Goal: Task Accomplishment & Management: Complete application form

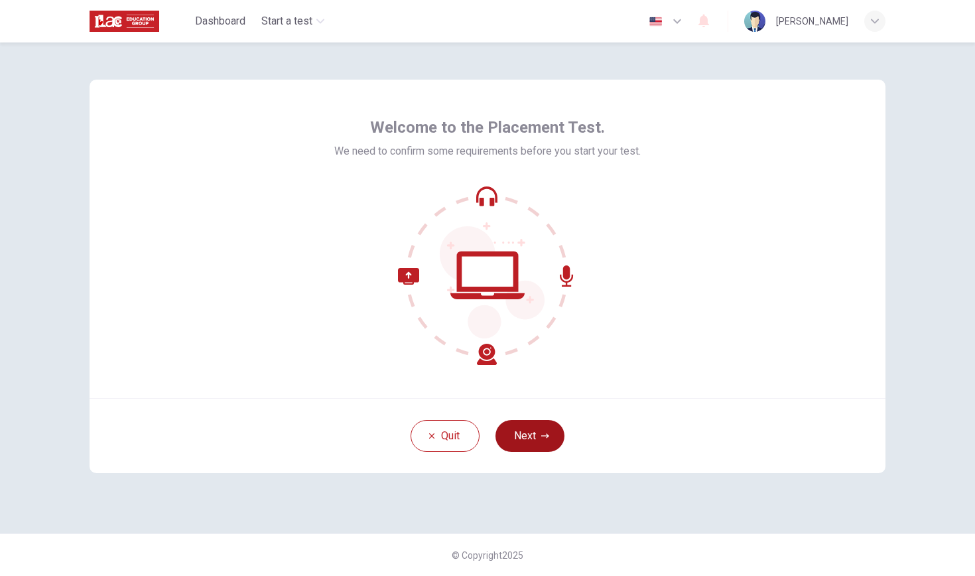
click at [521, 432] on button "Next" at bounding box center [529, 436] width 69 height 32
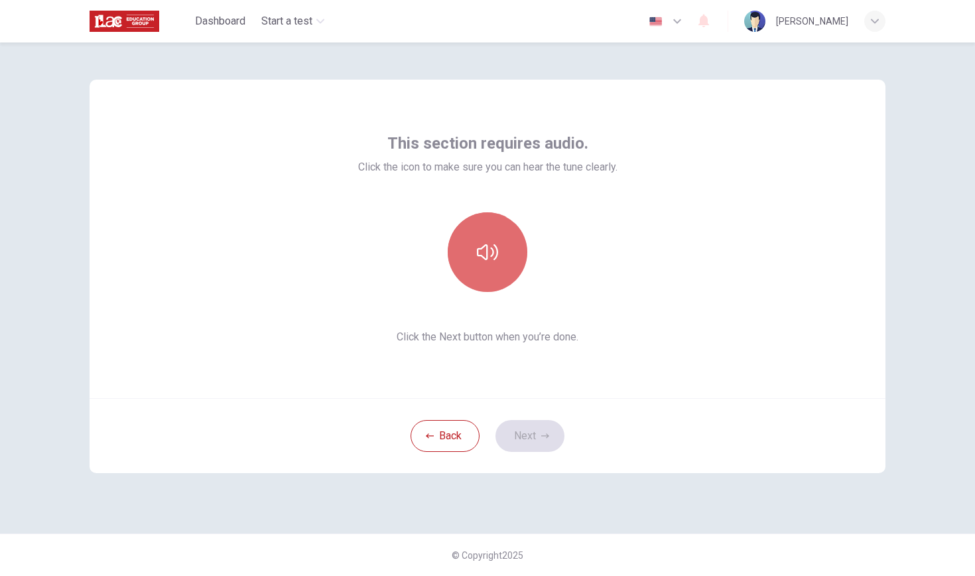
click at [480, 255] on icon "button" at bounding box center [487, 251] width 21 height 21
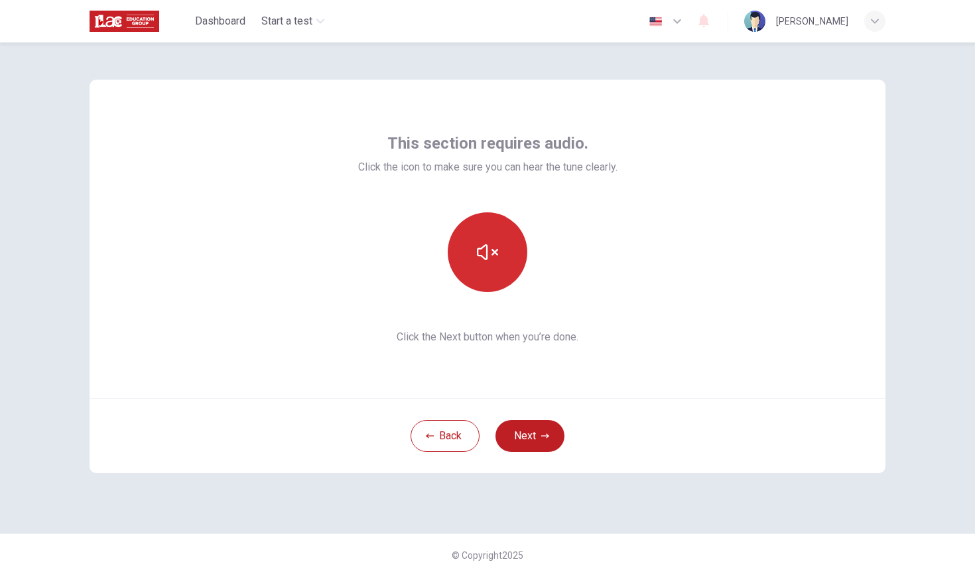
click at [480, 255] on icon "button" at bounding box center [487, 252] width 21 height 16
click at [480, 255] on icon "button" at bounding box center [487, 251] width 21 height 21
click at [528, 425] on button "Next" at bounding box center [529, 436] width 69 height 32
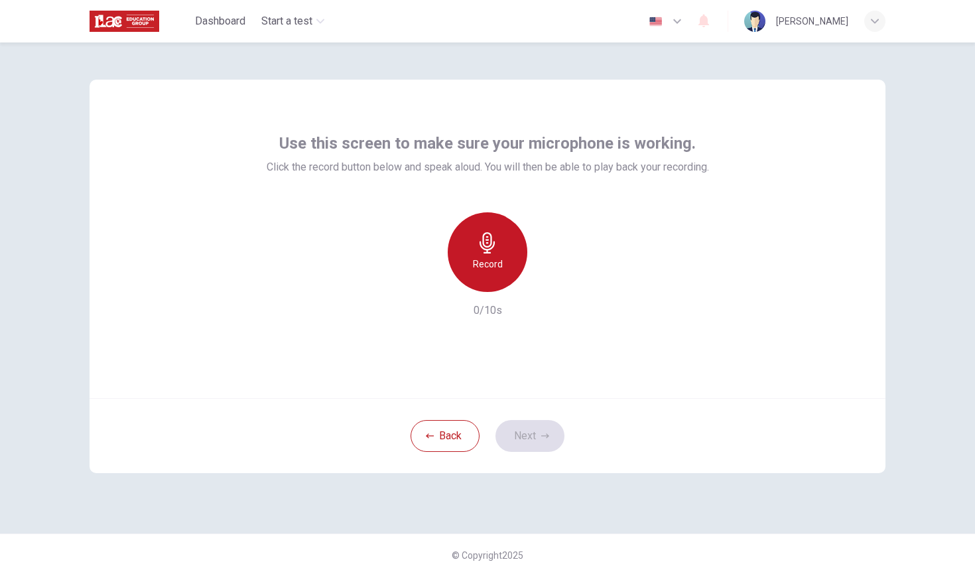
click at [489, 253] on div "Record" at bounding box center [488, 252] width 80 height 80
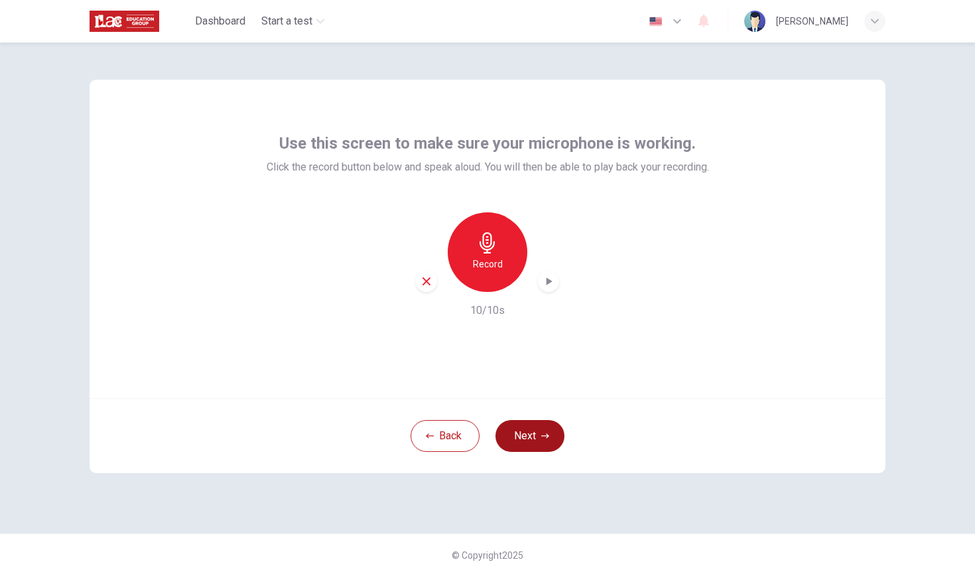
click at [519, 426] on button "Next" at bounding box center [529, 436] width 69 height 32
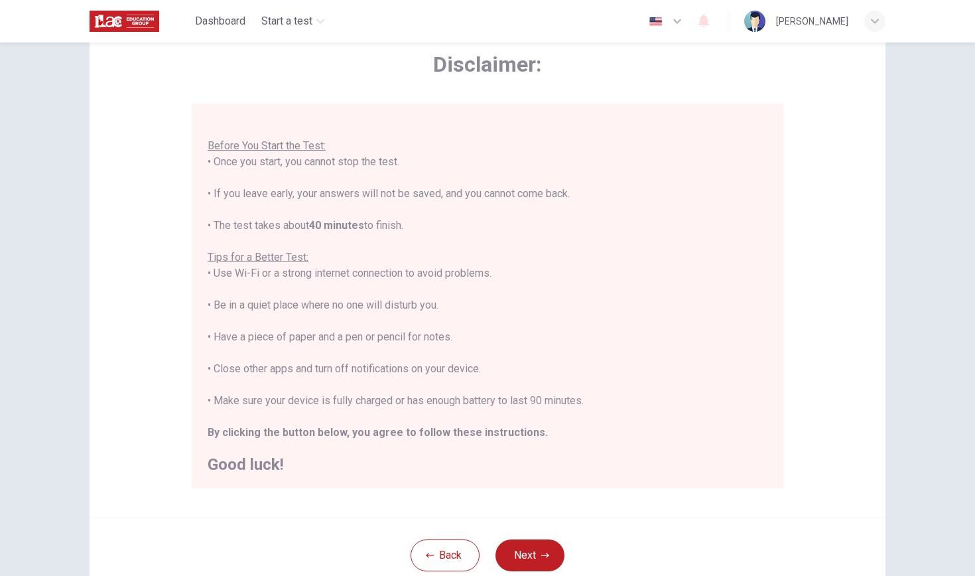
scroll to position [69, 0]
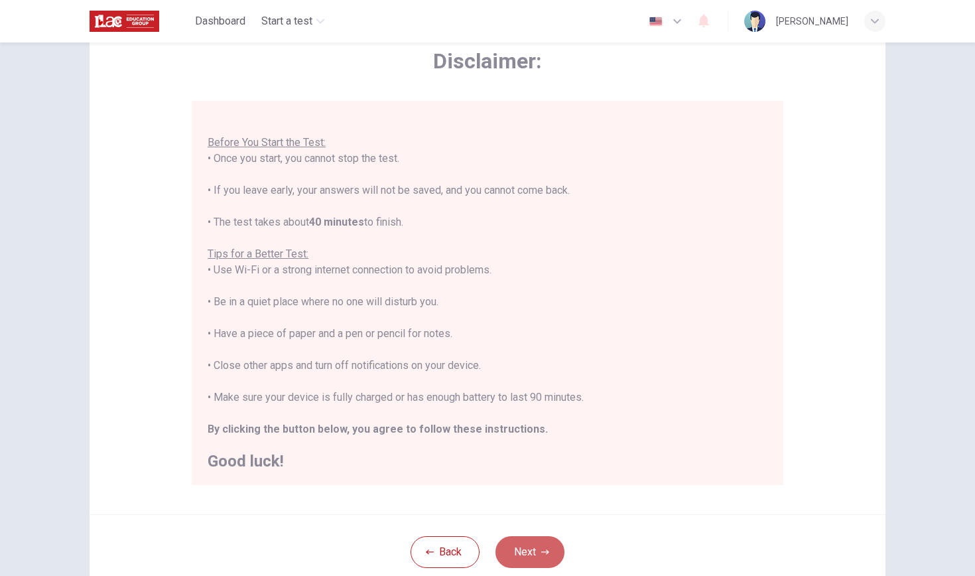
click at [541, 548] on icon "button" at bounding box center [545, 552] width 8 height 8
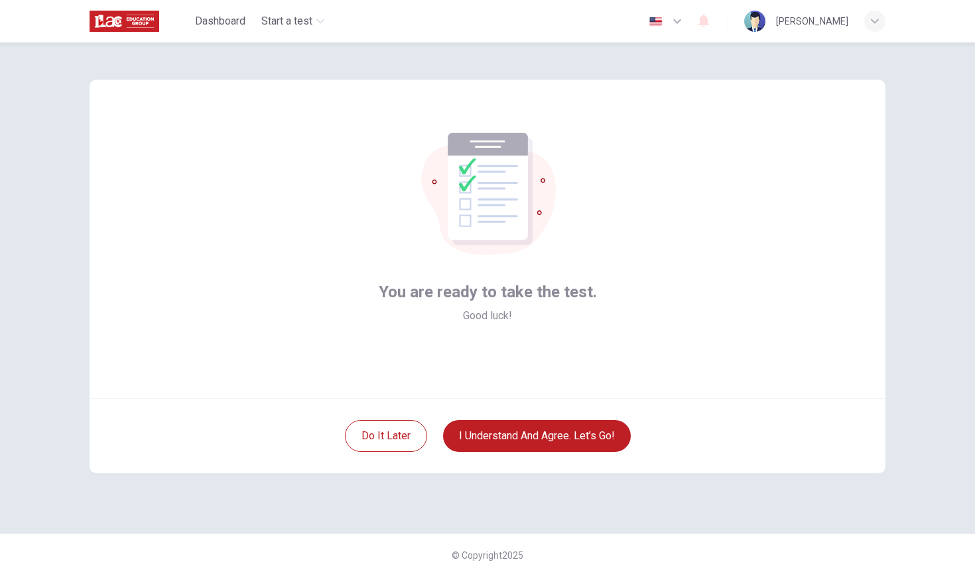
drag, startPoint x: 542, startPoint y: 533, endPoint x: 543, endPoint y: 543, distance: 10.0
click at [543, 539] on div "You are ready to take the test. Good luck! Do it later I understand and agree. …" at bounding box center [487, 308] width 975 height 533
click at [572, 442] on button "I understand and agree. Let’s go!" at bounding box center [537, 436] width 188 height 32
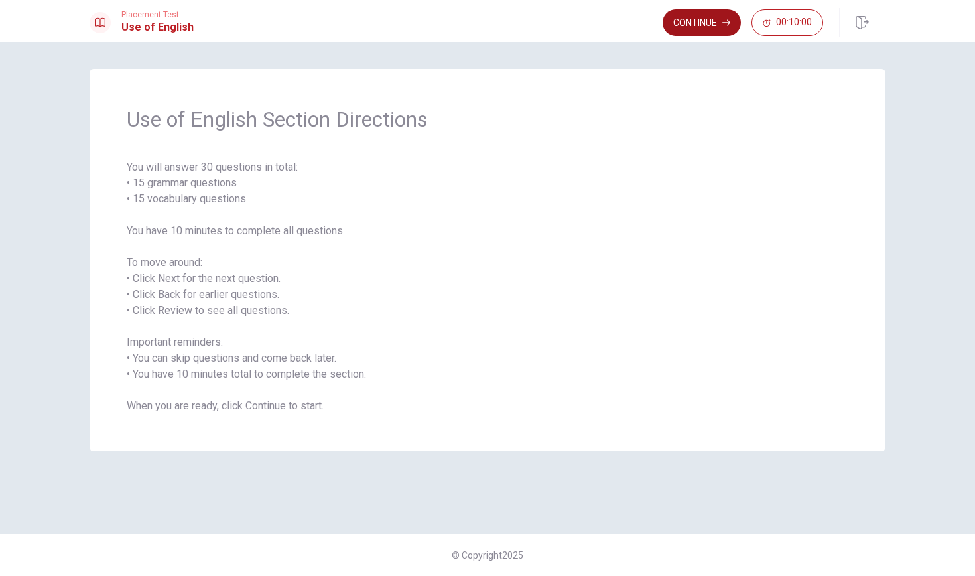
click at [690, 23] on button "Continue" at bounding box center [701, 22] width 78 height 27
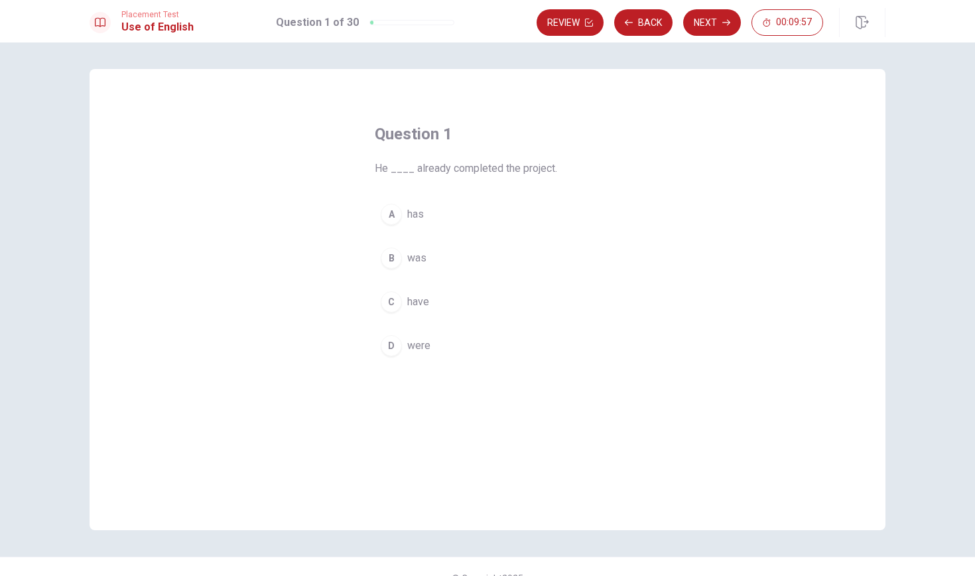
click at [389, 210] on div "A" at bounding box center [391, 214] width 21 height 21
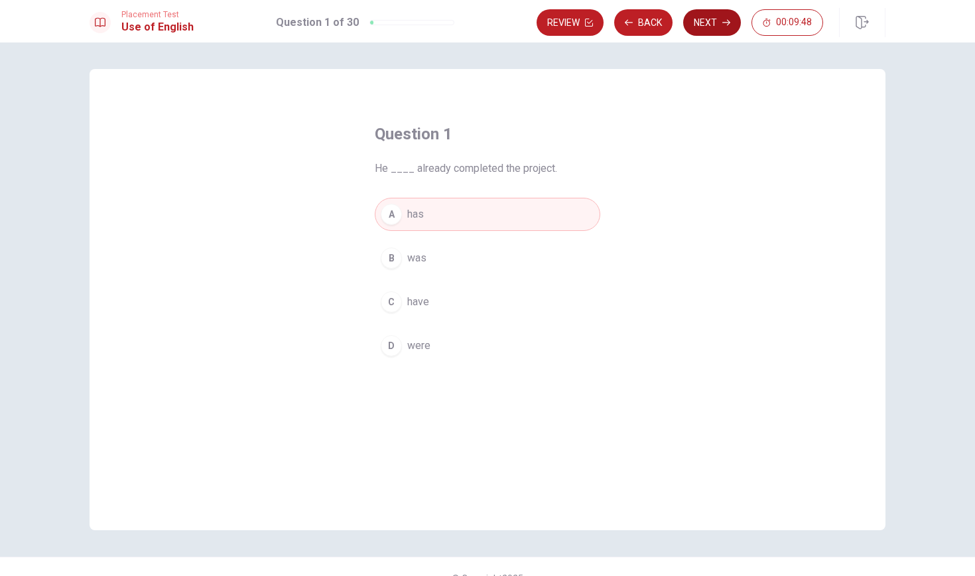
click at [710, 19] on button "Next" at bounding box center [712, 22] width 58 height 27
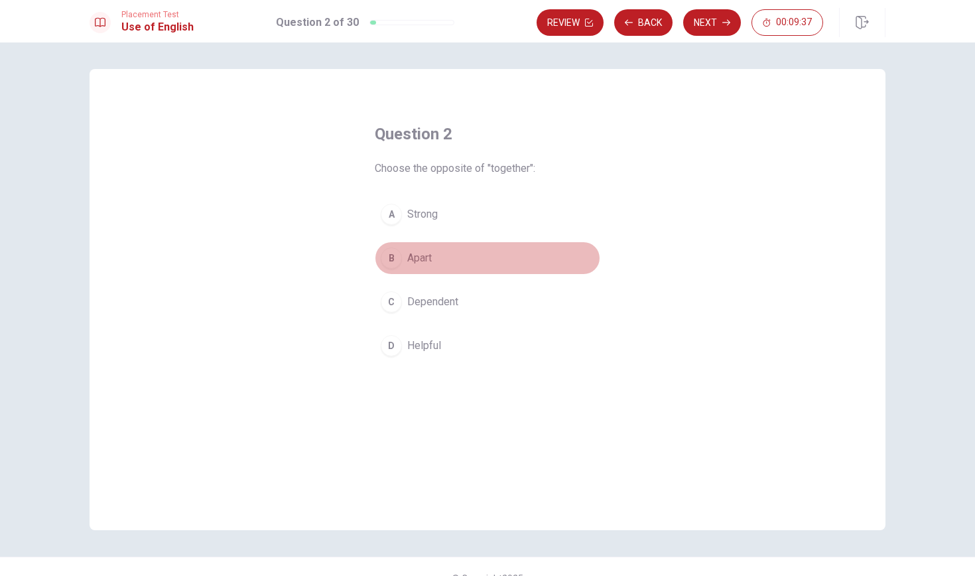
click at [390, 265] on div "B" at bounding box center [391, 257] width 21 height 21
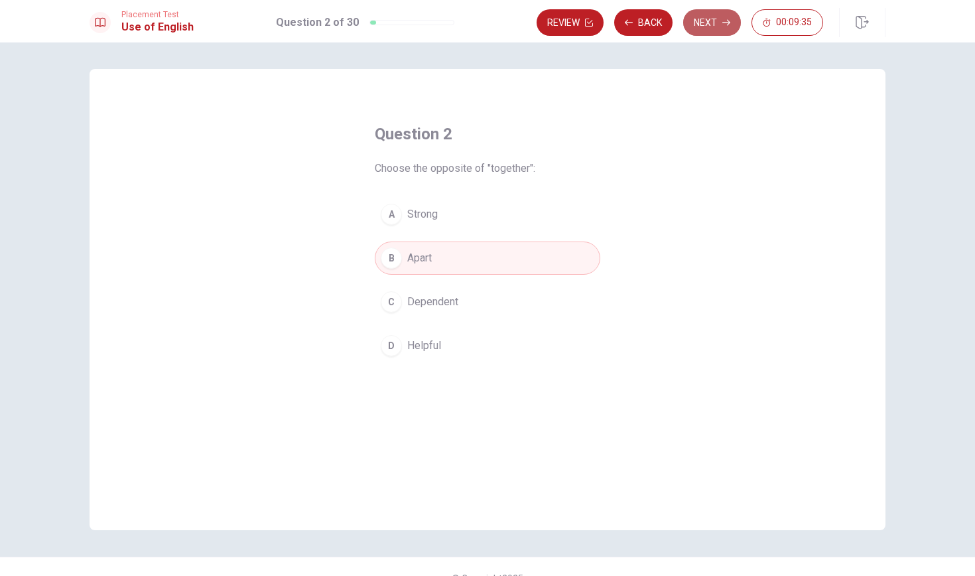
click at [705, 27] on button "Next" at bounding box center [712, 22] width 58 height 27
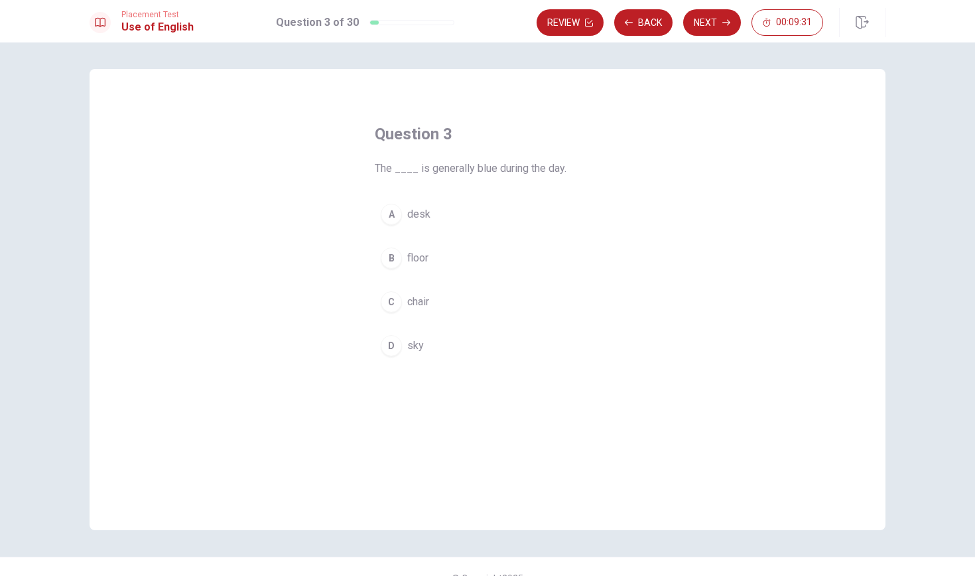
click at [388, 347] on div "D" at bounding box center [391, 345] width 21 height 21
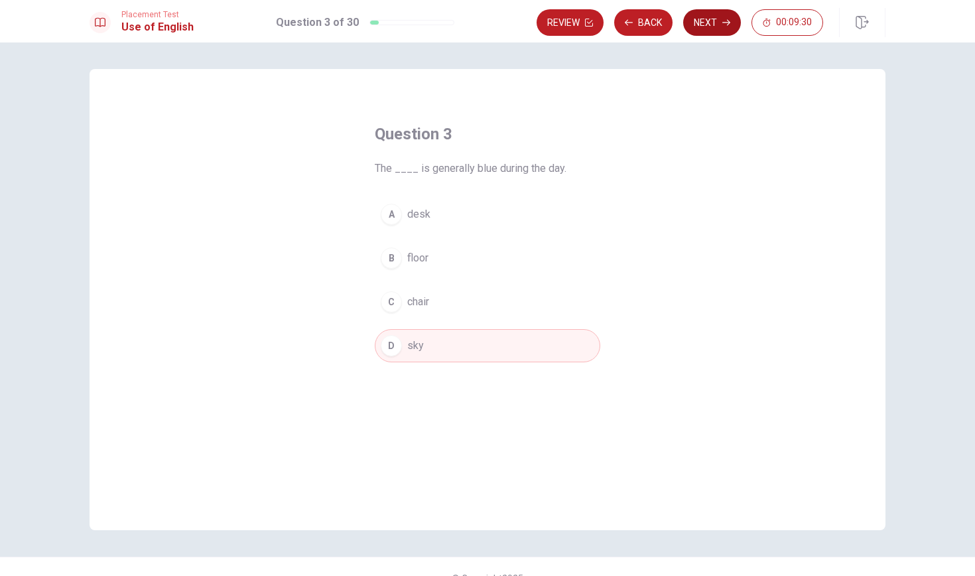
click at [698, 14] on button "Next" at bounding box center [712, 22] width 58 height 27
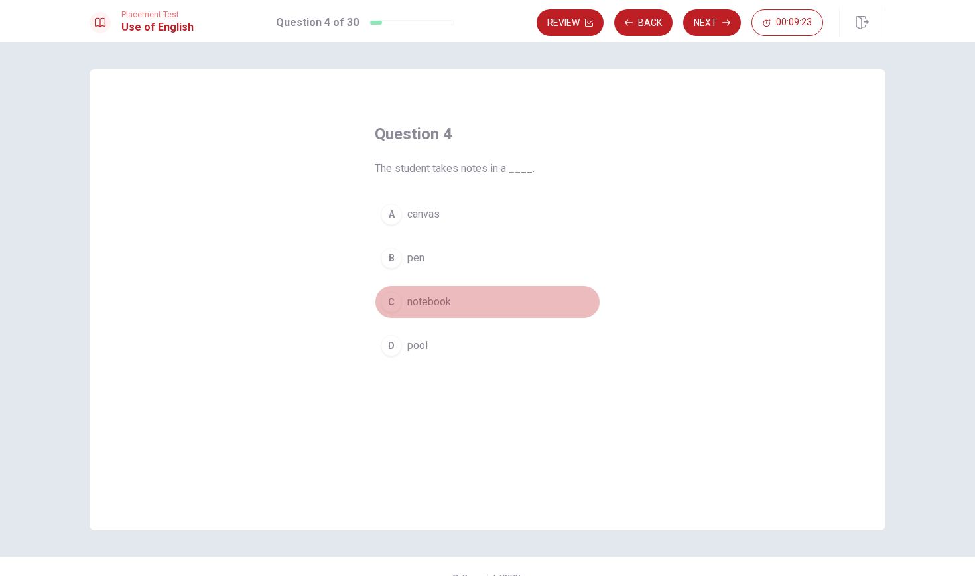
click at [398, 298] on div "C" at bounding box center [391, 301] width 21 height 21
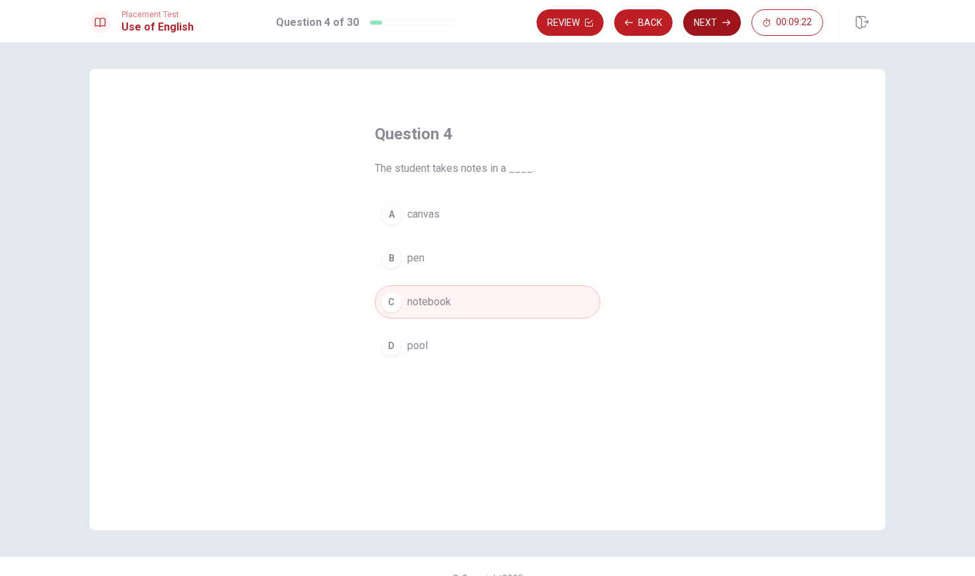
click at [714, 31] on button "Next" at bounding box center [712, 22] width 58 height 27
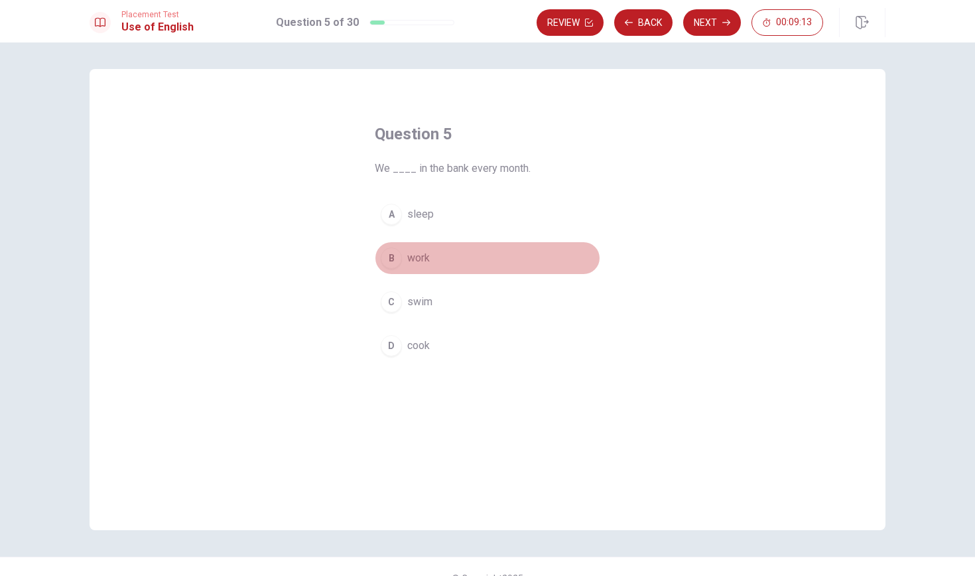
click at [395, 257] on div "B" at bounding box center [391, 257] width 21 height 21
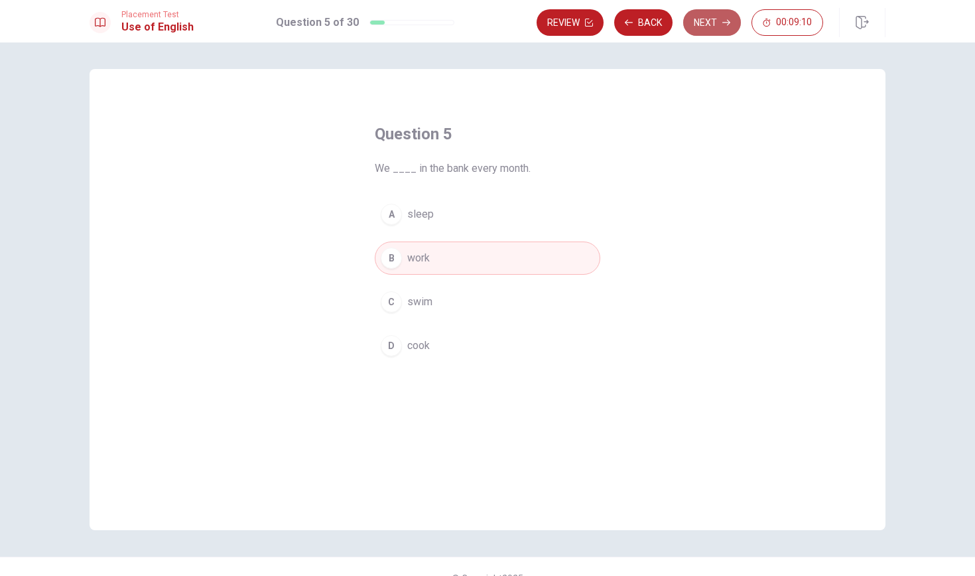
click at [715, 22] on button "Next" at bounding box center [712, 22] width 58 height 27
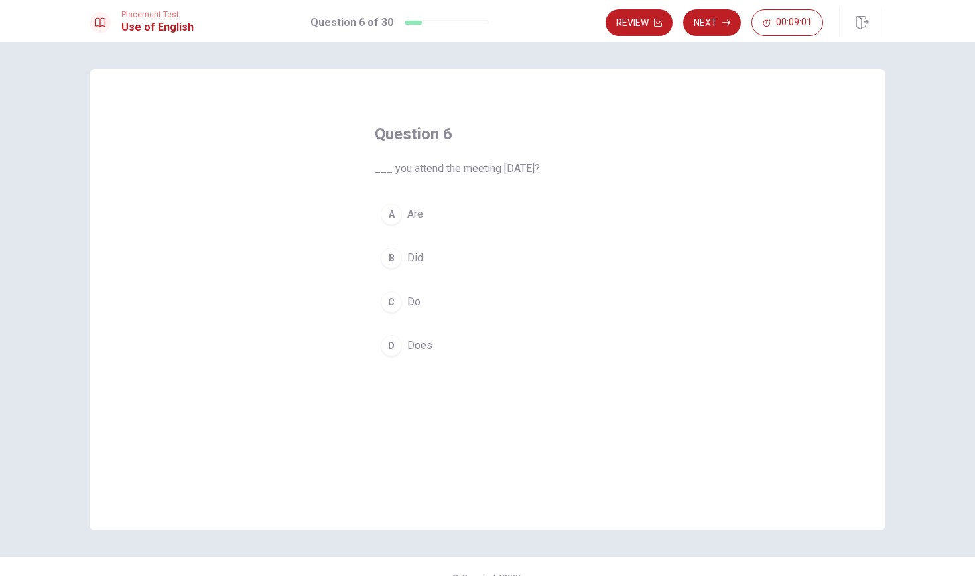
click at [395, 250] on div "B" at bounding box center [391, 257] width 21 height 21
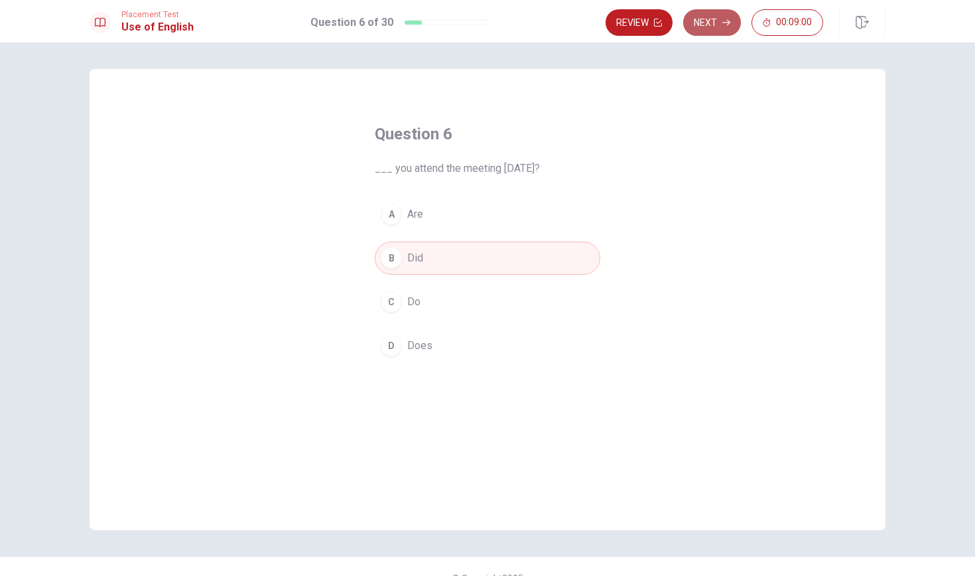
click at [722, 19] on icon "button" at bounding box center [726, 23] width 8 height 8
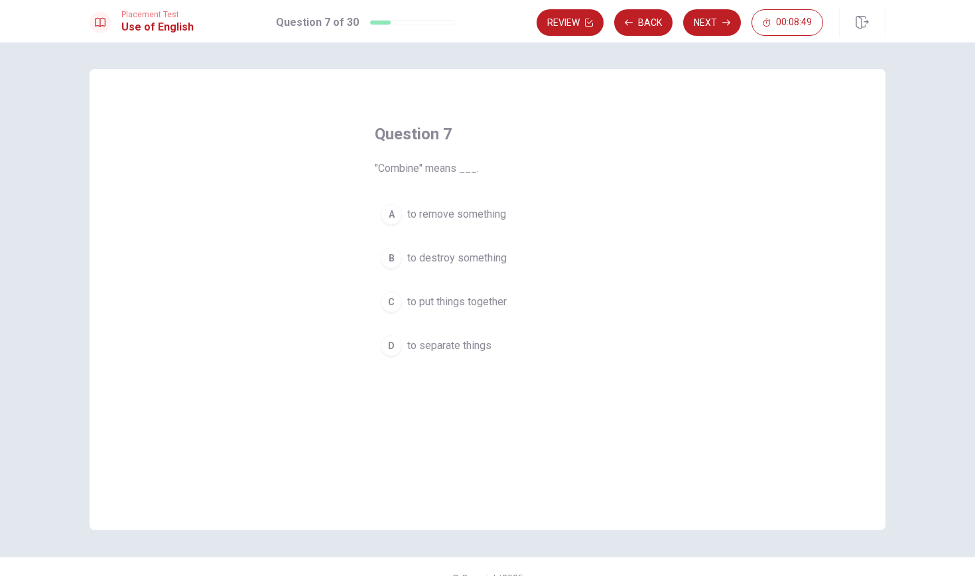
click at [391, 298] on div "C" at bounding box center [391, 301] width 21 height 21
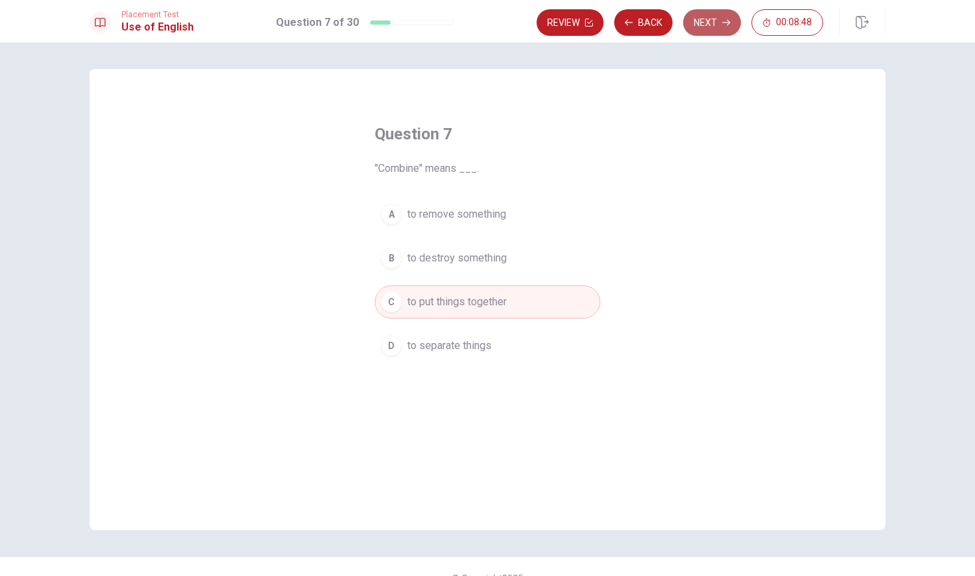
click at [696, 18] on button "Next" at bounding box center [712, 22] width 58 height 27
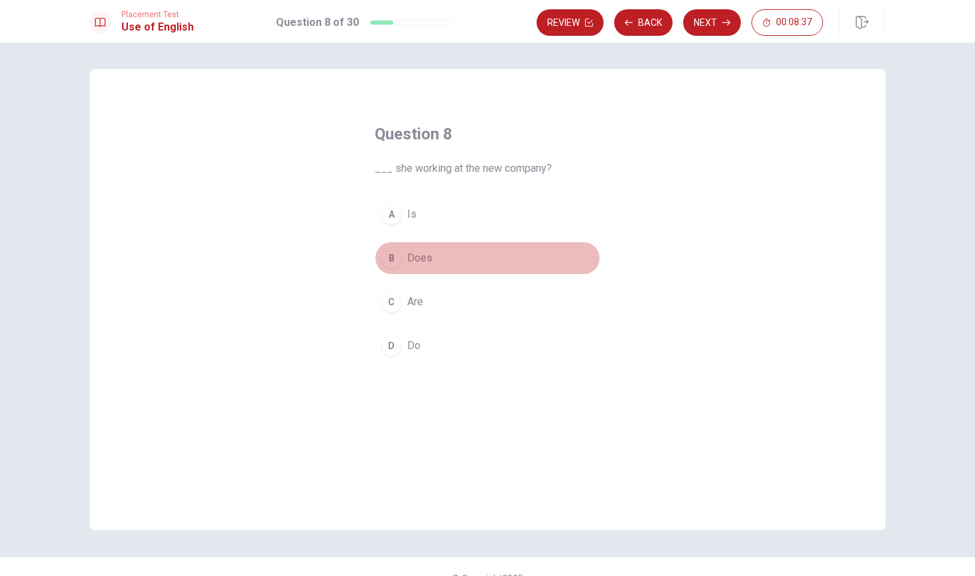
click at [395, 256] on div "B" at bounding box center [391, 257] width 21 height 21
click at [716, 18] on button "Next" at bounding box center [712, 22] width 58 height 27
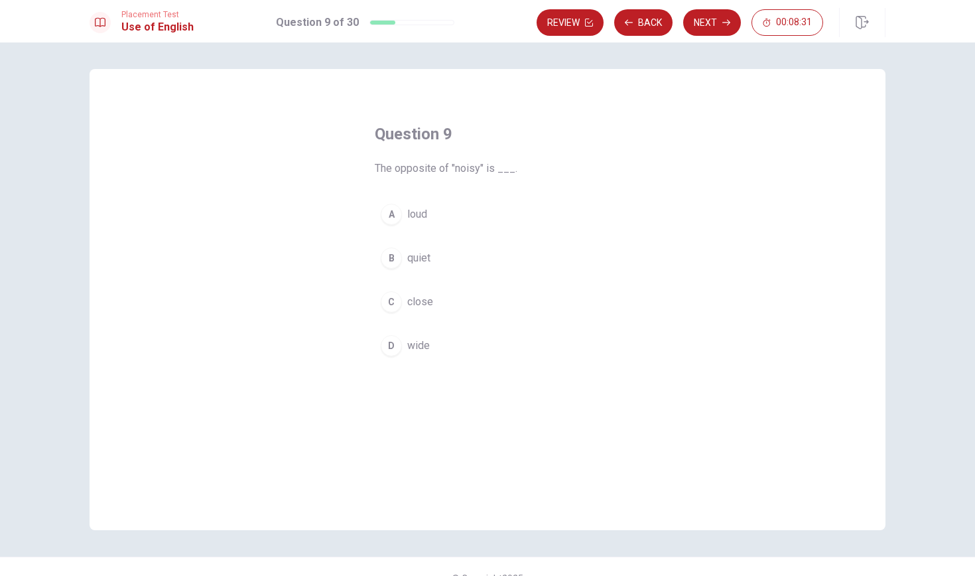
click at [392, 261] on div "B" at bounding box center [391, 257] width 21 height 21
click at [728, 20] on icon "button" at bounding box center [726, 23] width 8 height 8
click at [395, 215] on div "A" at bounding box center [391, 214] width 21 height 21
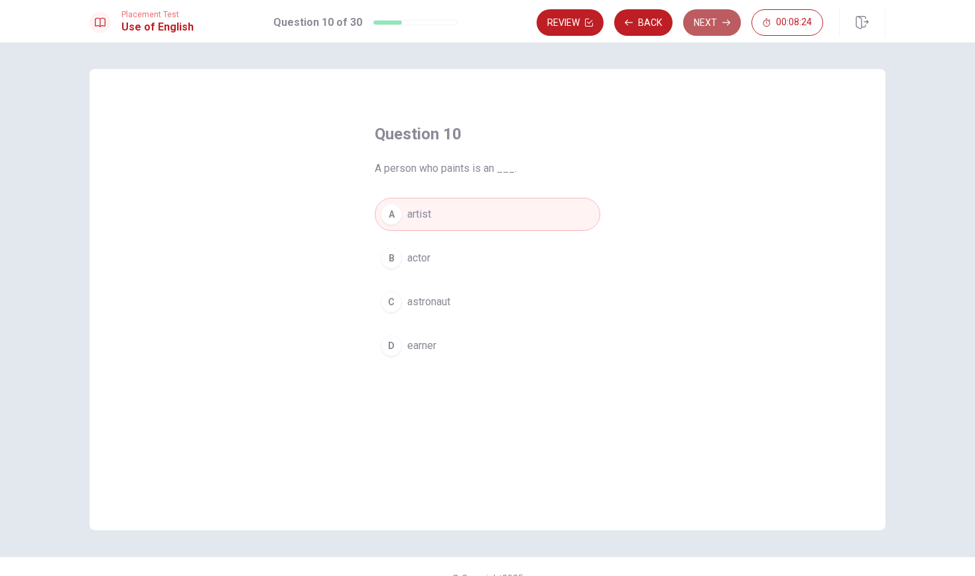
click at [717, 19] on button "Next" at bounding box center [712, 22] width 58 height 27
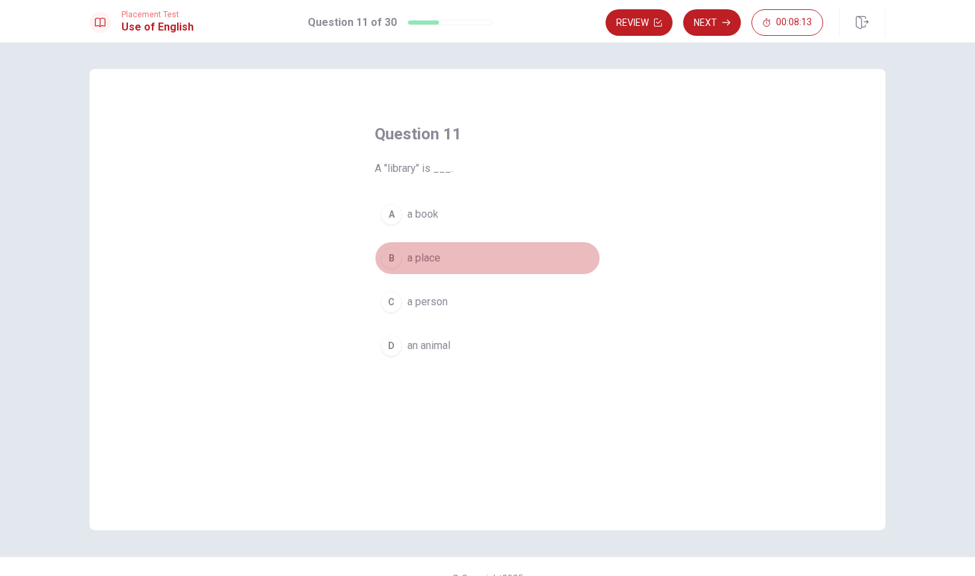
click at [398, 258] on div "B" at bounding box center [391, 257] width 21 height 21
click at [706, 27] on button "Next" at bounding box center [712, 22] width 58 height 27
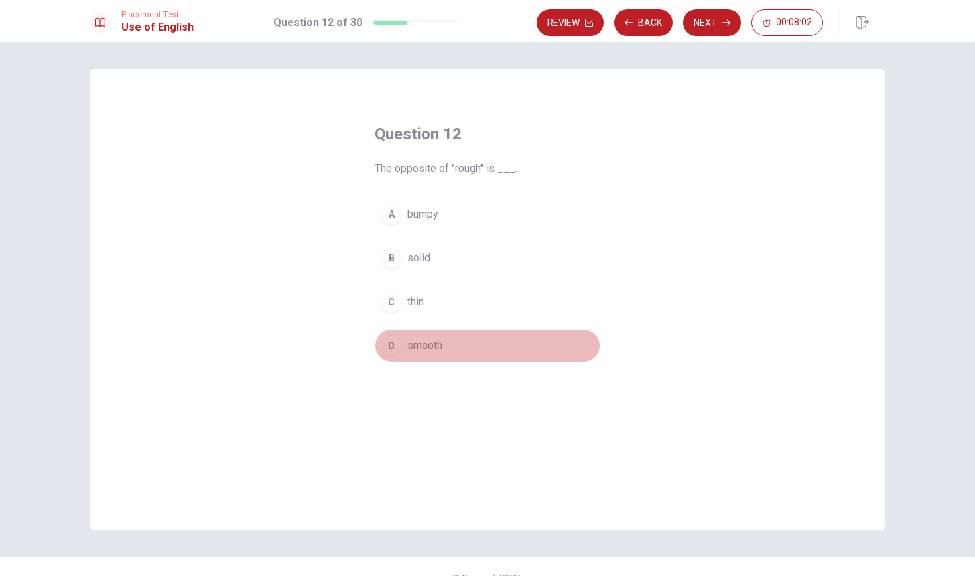
click at [395, 340] on div "D" at bounding box center [391, 345] width 21 height 21
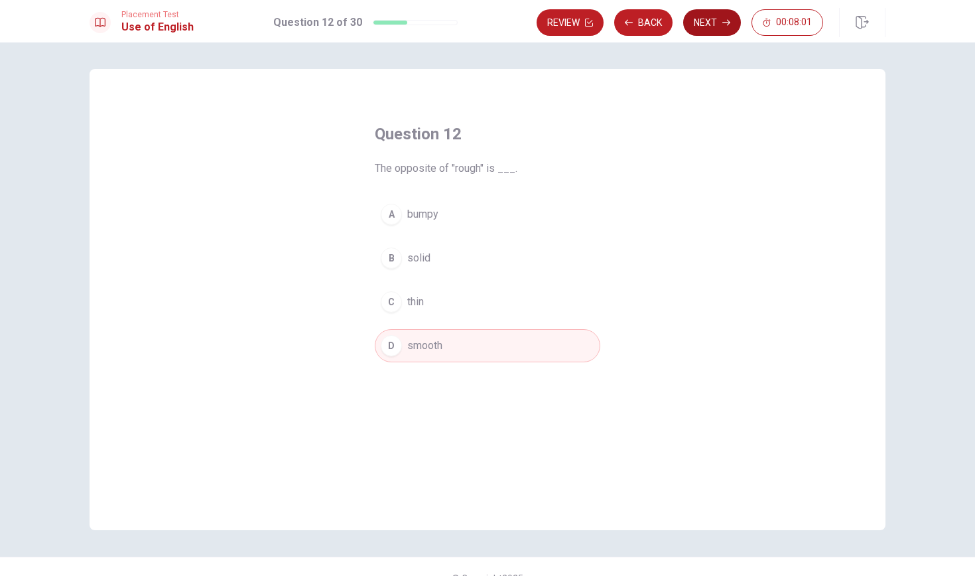
click at [712, 19] on button "Next" at bounding box center [712, 22] width 58 height 27
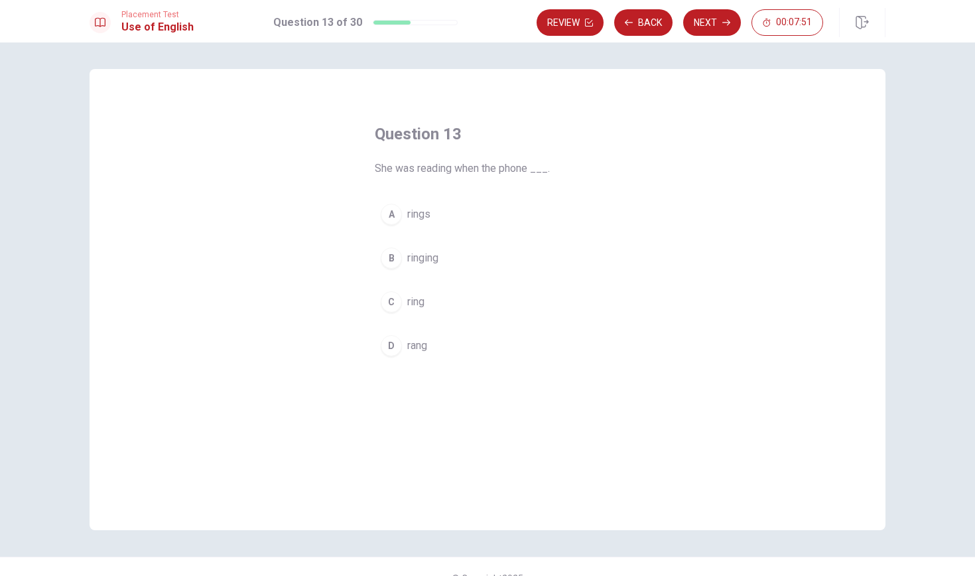
click at [390, 339] on div "D" at bounding box center [391, 345] width 21 height 21
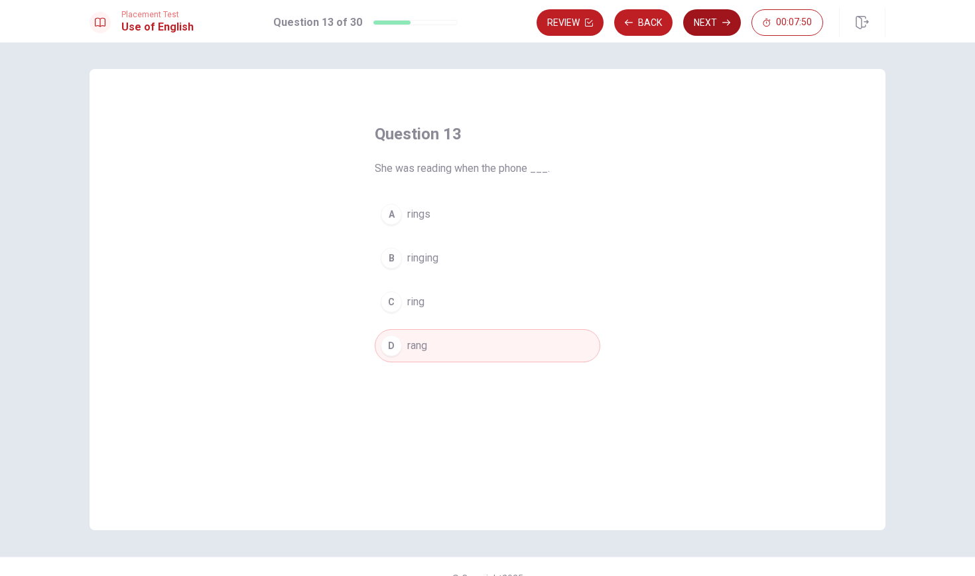
click at [700, 11] on button "Next" at bounding box center [712, 22] width 58 height 27
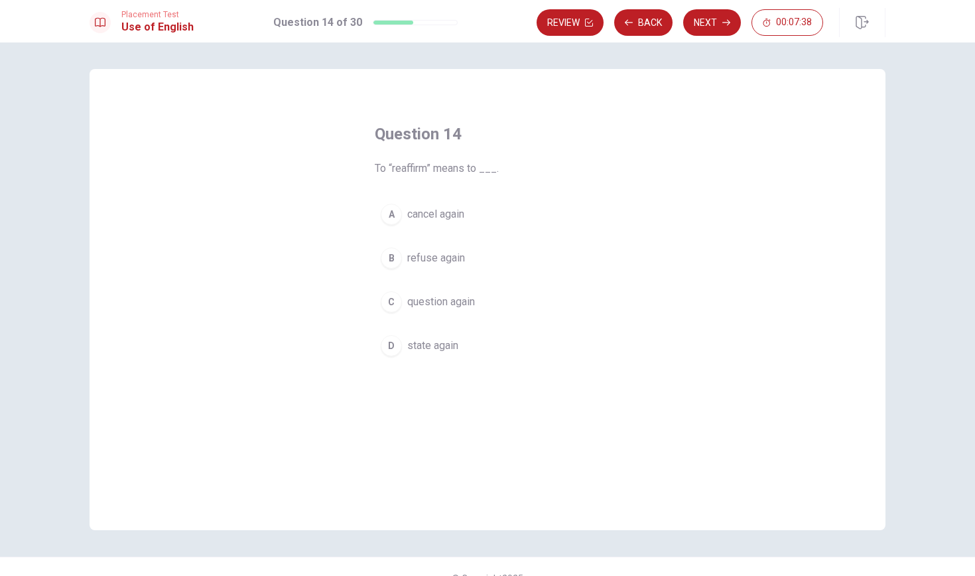
click at [392, 347] on div "D" at bounding box center [391, 345] width 21 height 21
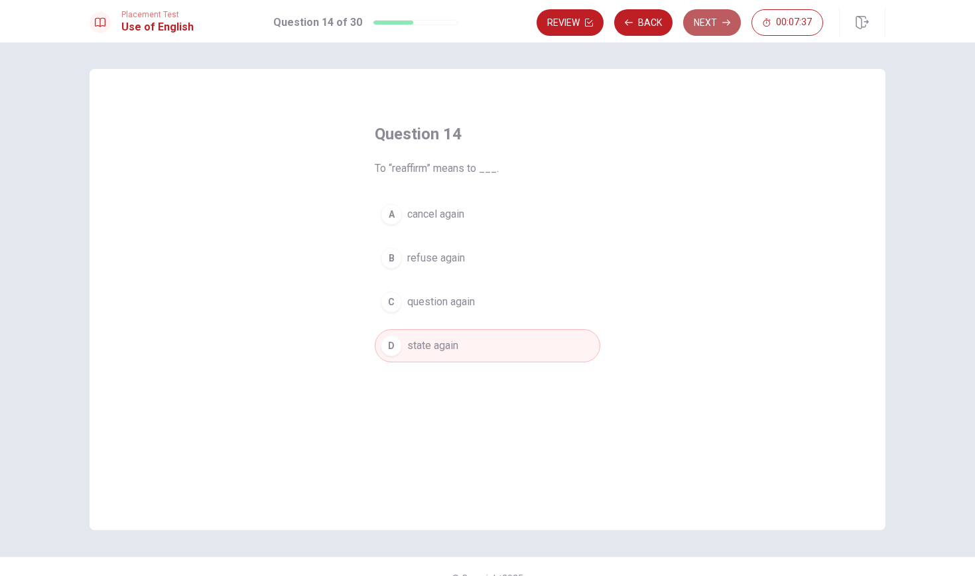
click at [703, 27] on button "Next" at bounding box center [712, 22] width 58 height 27
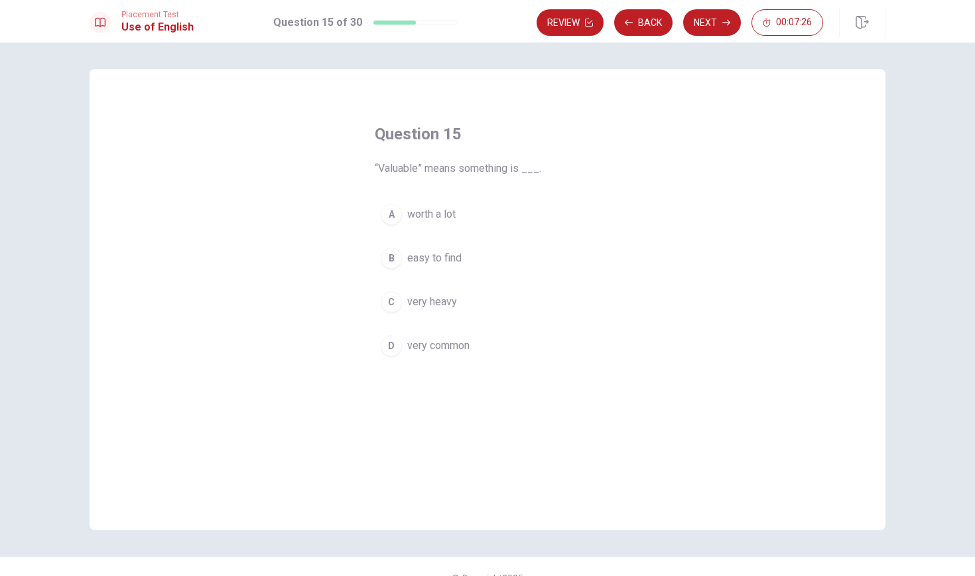
click at [393, 212] on div "A" at bounding box center [391, 214] width 21 height 21
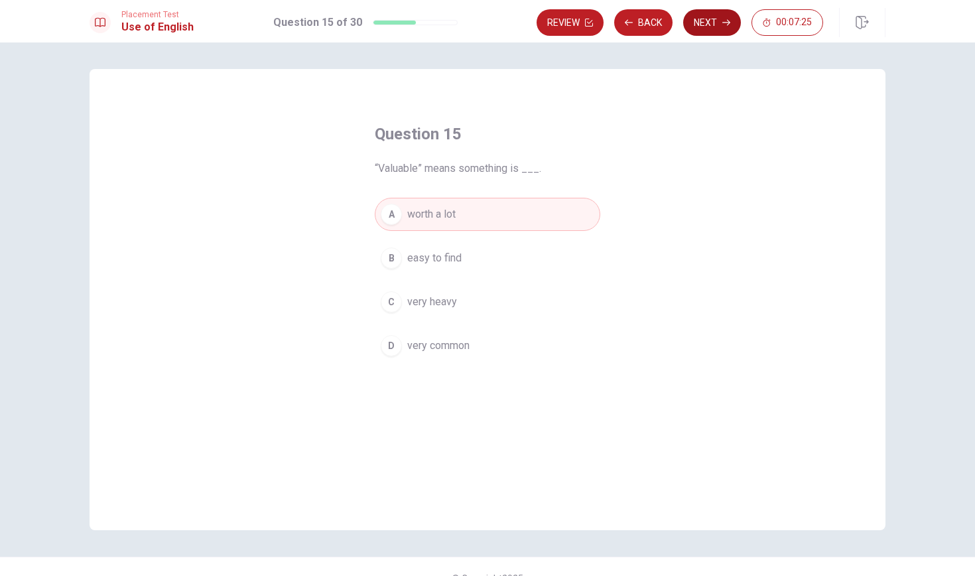
click at [718, 15] on button "Next" at bounding box center [712, 22] width 58 height 27
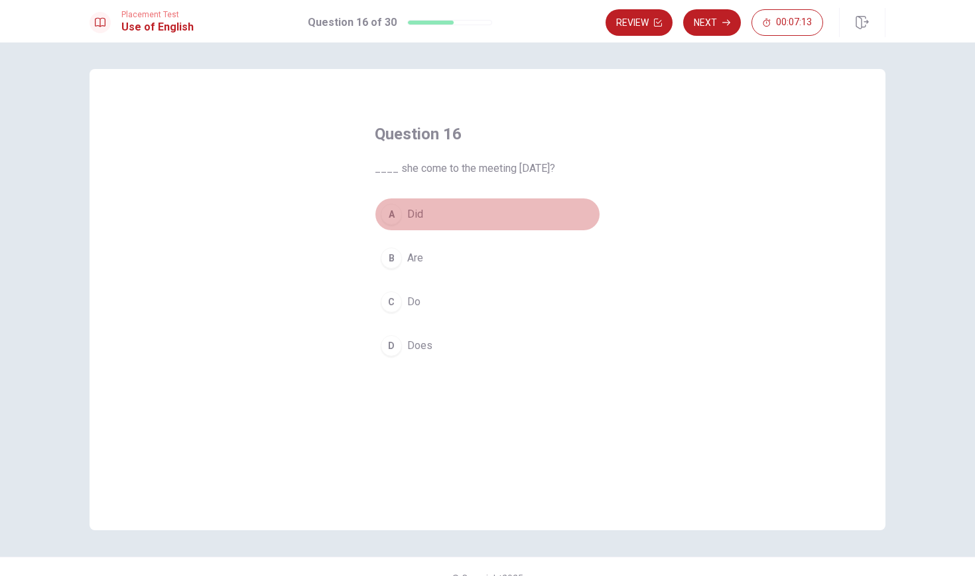
click at [387, 210] on div "A" at bounding box center [391, 214] width 21 height 21
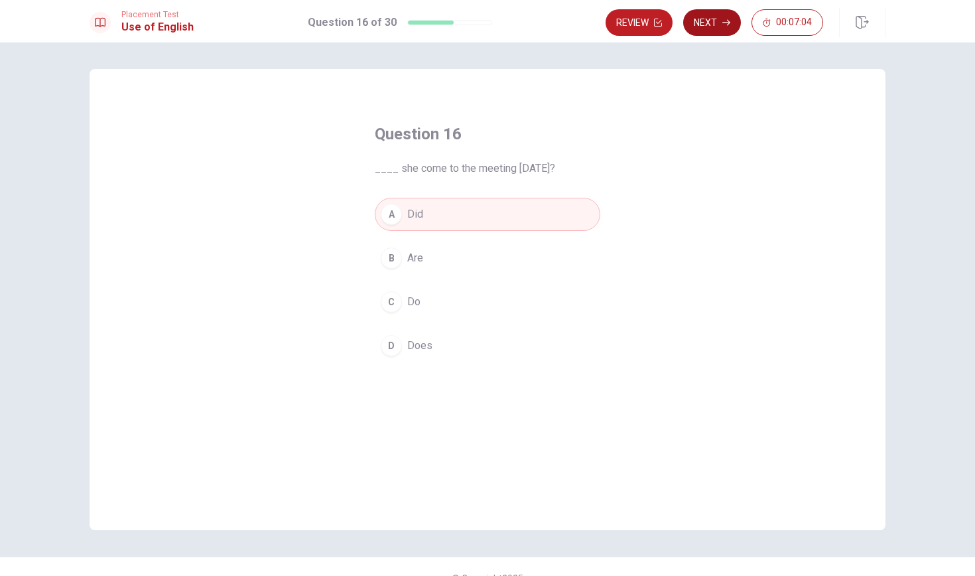
click at [713, 17] on button "Next" at bounding box center [712, 22] width 58 height 27
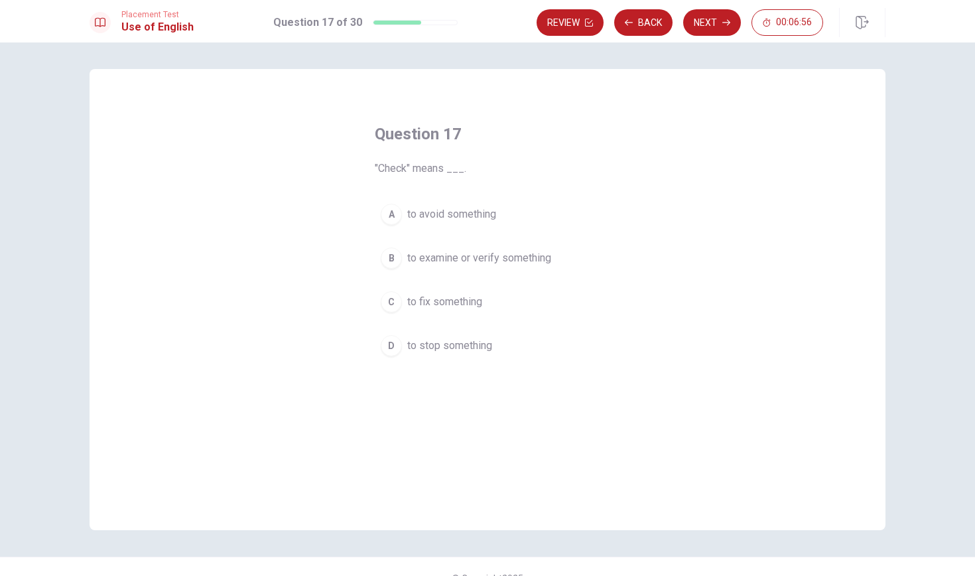
click at [394, 253] on div "B" at bounding box center [391, 257] width 21 height 21
click at [707, 31] on button "Next" at bounding box center [712, 22] width 58 height 27
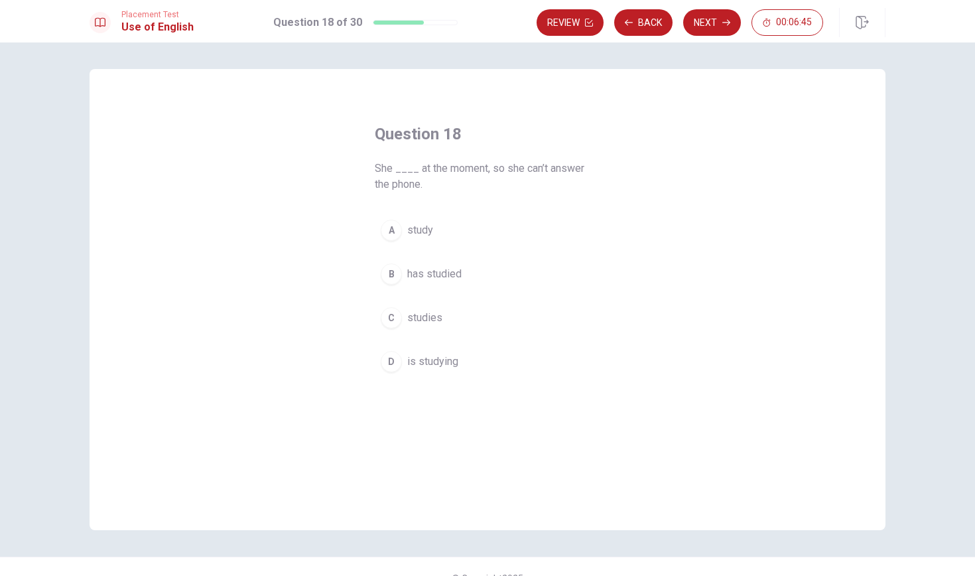
click at [392, 365] on div "D" at bounding box center [391, 361] width 21 height 21
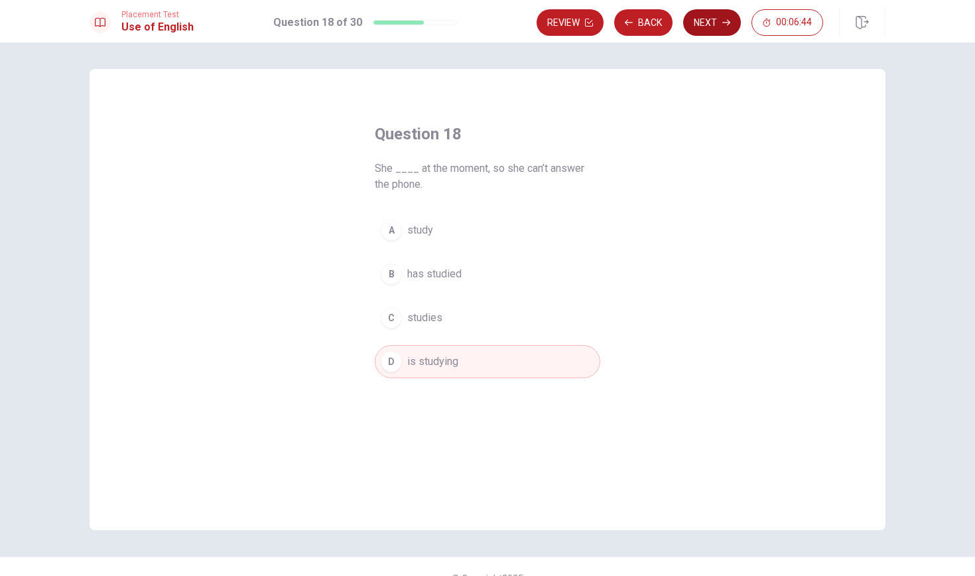
click at [709, 19] on button "Next" at bounding box center [712, 22] width 58 height 27
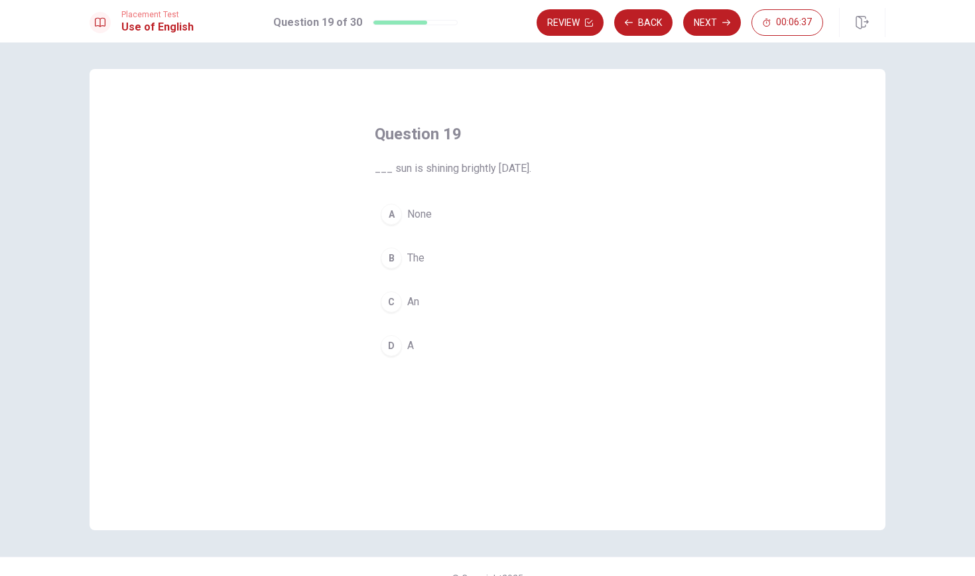
click at [391, 261] on div "B" at bounding box center [391, 257] width 21 height 21
click at [700, 17] on button "Next" at bounding box center [712, 22] width 58 height 27
click at [397, 306] on div "C" at bounding box center [391, 301] width 21 height 21
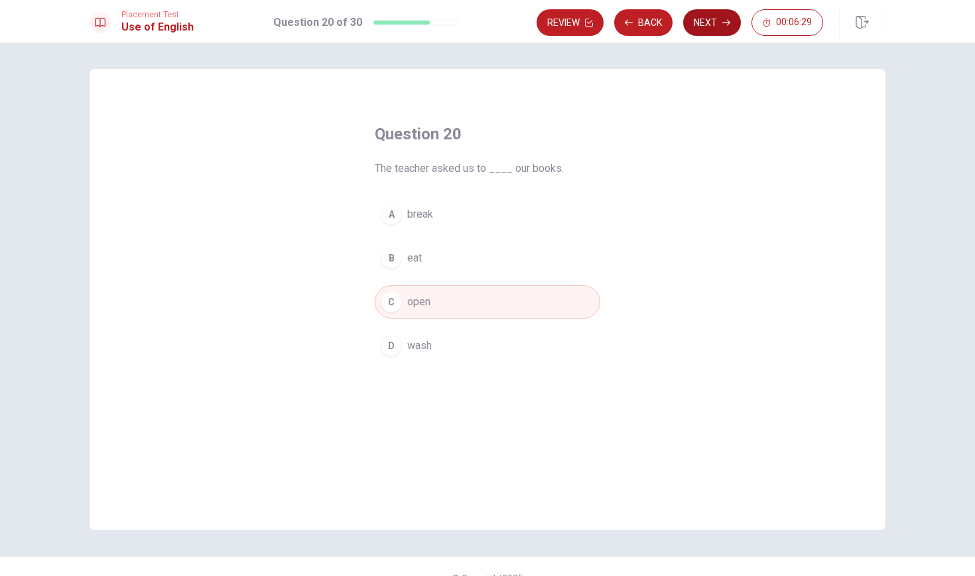
click at [704, 17] on button "Next" at bounding box center [712, 22] width 58 height 27
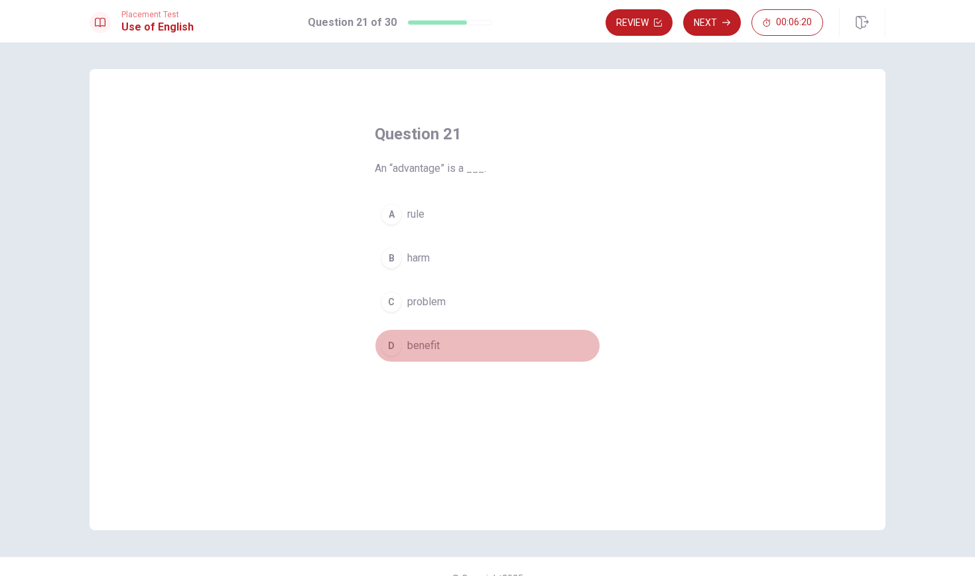
click at [392, 340] on div "D" at bounding box center [391, 345] width 21 height 21
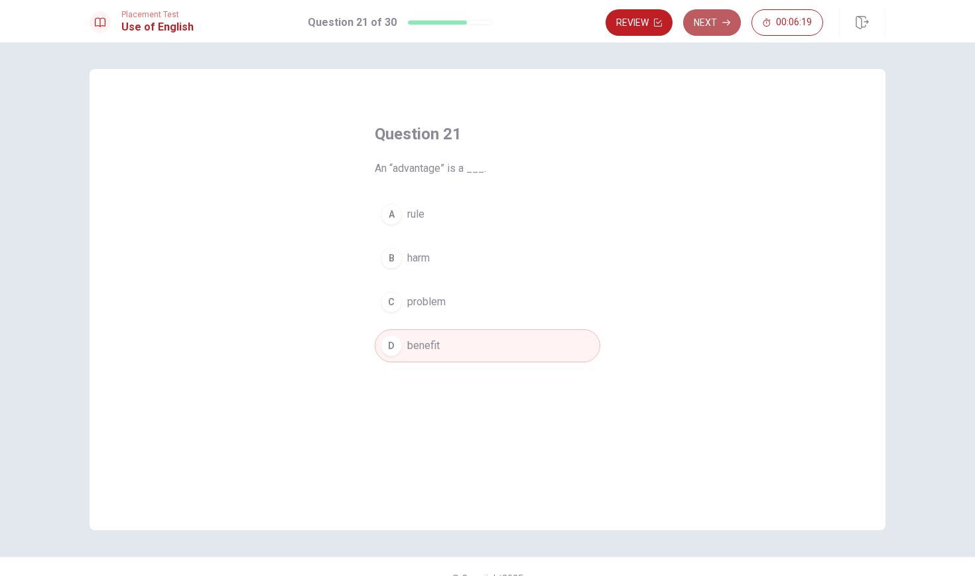
click at [724, 19] on icon "button" at bounding box center [726, 23] width 8 height 8
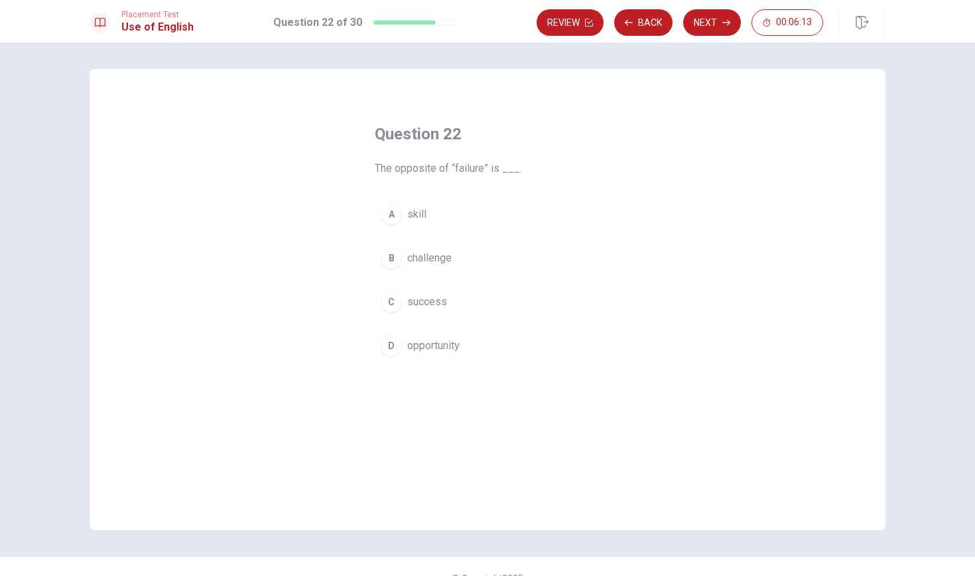
click at [387, 298] on div "C" at bounding box center [391, 301] width 21 height 21
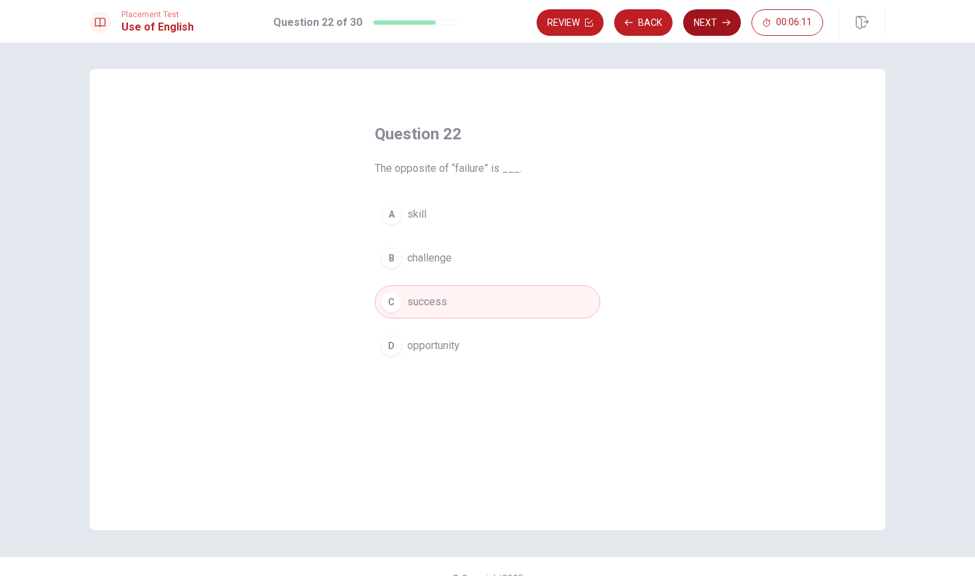
click at [719, 16] on button "Next" at bounding box center [712, 22] width 58 height 27
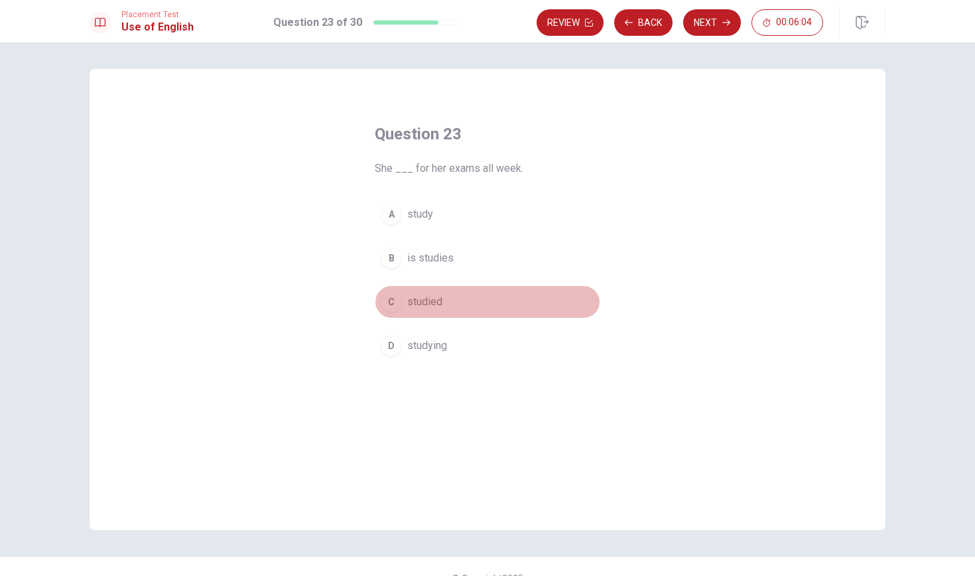
click at [392, 299] on div "C" at bounding box center [391, 301] width 21 height 21
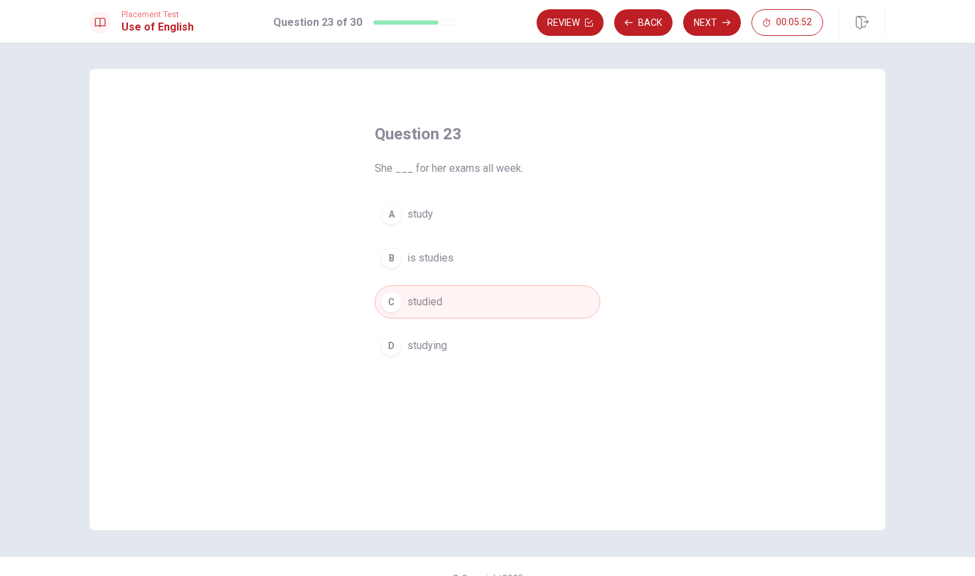
click at [391, 216] on div "A" at bounding box center [391, 214] width 21 height 21
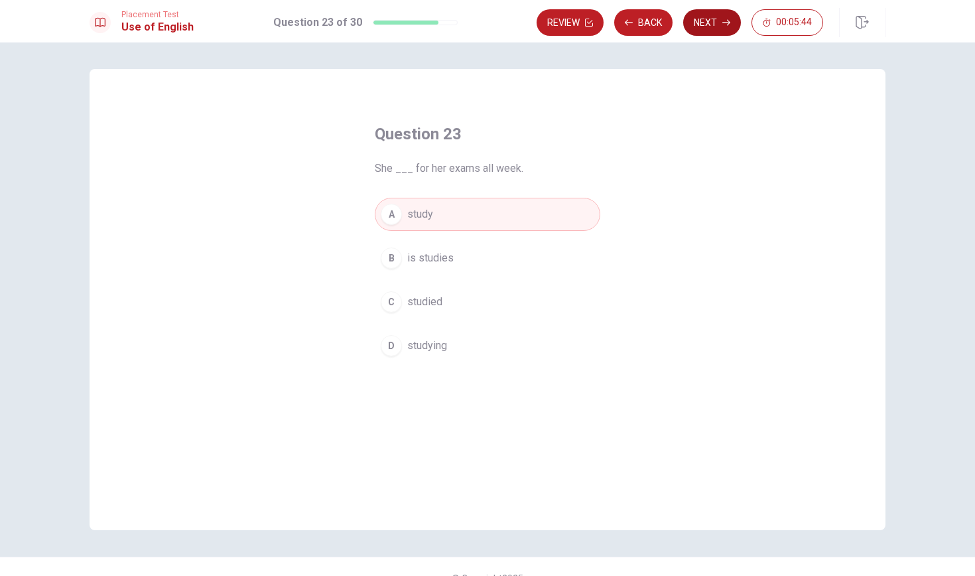
click at [717, 31] on button "Next" at bounding box center [712, 22] width 58 height 27
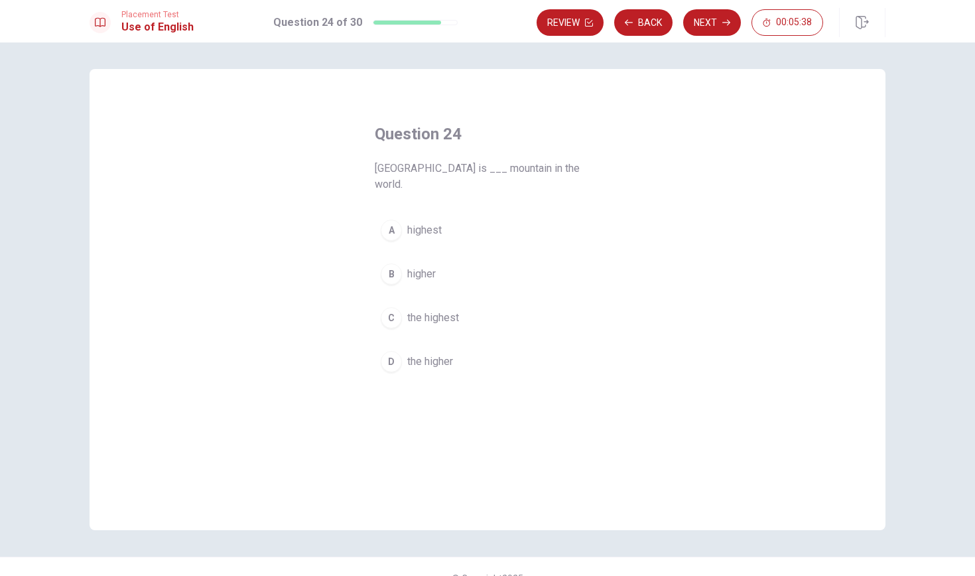
click at [391, 307] on div "C" at bounding box center [391, 317] width 21 height 21
click at [721, 20] on button "Next" at bounding box center [712, 22] width 58 height 27
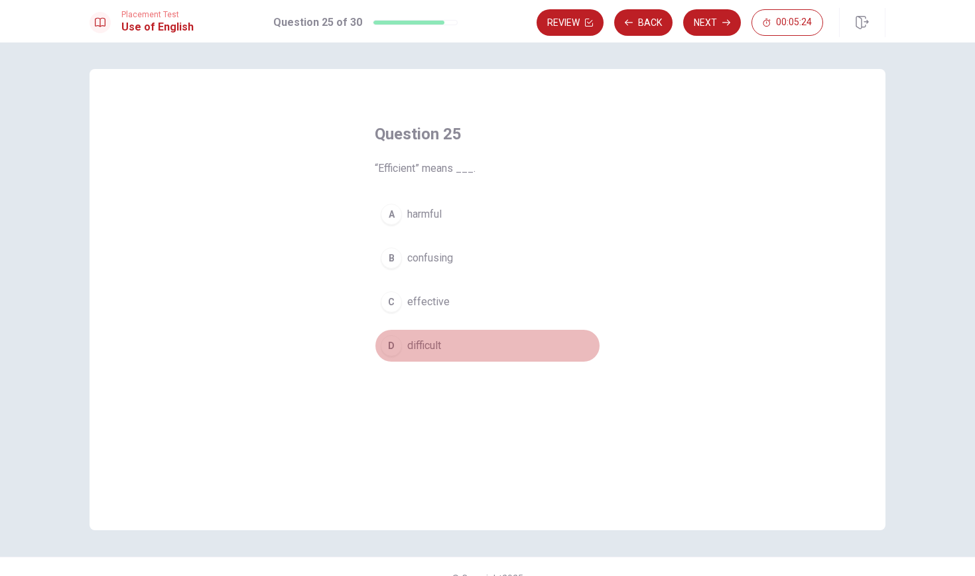
click at [394, 347] on div "D" at bounding box center [391, 345] width 21 height 21
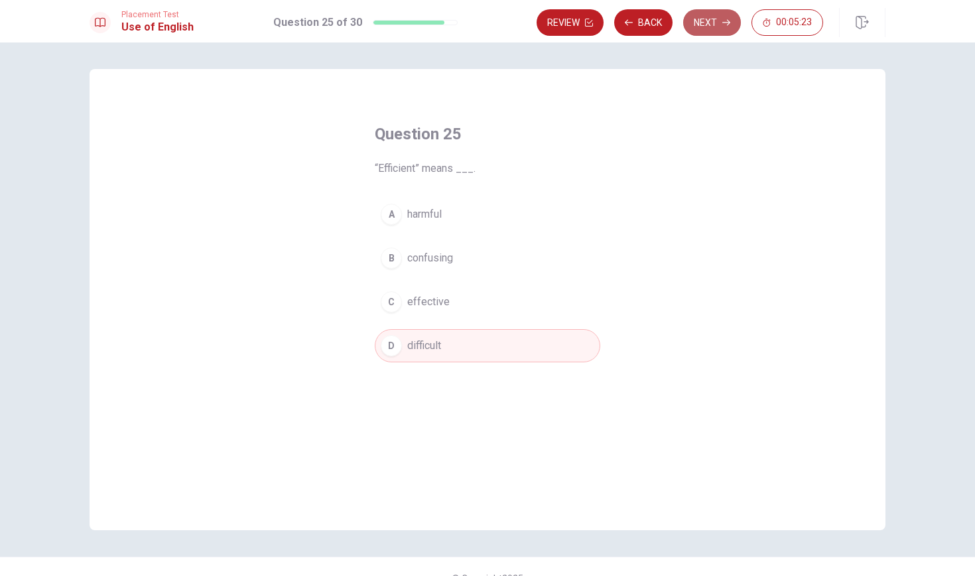
click at [715, 27] on button "Next" at bounding box center [712, 22] width 58 height 27
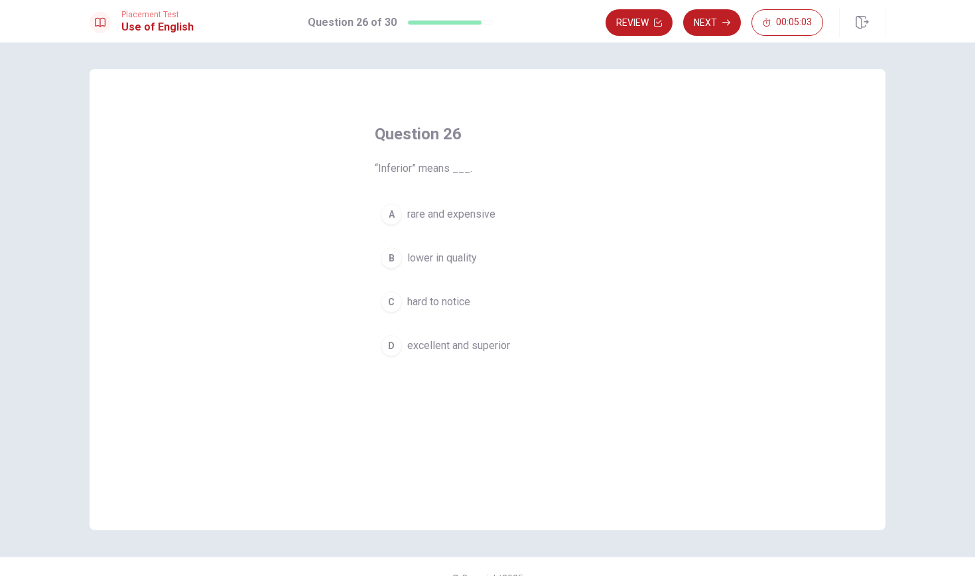
click at [387, 251] on div "B" at bounding box center [391, 257] width 21 height 21
click at [711, 22] on button "Next" at bounding box center [712, 22] width 58 height 27
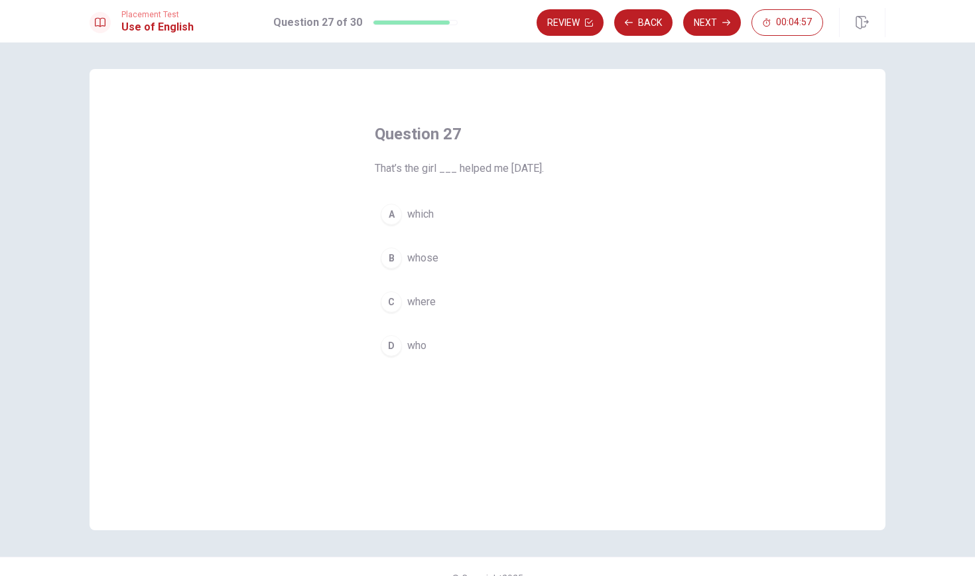
click at [397, 347] on div "D" at bounding box center [391, 345] width 21 height 21
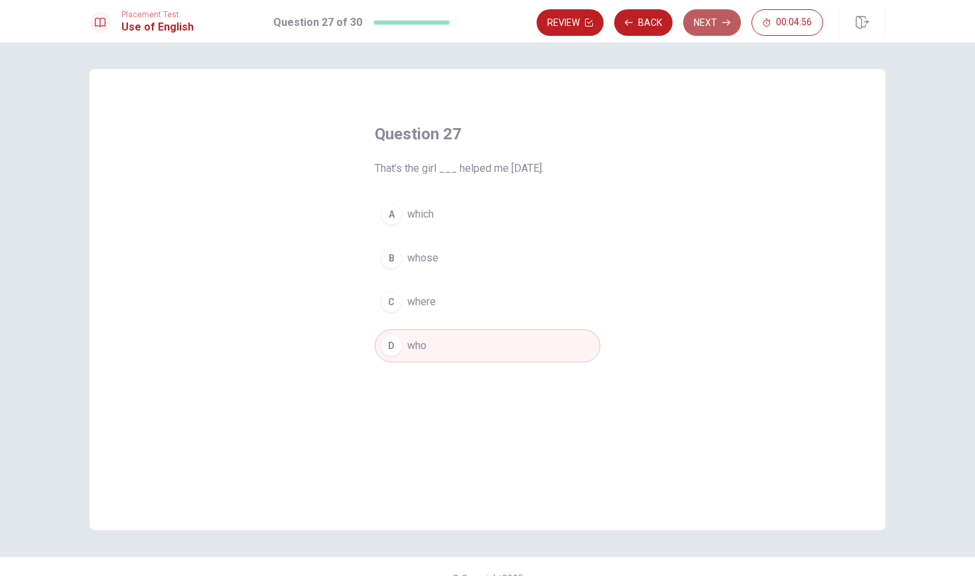
click at [717, 28] on button "Next" at bounding box center [712, 22] width 58 height 27
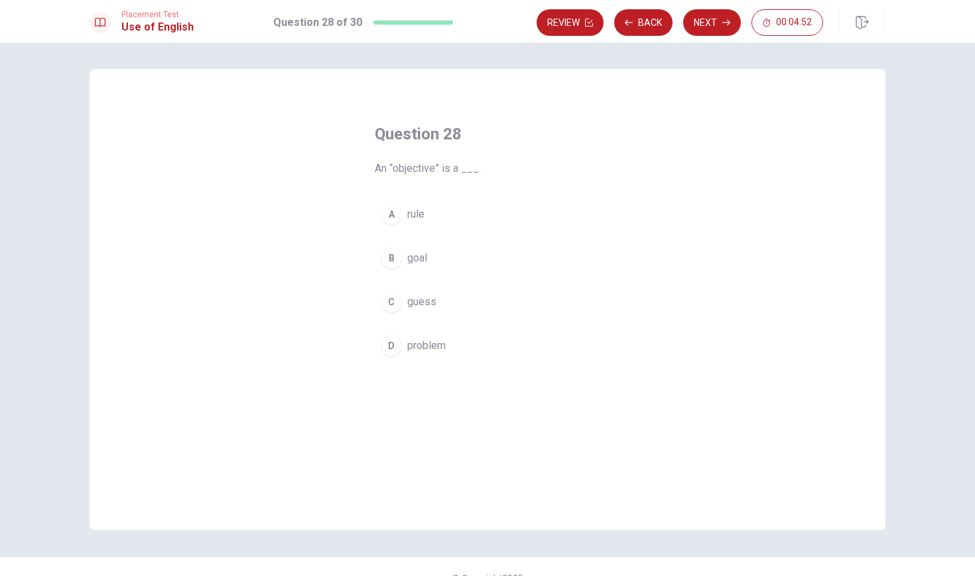
click at [389, 258] on div "B" at bounding box center [391, 257] width 21 height 21
click at [690, 28] on button "Next" at bounding box center [712, 22] width 58 height 27
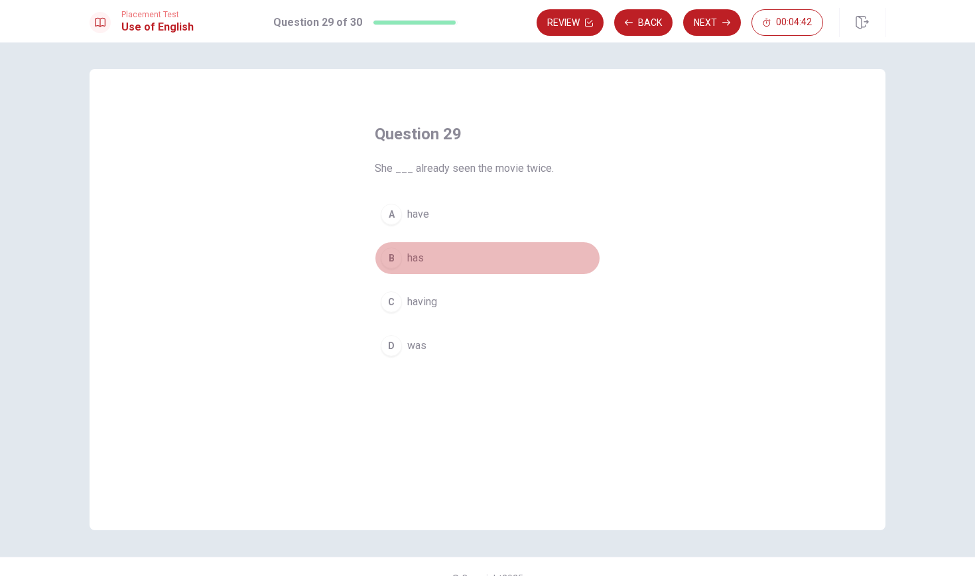
click at [392, 264] on div "B" at bounding box center [391, 257] width 21 height 21
click at [723, 15] on button "Next" at bounding box center [712, 22] width 58 height 27
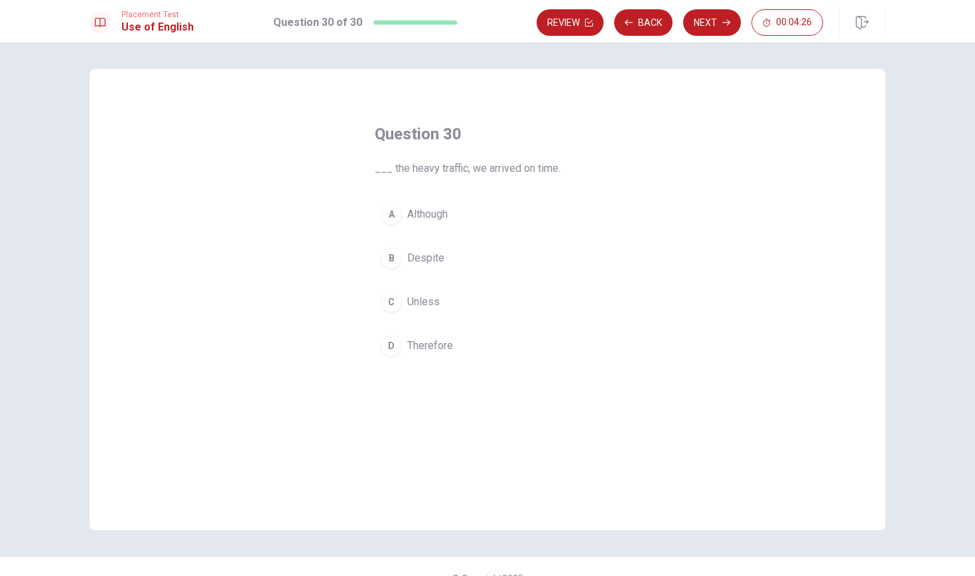
click at [390, 212] on div "A" at bounding box center [391, 214] width 21 height 21
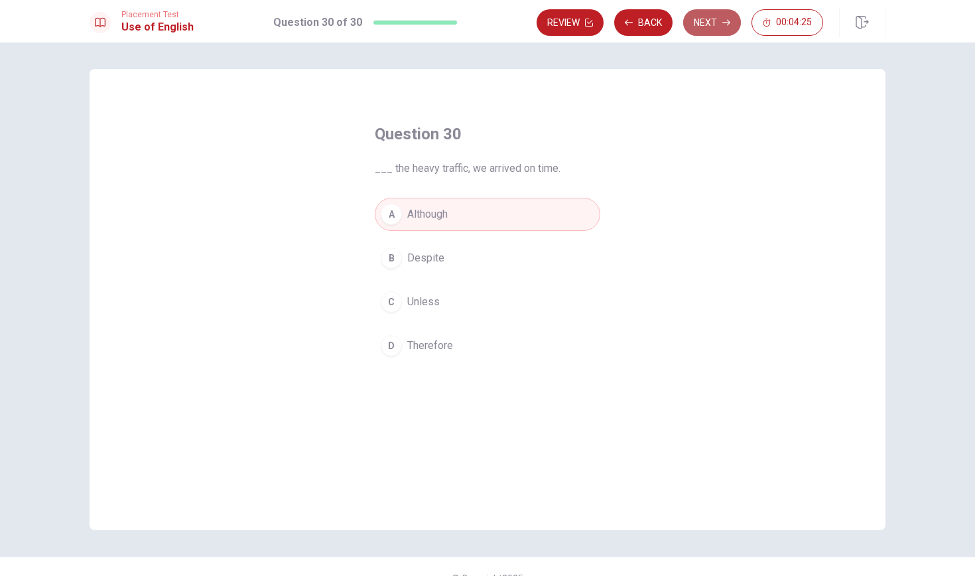
click at [699, 30] on button "Next" at bounding box center [712, 22] width 58 height 27
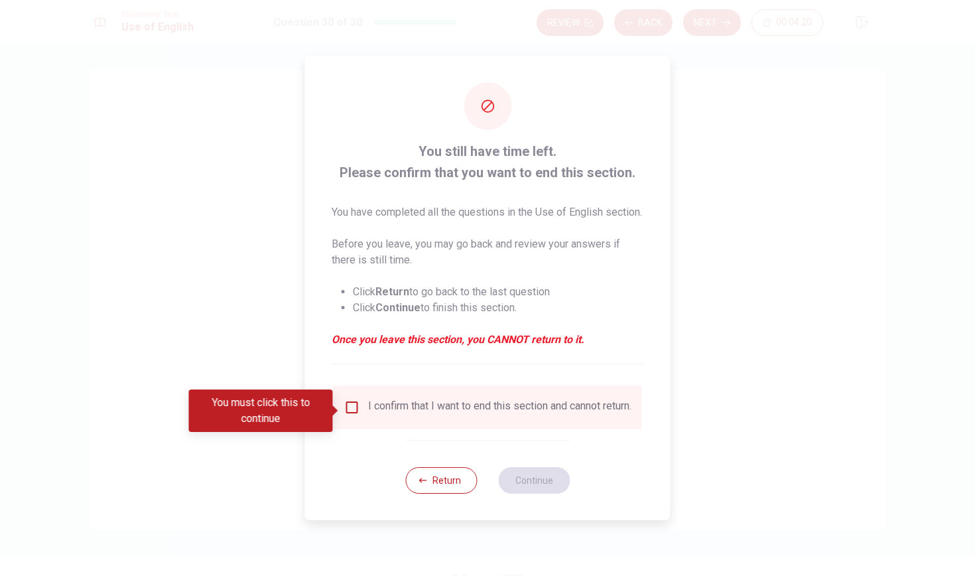
click at [347, 408] on input "You must click this to continue" at bounding box center [352, 407] width 16 height 16
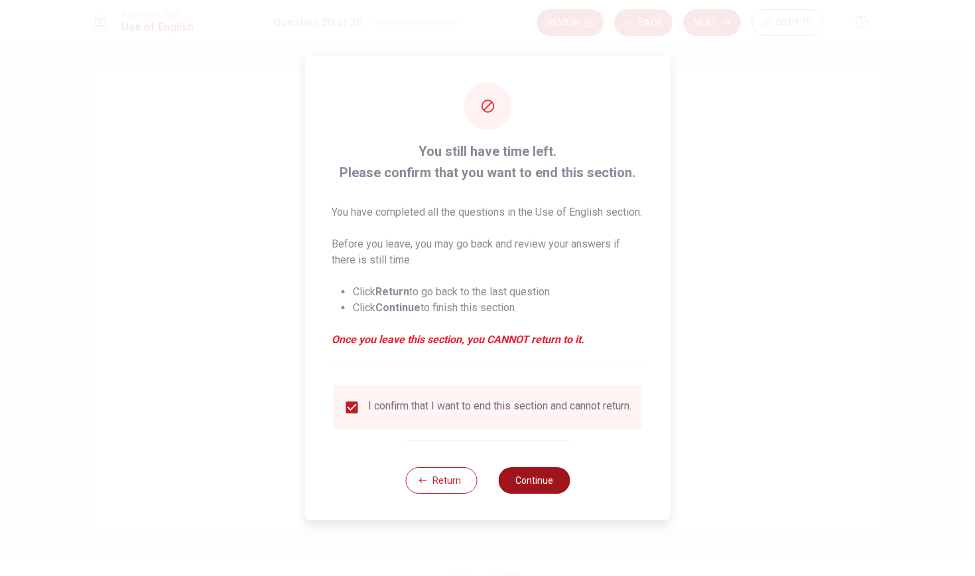
click at [531, 492] on button "Continue" at bounding box center [534, 480] width 72 height 27
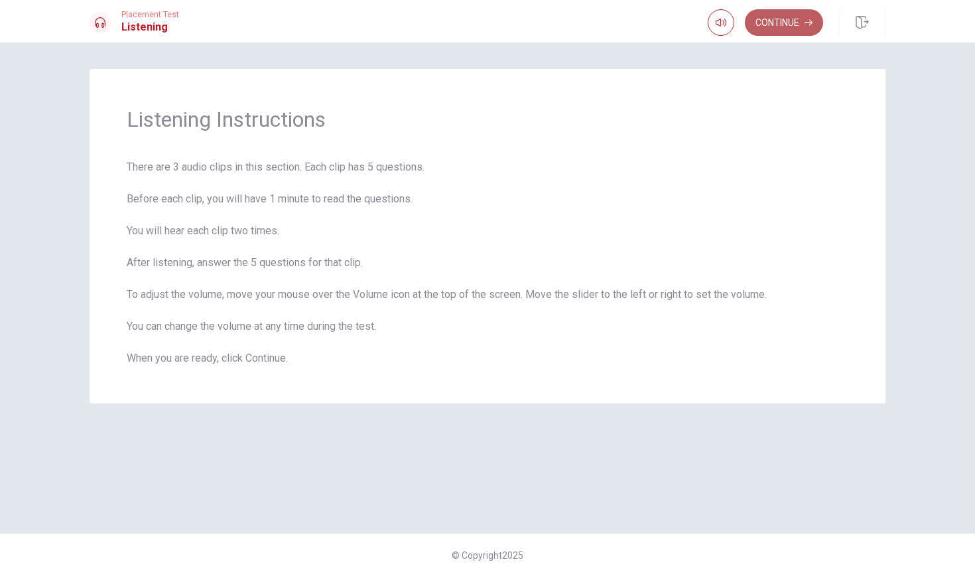
click at [782, 21] on button "Continue" at bounding box center [784, 22] width 78 height 27
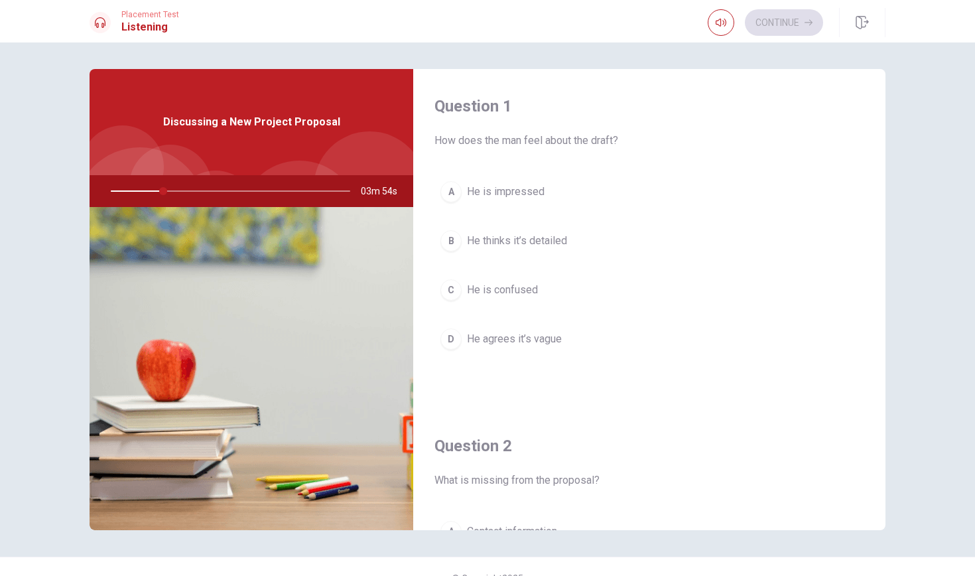
scroll to position [282, 0]
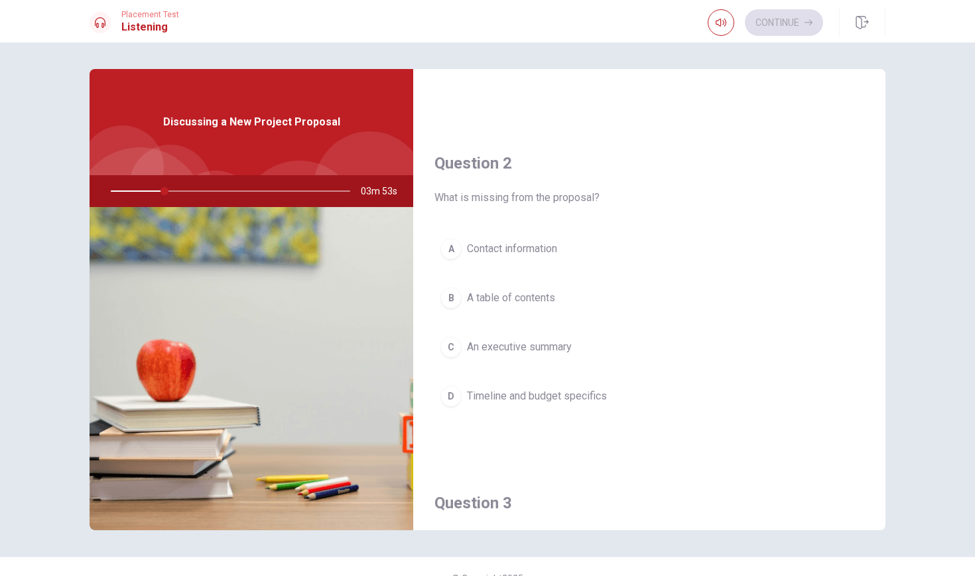
click at [273, 235] on img at bounding box center [252, 368] width 324 height 323
click at [168, 191] on div at bounding box center [228, 191] width 266 height 32
click at [186, 191] on div at bounding box center [228, 191] width 266 height 32
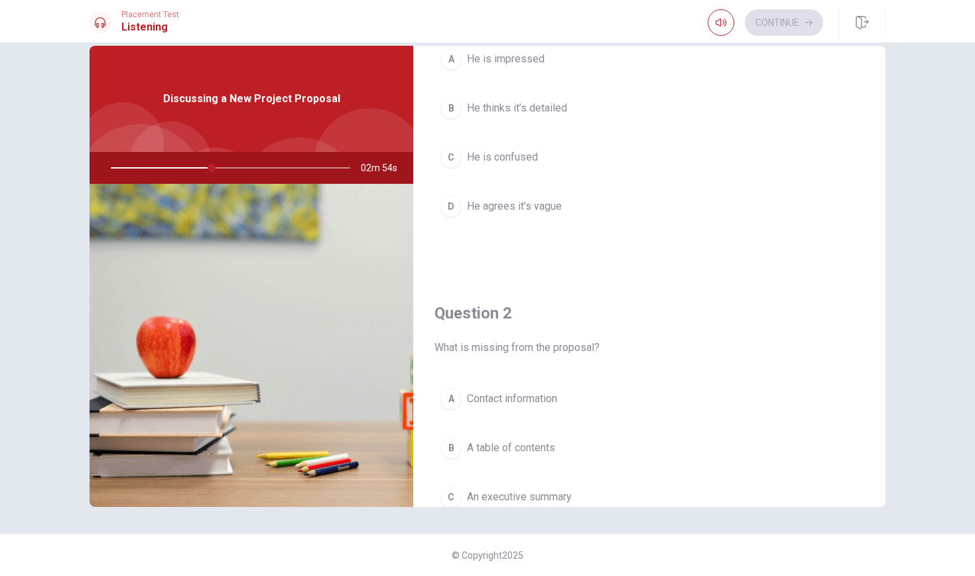
scroll to position [109, 0]
click at [454, 203] on div "D" at bounding box center [450, 206] width 21 height 21
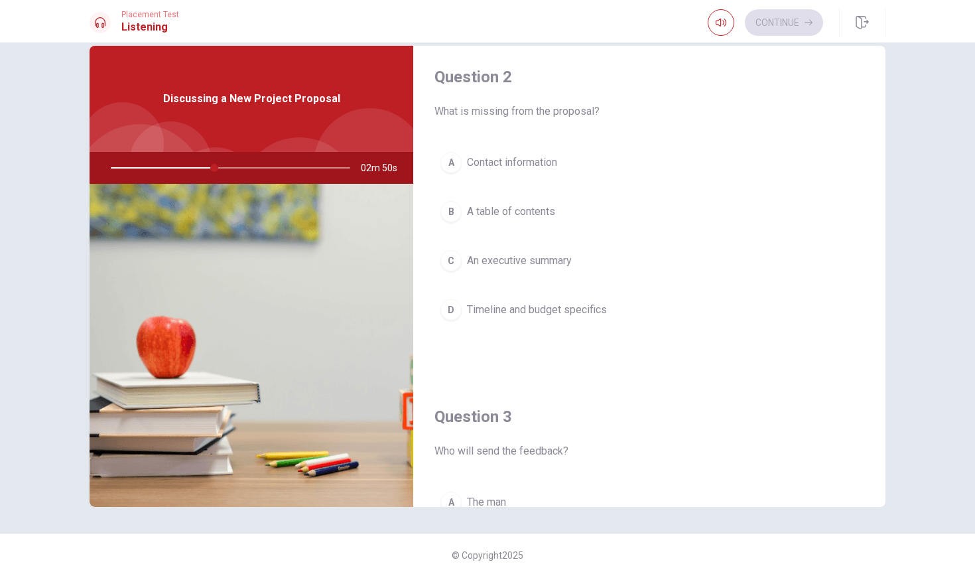
scroll to position [346, 0]
click at [453, 311] on div "D" at bounding box center [450, 308] width 21 height 21
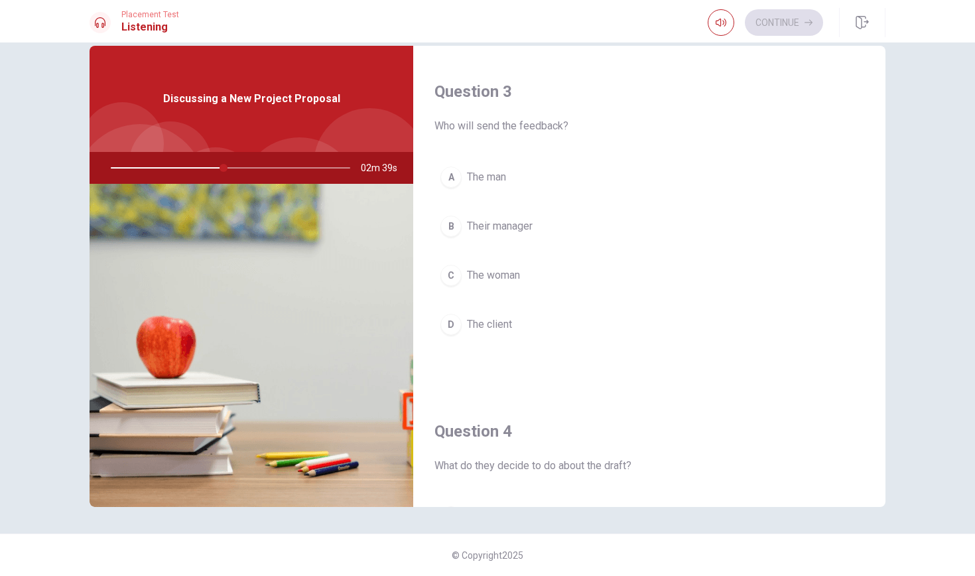
scroll to position [673, 0]
click at [450, 322] on div "D" at bounding box center [450, 321] width 21 height 21
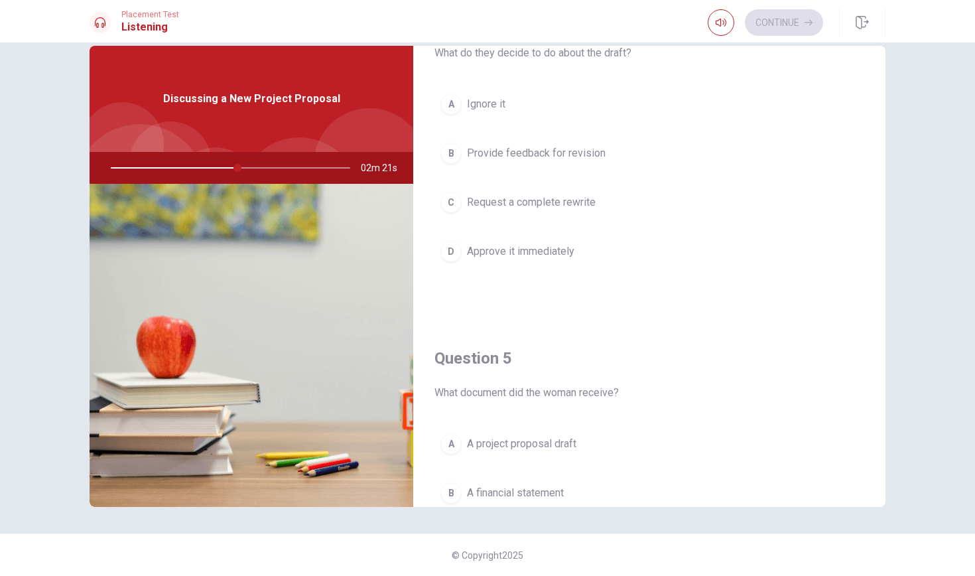
scroll to position [1073, 0]
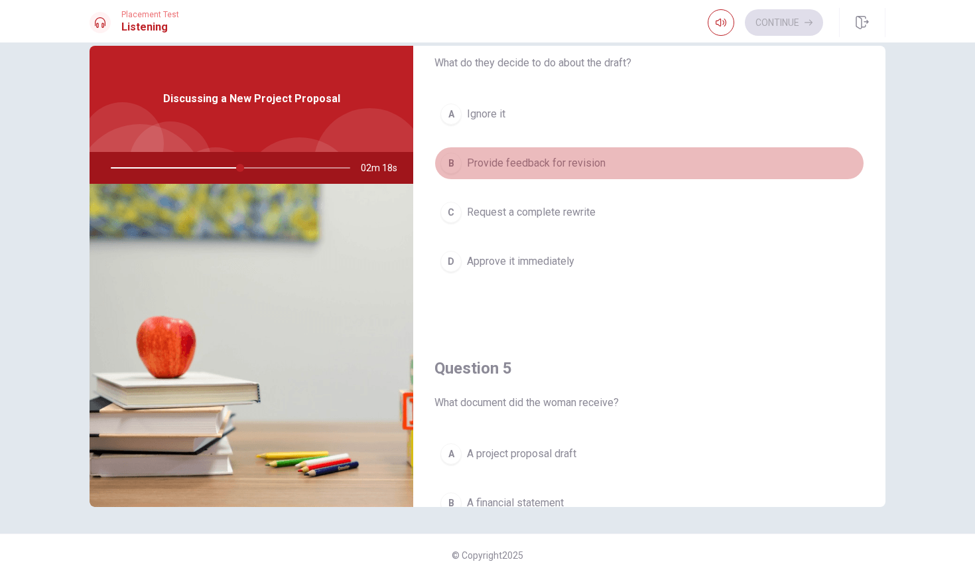
click at [453, 165] on div "B" at bounding box center [450, 163] width 21 height 21
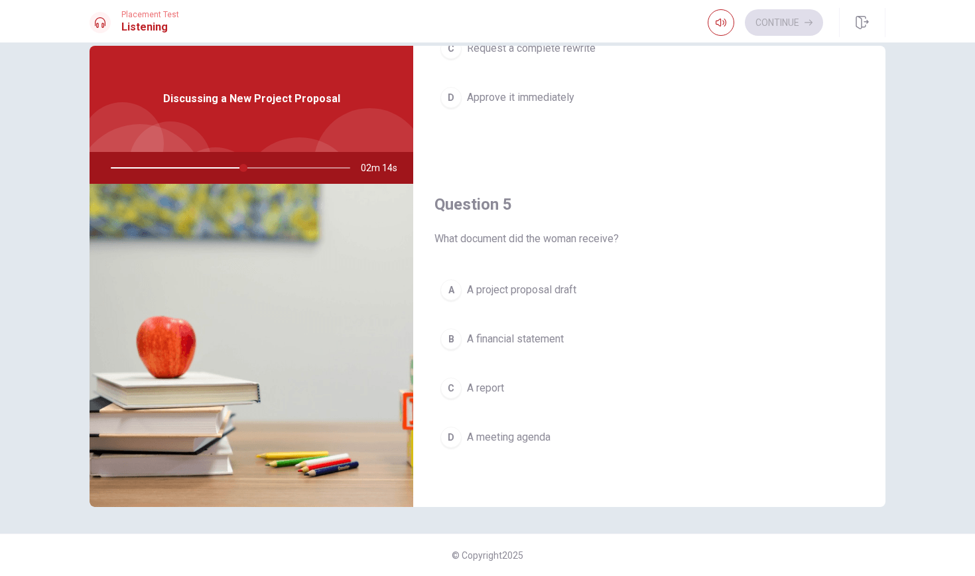
scroll to position [0, 0]
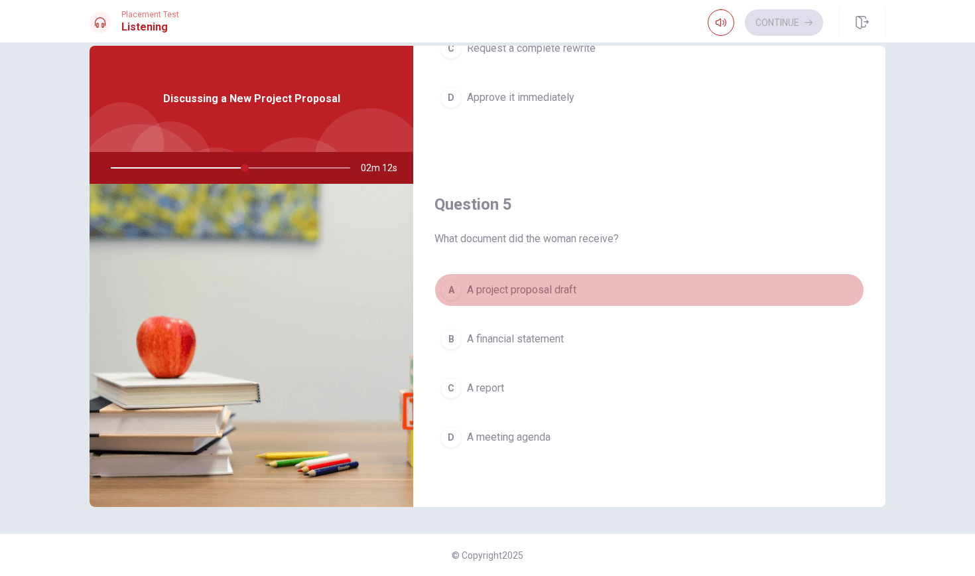
click at [457, 290] on div "A" at bounding box center [450, 289] width 21 height 21
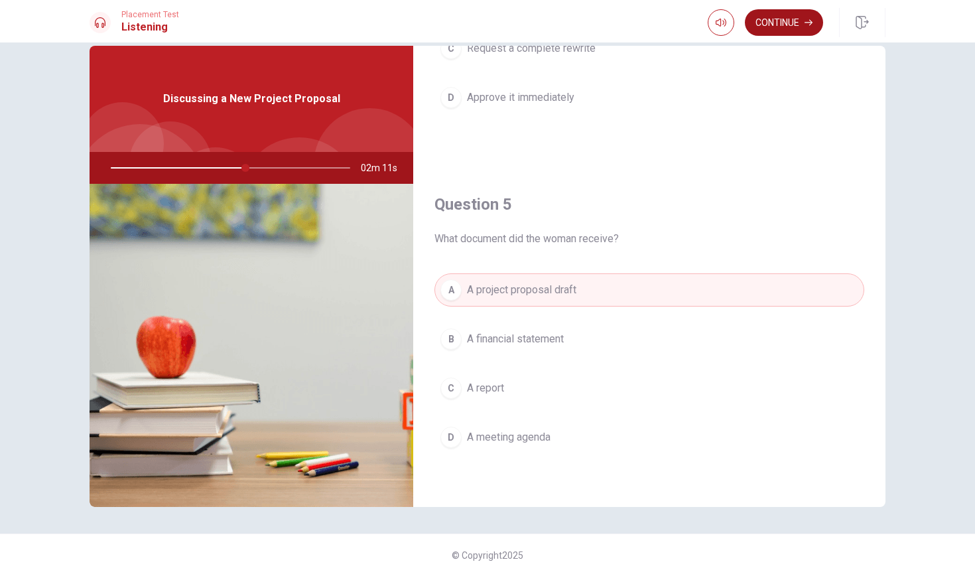
click at [780, 25] on button "Continue" at bounding box center [784, 22] width 78 height 27
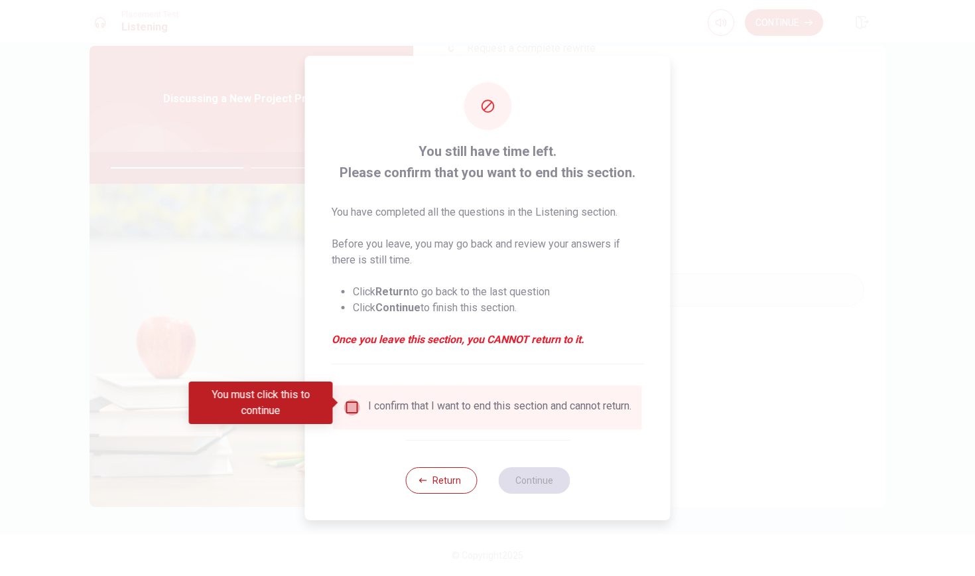
click at [353, 404] on input "You must click this to continue" at bounding box center [352, 407] width 16 height 16
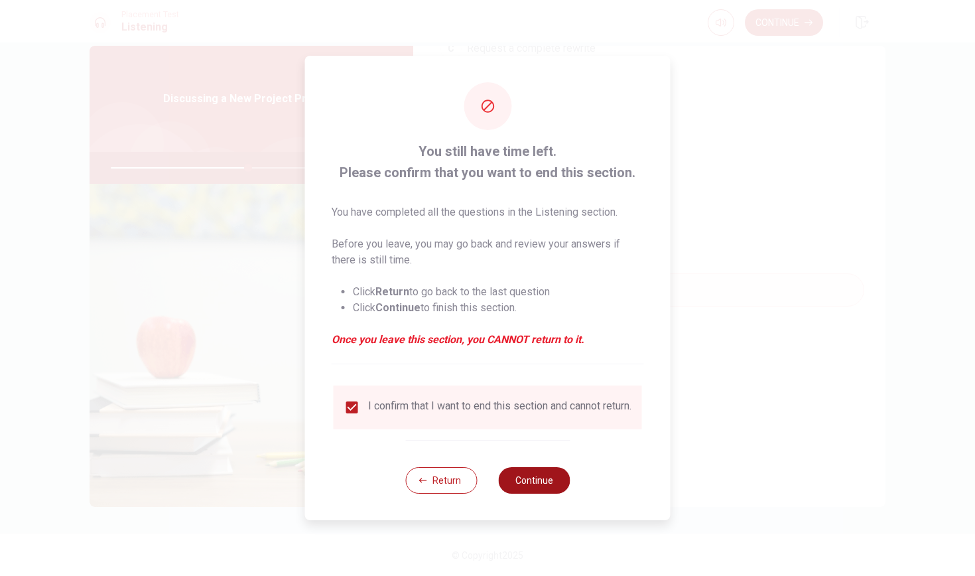
click at [544, 477] on button "Continue" at bounding box center [534, 480] width 72 height 27
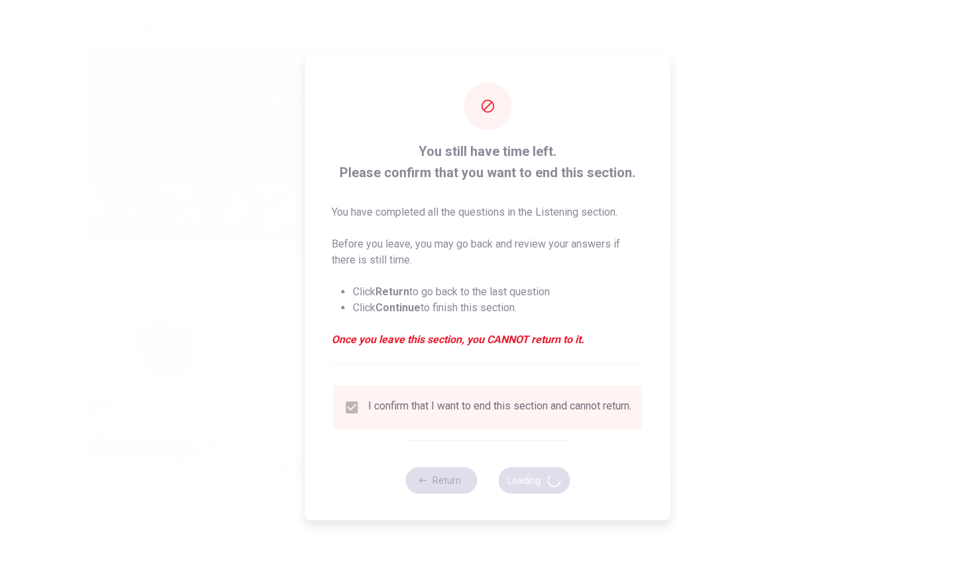
type input "58"
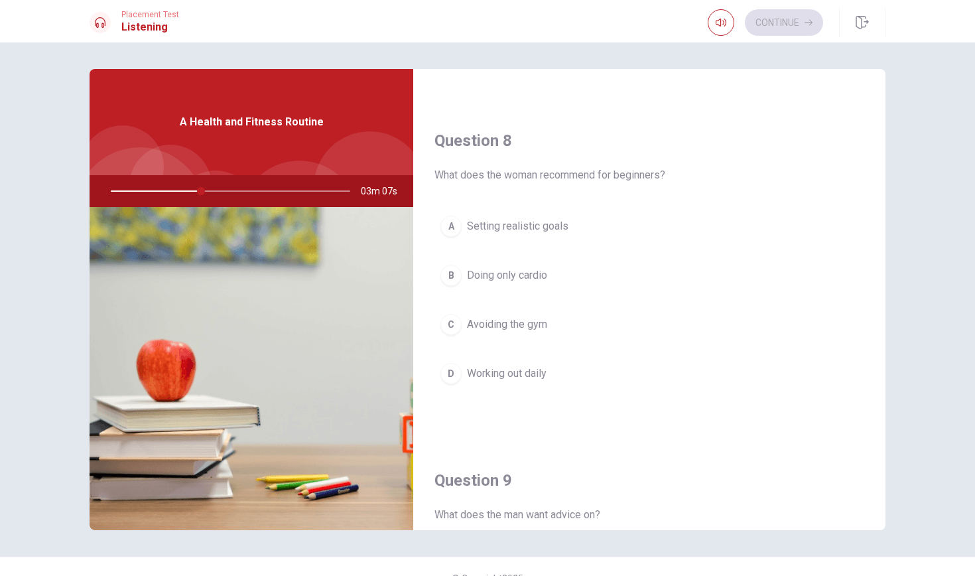
scroll to position [635, 0]
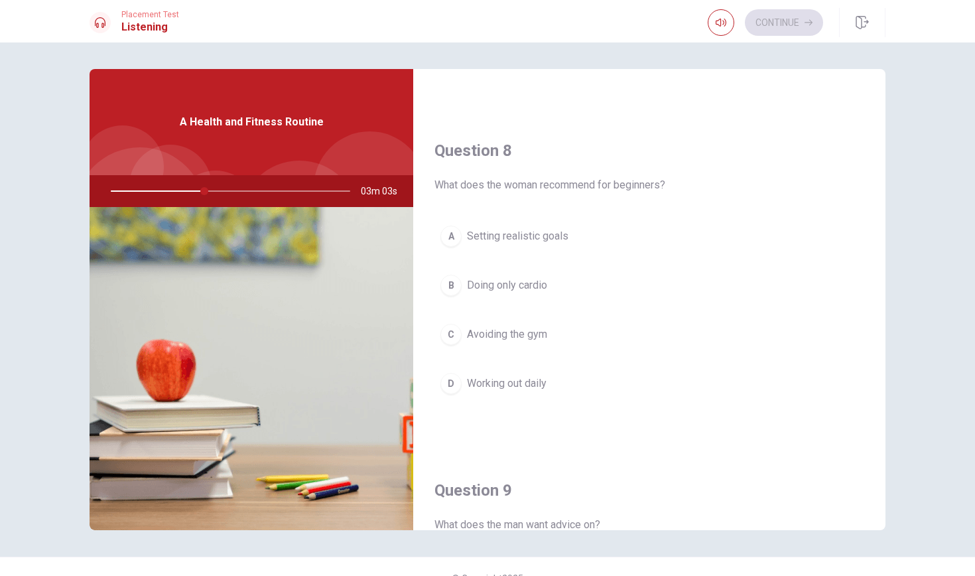
click at [457, 234] on div "A" at bounding box center [450, 235] width 21 height 21
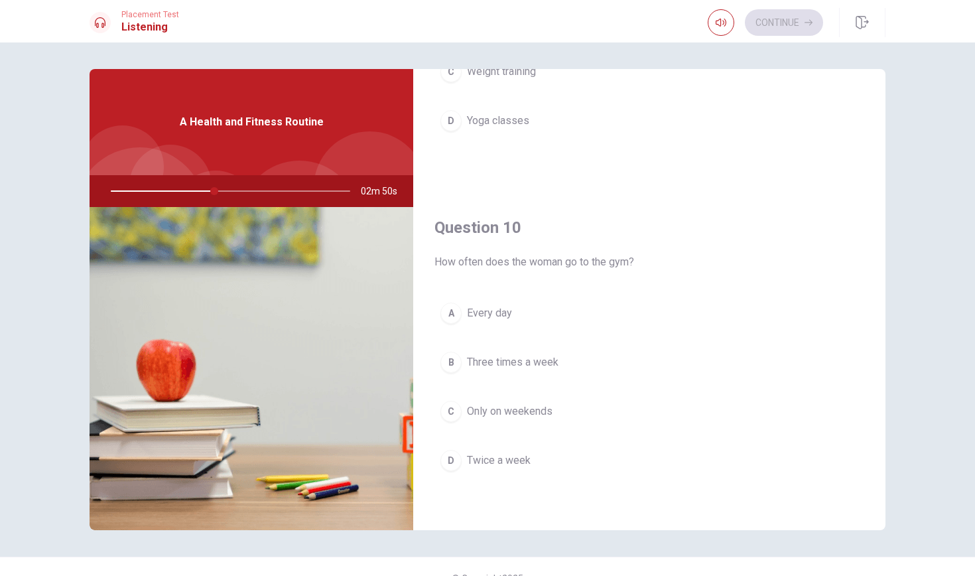
scroll to position [1237, 0]
click at [458, 359] on div "B" at bounding box center [450, 361] width 21 height 21
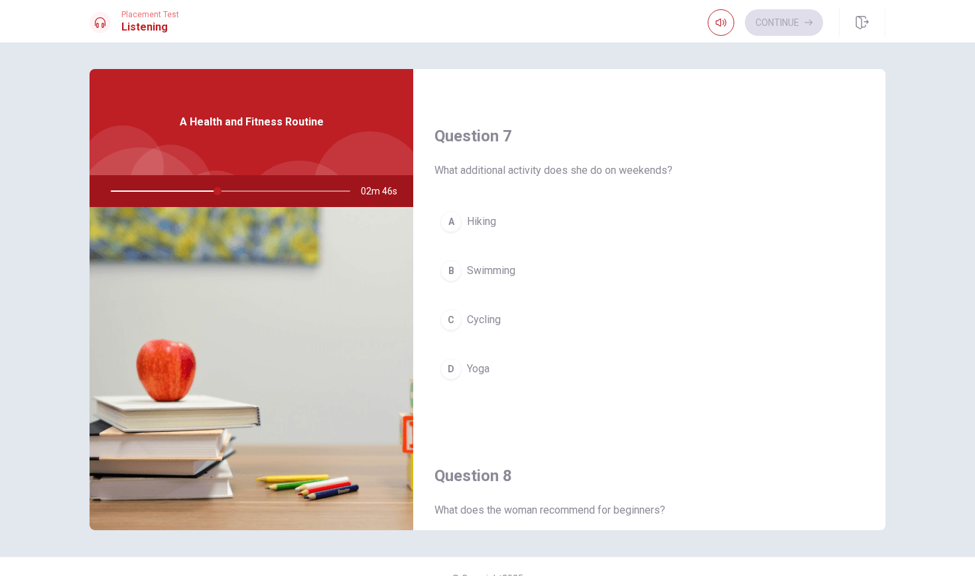
scroll to position [308, 0]
click at [446, 368] on div "D" at bounding box center [450, 369] width 21 height 21
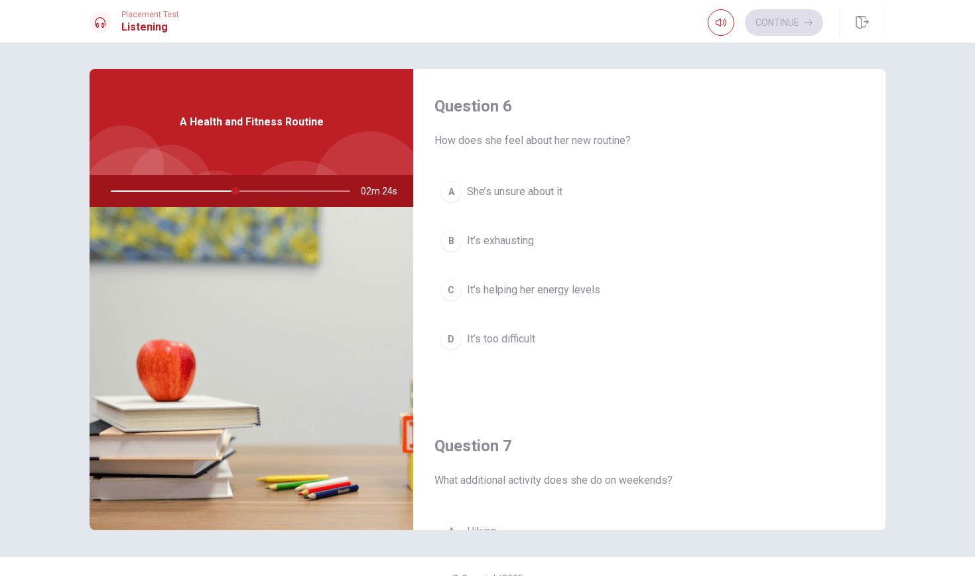
scroll to position [0, 0]
click at [497, 286] on span "It’s helping her energy levels" at bounding box center [533, 290] width 133 height 16
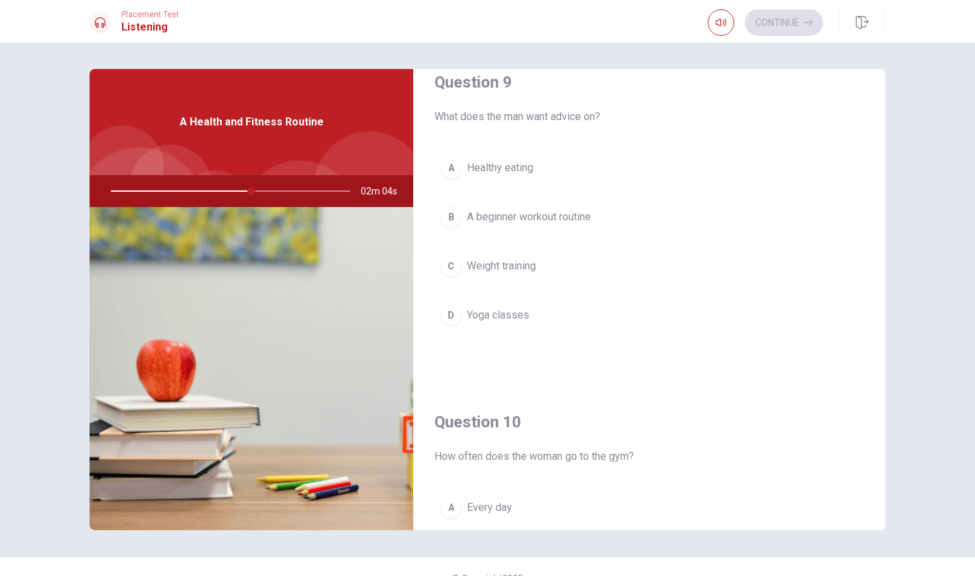
scroll to position [1046, 0]
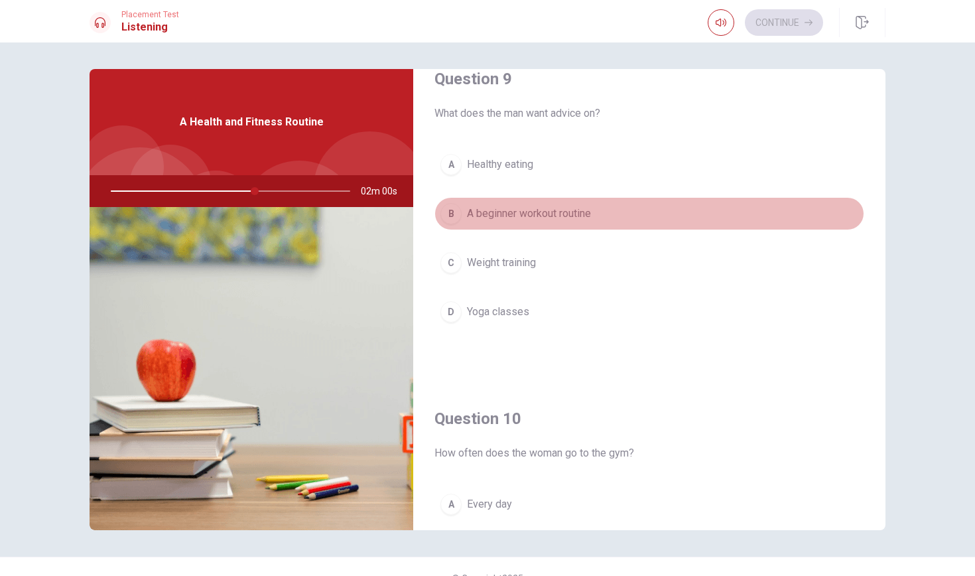
click at [520, 210] on span "A beginner workout routine" at bounding box center [529, 214] width 124 height 16
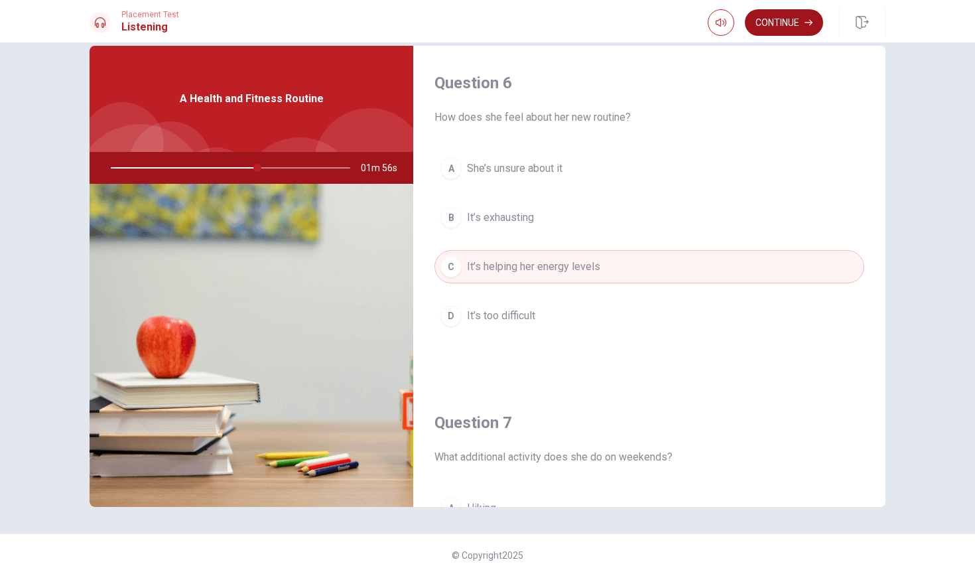
scroll to position [0, 0]
click at [777, 17] on button "Continue" at bounding box center [784, 22] width 78 height 27
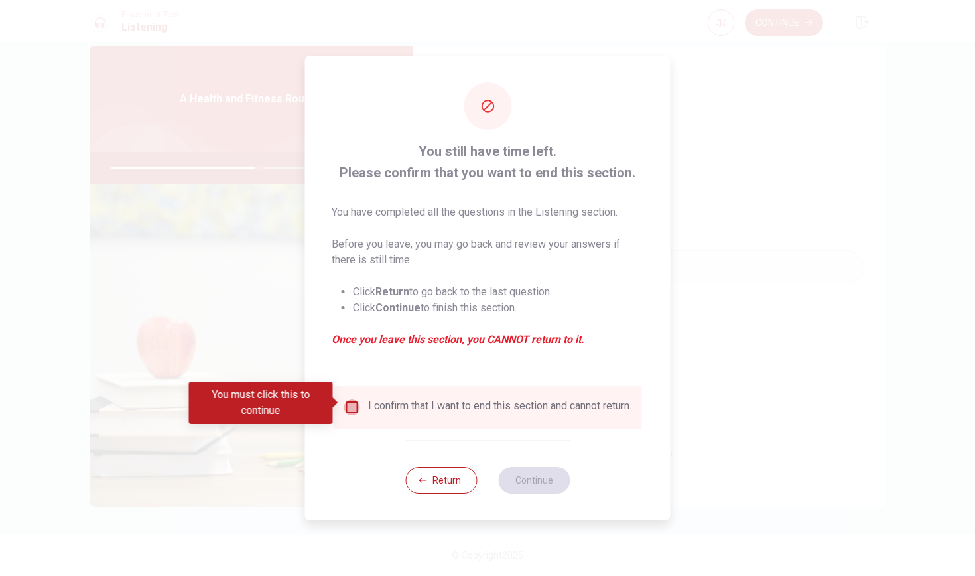
click at [349, 404] on input "You must click this to continue" at bounding box center [352, 407] width 16 height 16
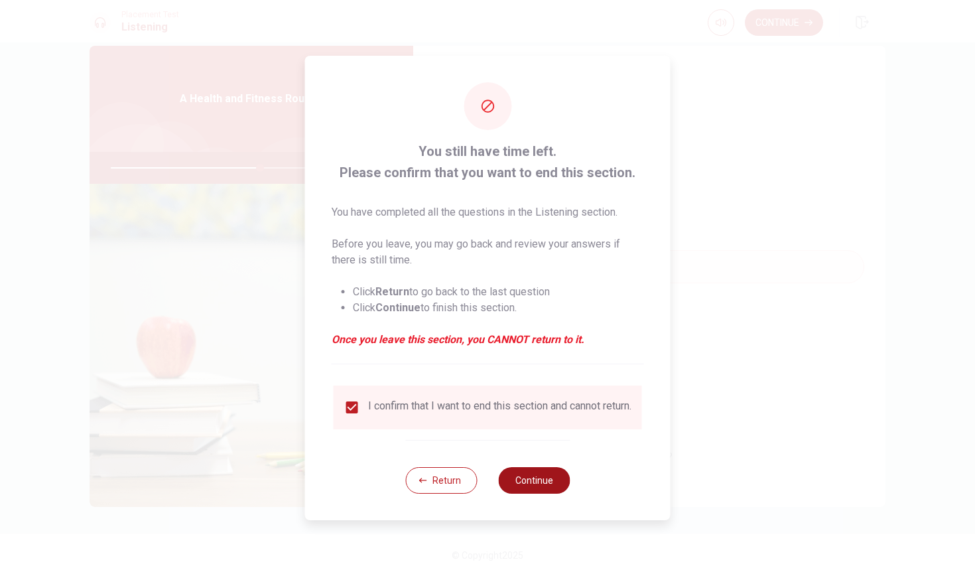
click at [507, 481] on button "Continue" at bounding box center [534, 480] width 72 height 27
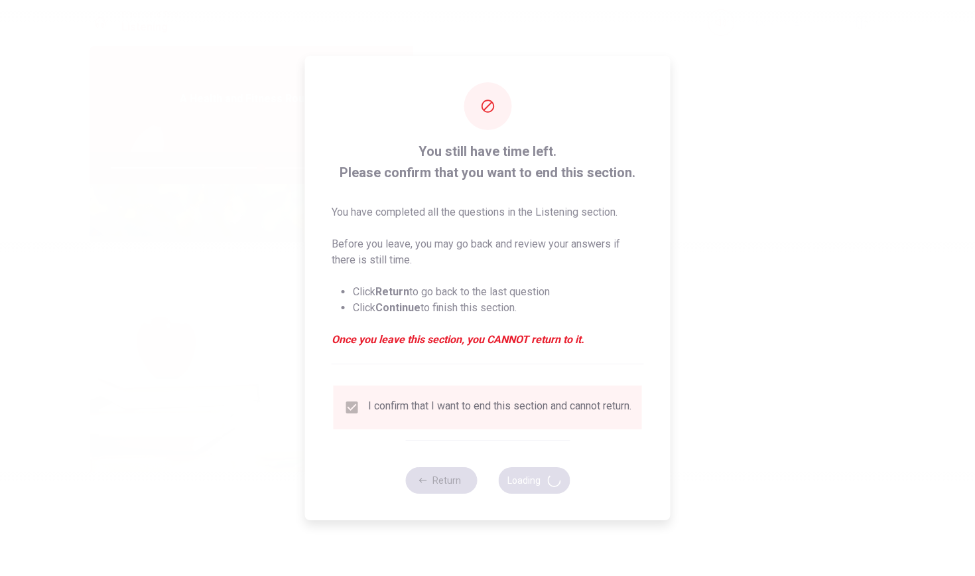
type input "63"
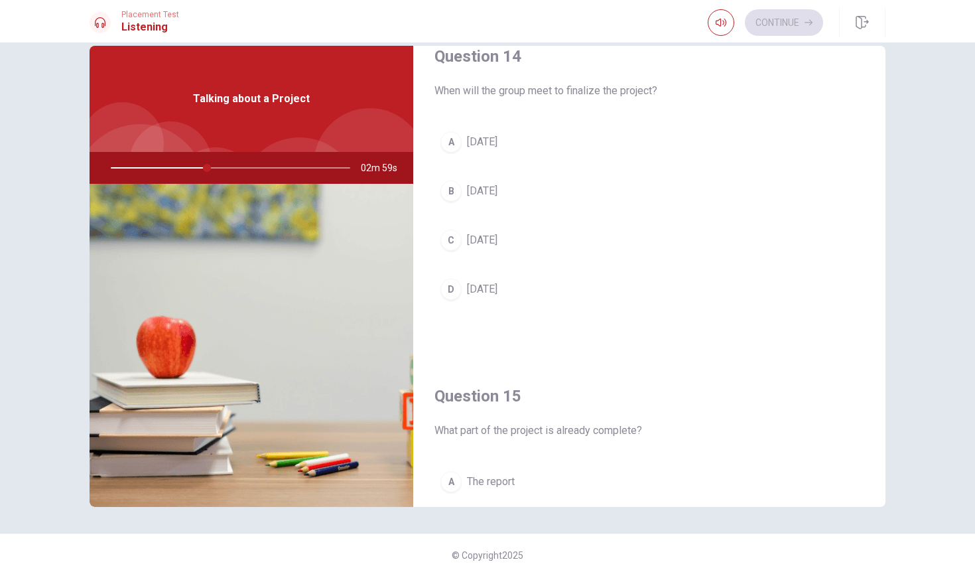
scroll to position [1016, 0]
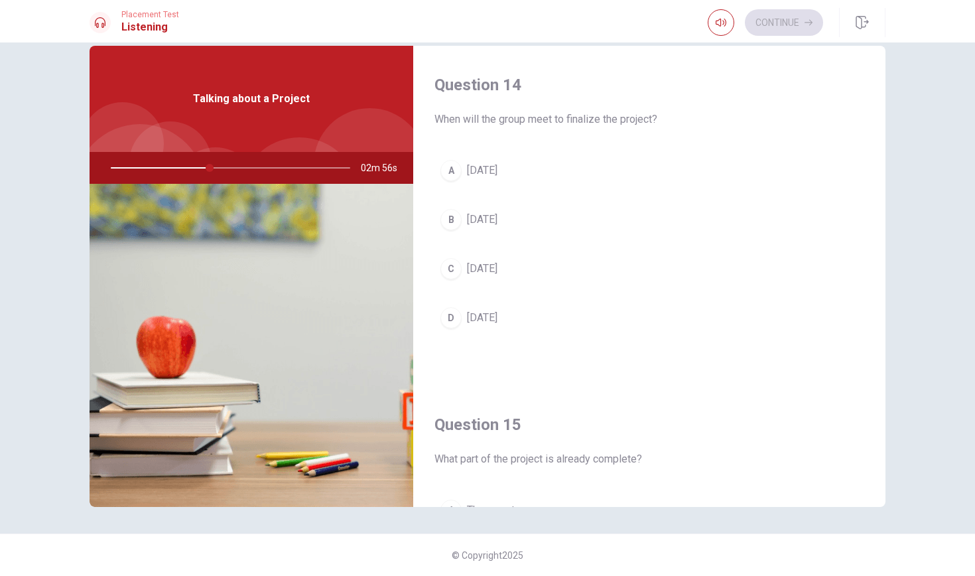
click at [497, 222] on span "[DATE]" at bounding box center [482, 220] width 31 height 16
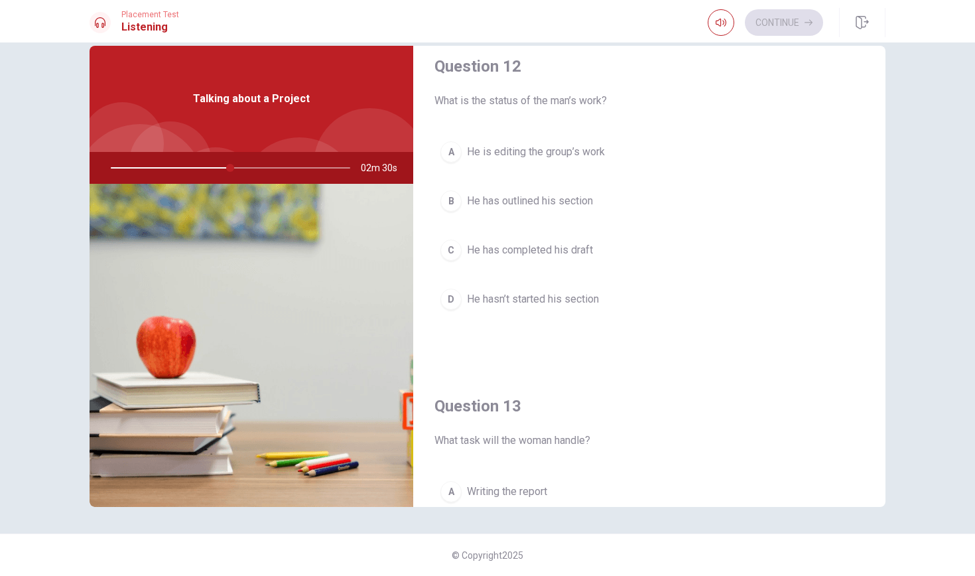
scroll to position [357, 0]
click at [560, 200] on span "He has outlined his section" at bounding box center [530, 200] width 126 height 16
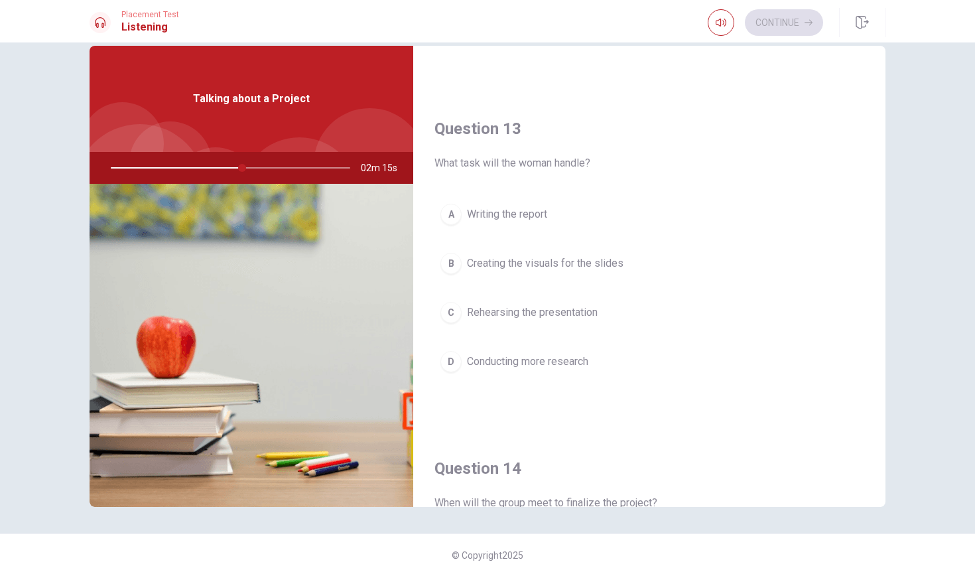
scroll to position [647, 0]
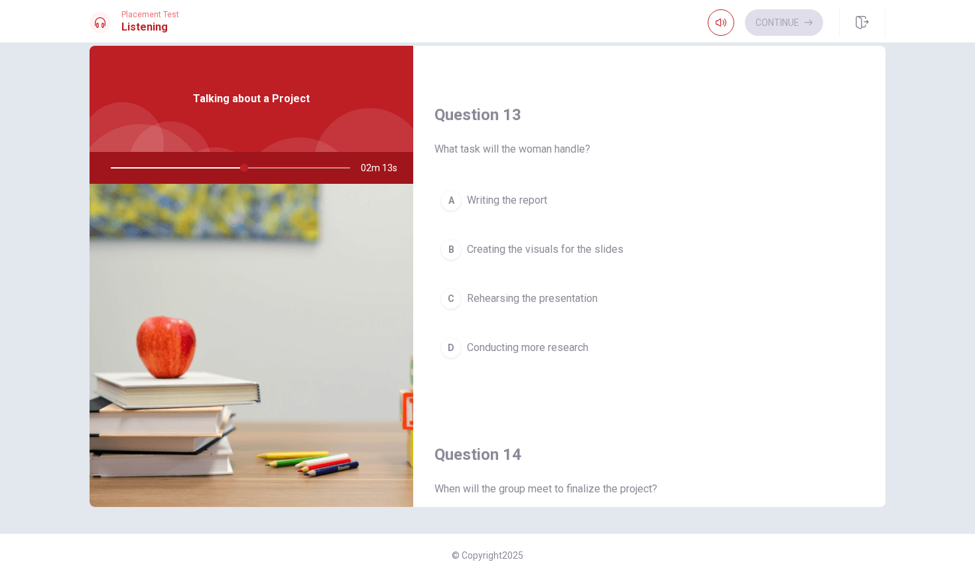
click at [526, 241] on span "Creating the visuals for the slides" at bounding box center [545, 249] width 156 height 16
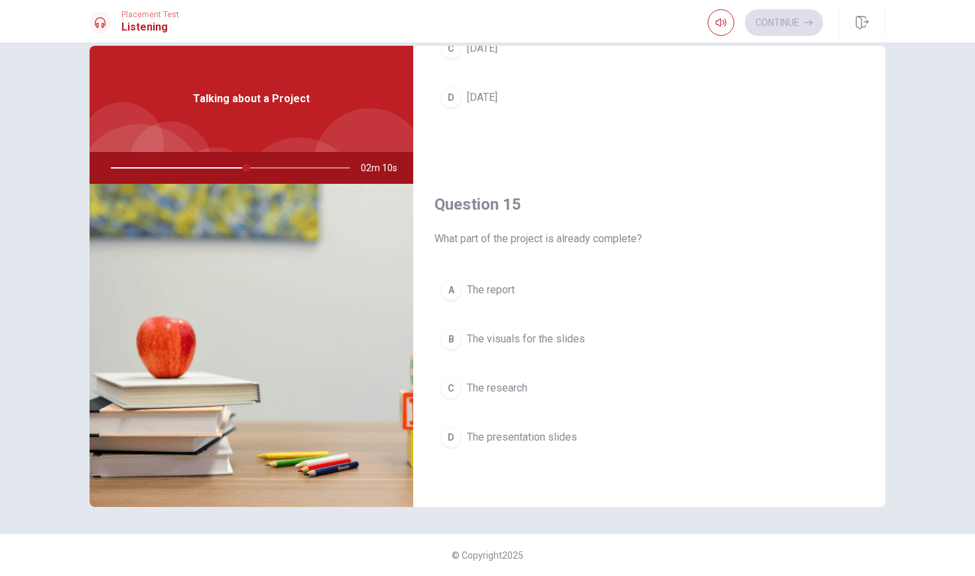
scroll to position [1237, 0]
click at [504, 389] on span "The research" at bounding box center [497, 388] width 60 height 16
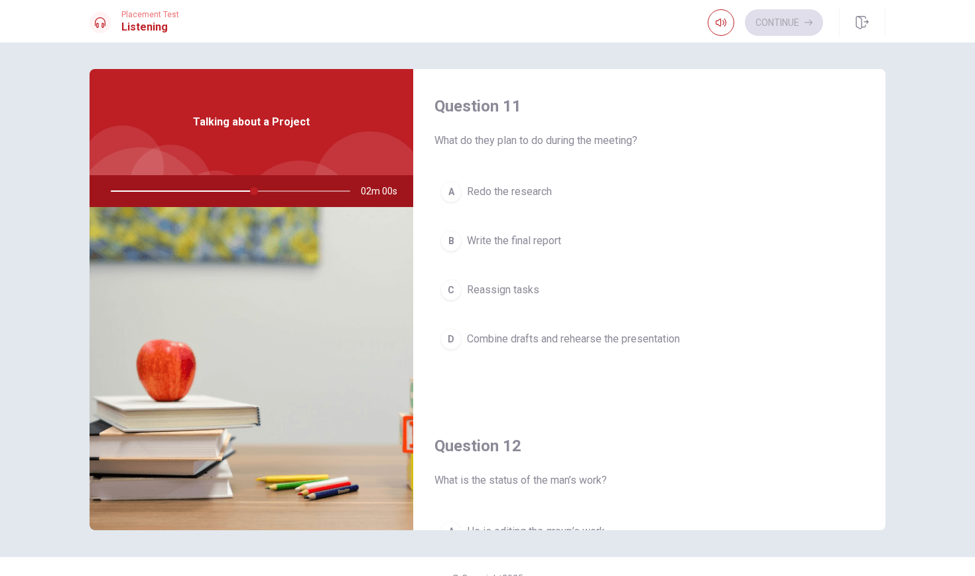
scroll to position [0, 0]
click at [532, 337] on span "Combine drafts and rehearse the presentation" at bounding box center [573, 339] width 213 height 16
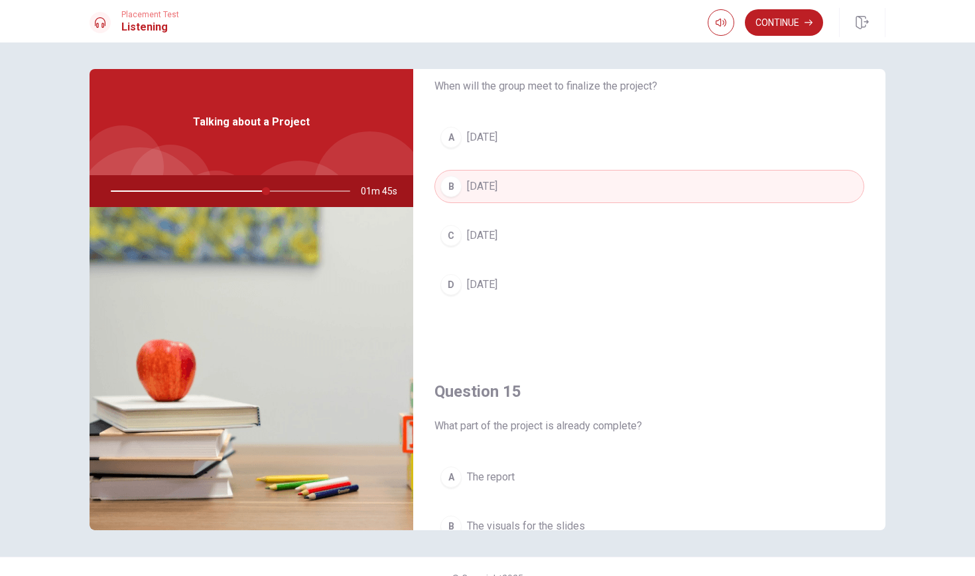
scroll to position [1092, 0]
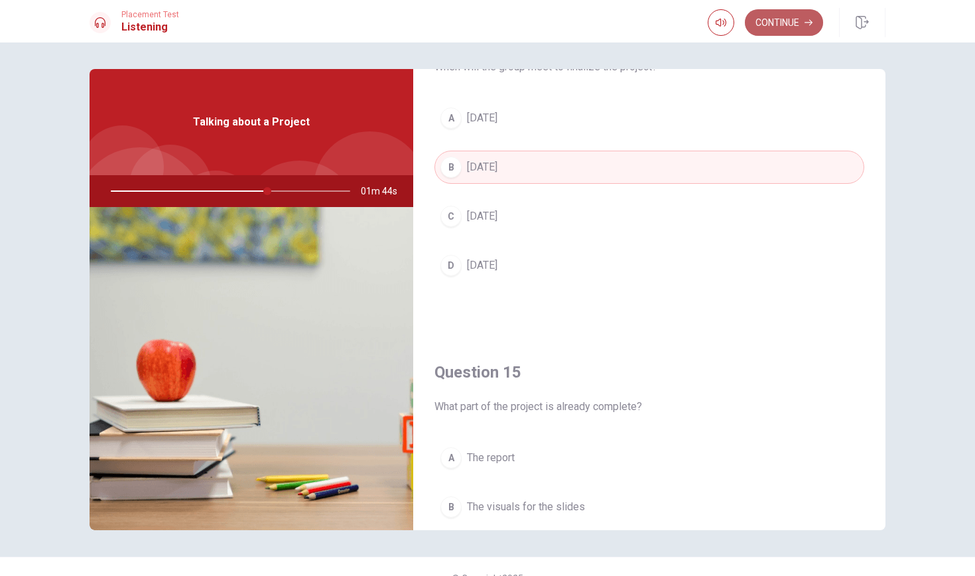
click at [766, 23] on button "Continue" at bounding box center [784, 22] width 78 height 27
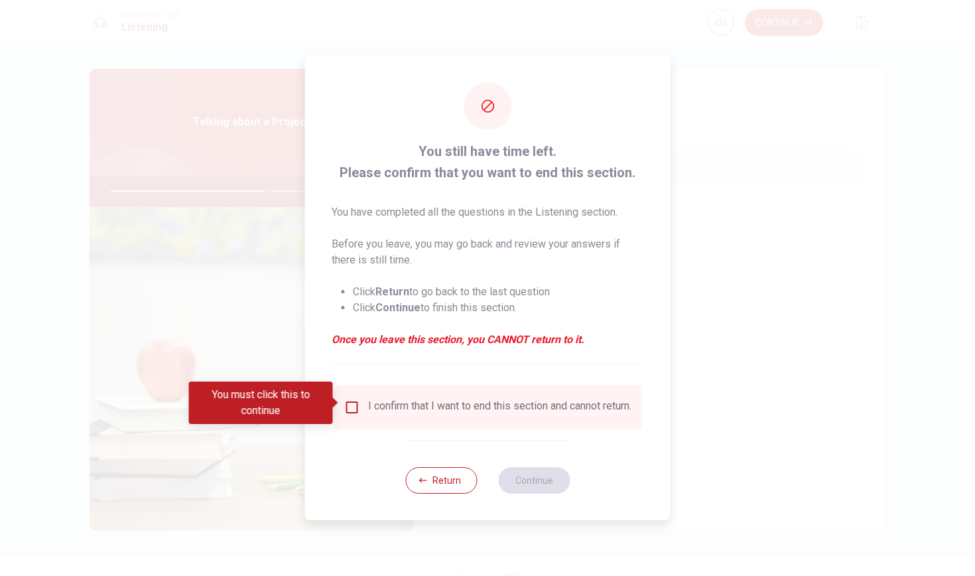
click at [349, 401] on input "You must click this to continue" at bounding box center [352, 407] width 16 height 16
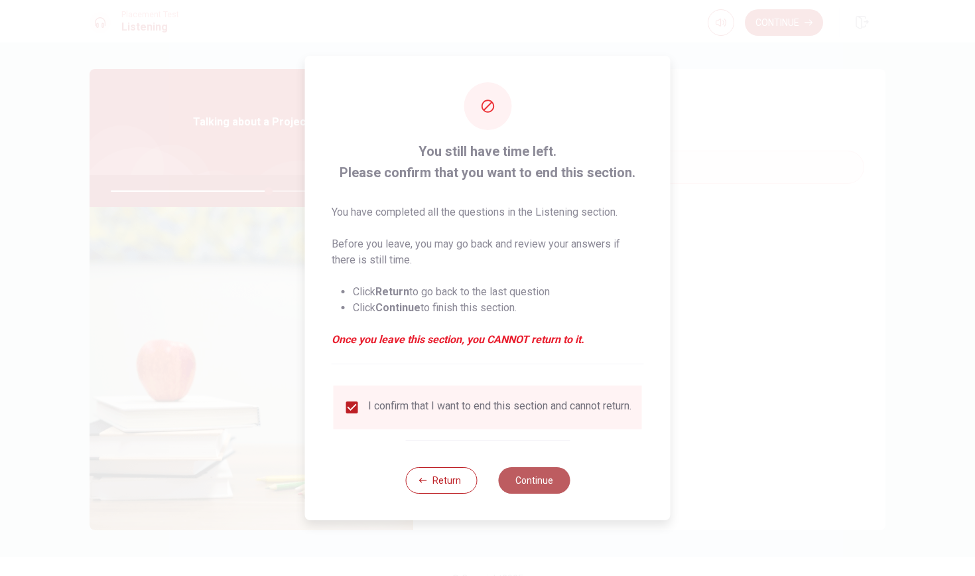
click at [546, 485] on button "Continue" at bounding box center [534, 480] width 72 height 27
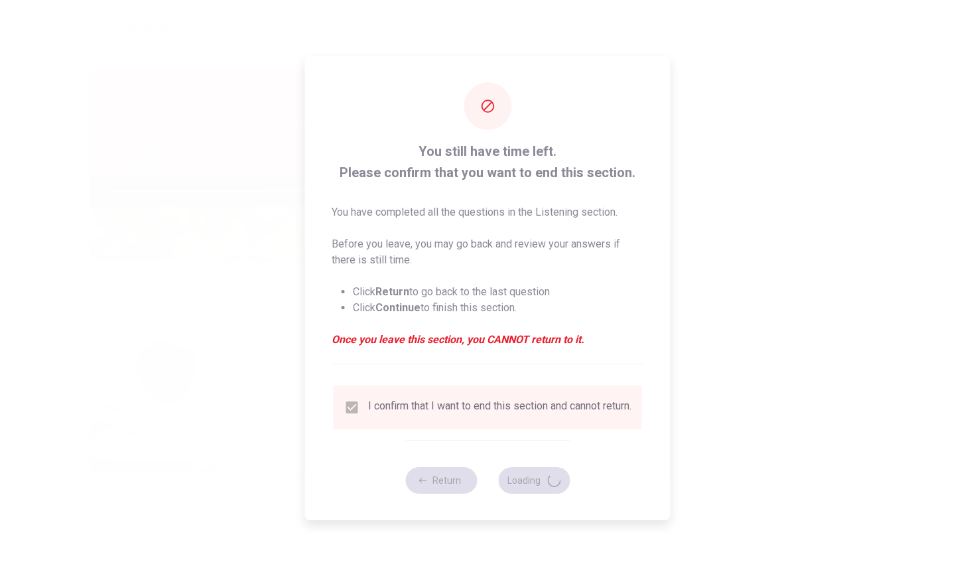
type input "67"
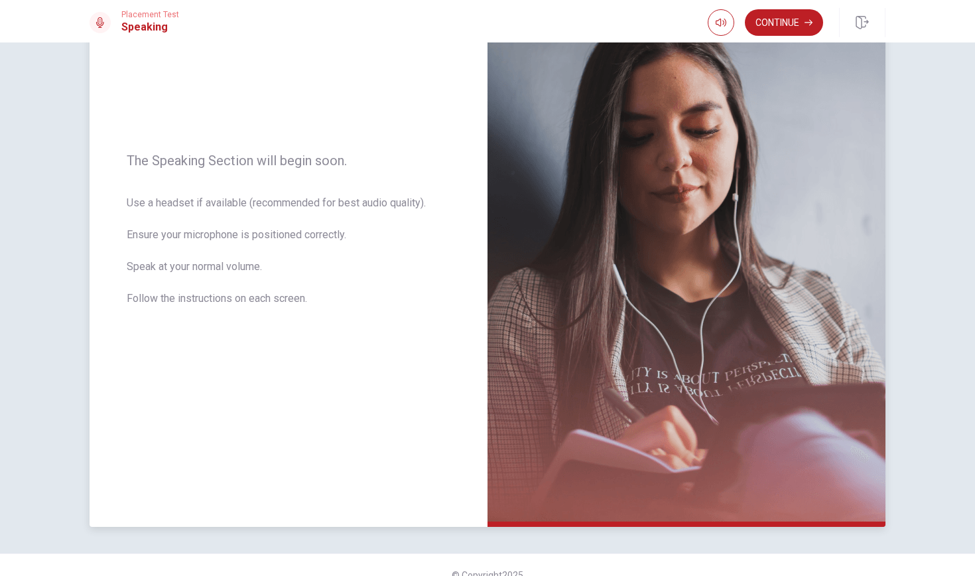
scroll to position [106, 0]
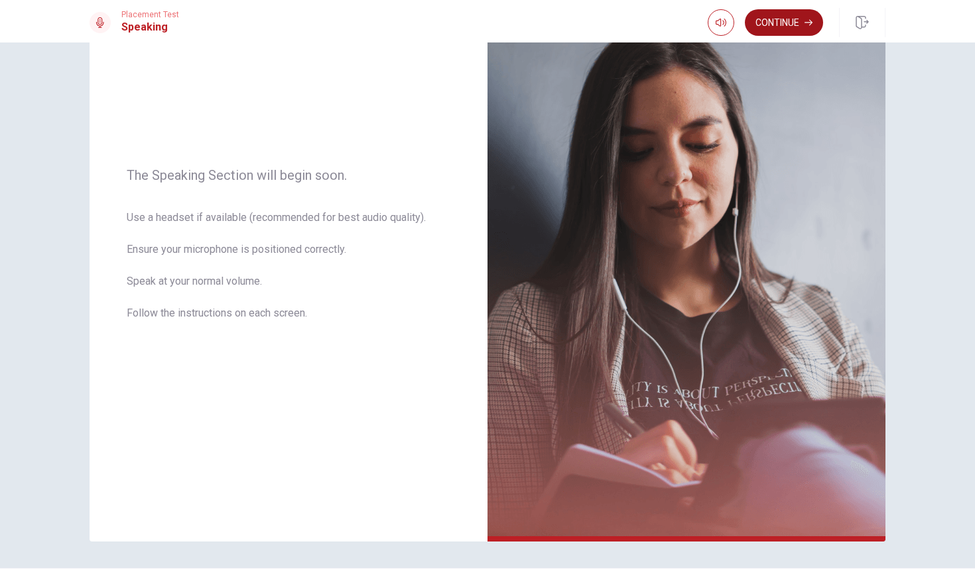
click at [772, 18] on button "Continue" at bounding box center [784, 22] width 78 height 27
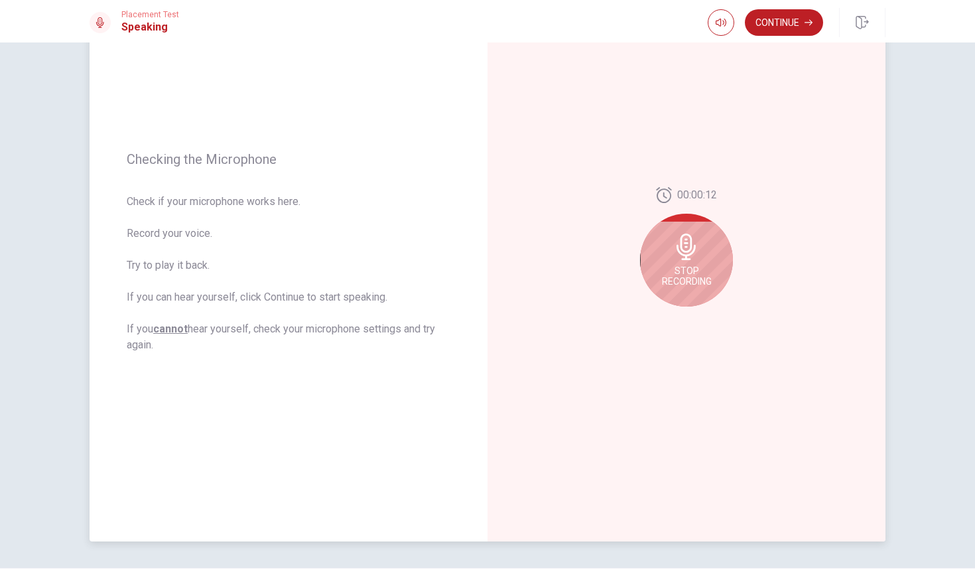
click at [688, 246] on icon at bounding box center [685, 246] width 19 height 27
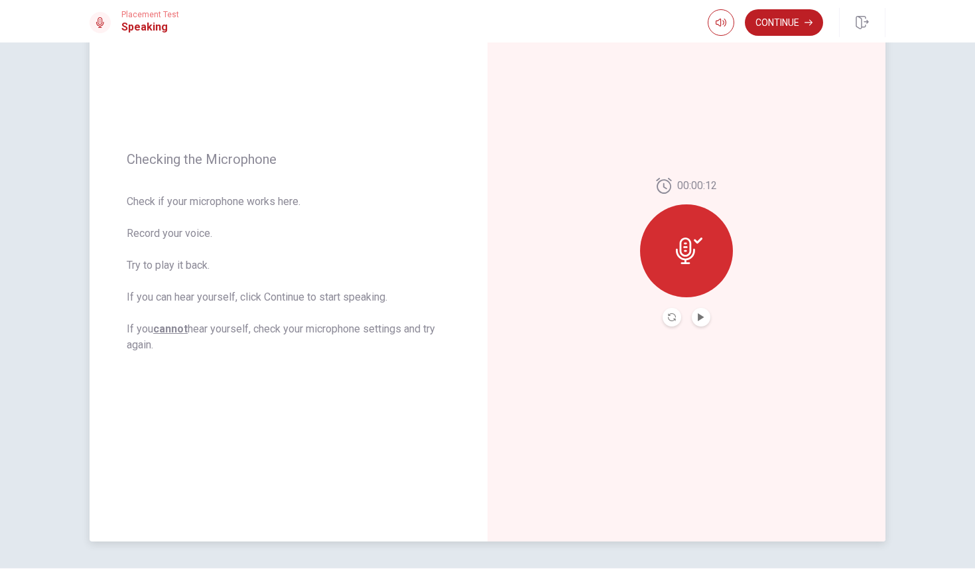
click at [688, 246] on icon at bounding box center [689, 250] width 27 height 27
click at [700, 312] on button "Play Audio" at bounding box center [701, 317] width 19 height 19
click at [676, 262] on icon at bounding box center [689, 250] width 27 height 27
click at [687, 257] on icon at bounding box center [689, 250] width 27 height 27
click at [696, 247] on icon at bounding box center [689, 250] width 27 height 27
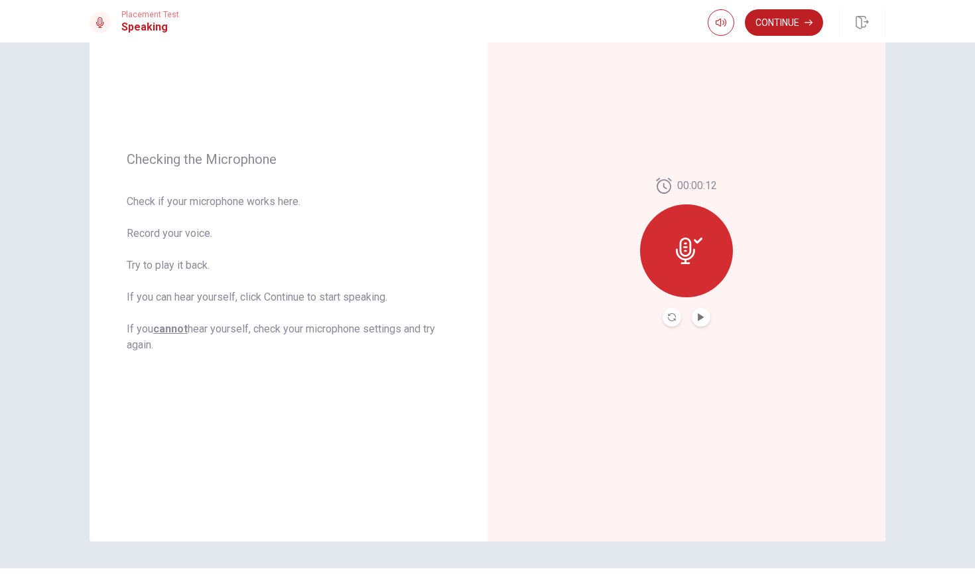
click at [702, 321] on button "Play Audio" at bounding box center [701, 317] width 19 height 19
click at [672, 310] on button "Record Again" at bounding box center [671, 317] width 19 height 19
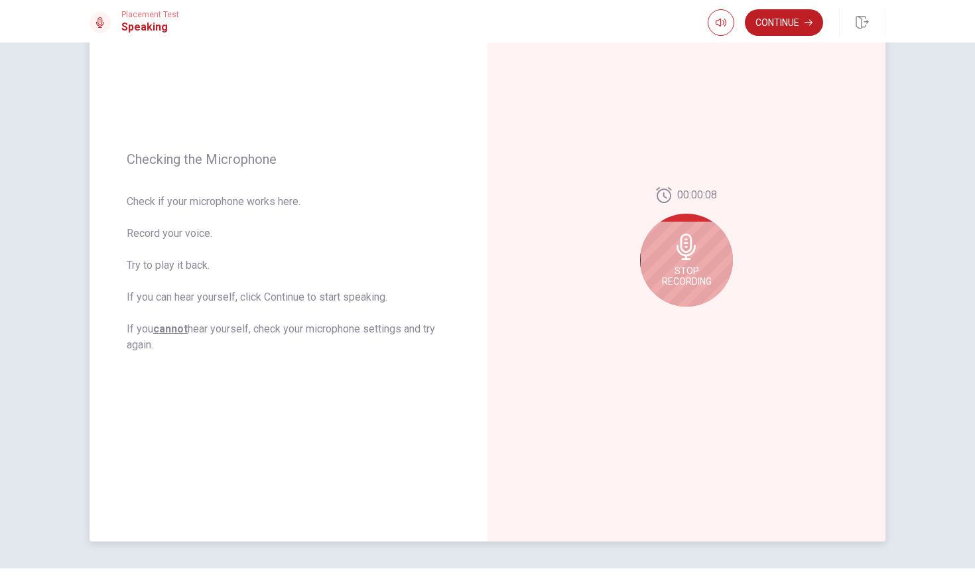
click at [691, 280] on span "Stop Recording" at bounding box center [687, 275] width 50 height 21
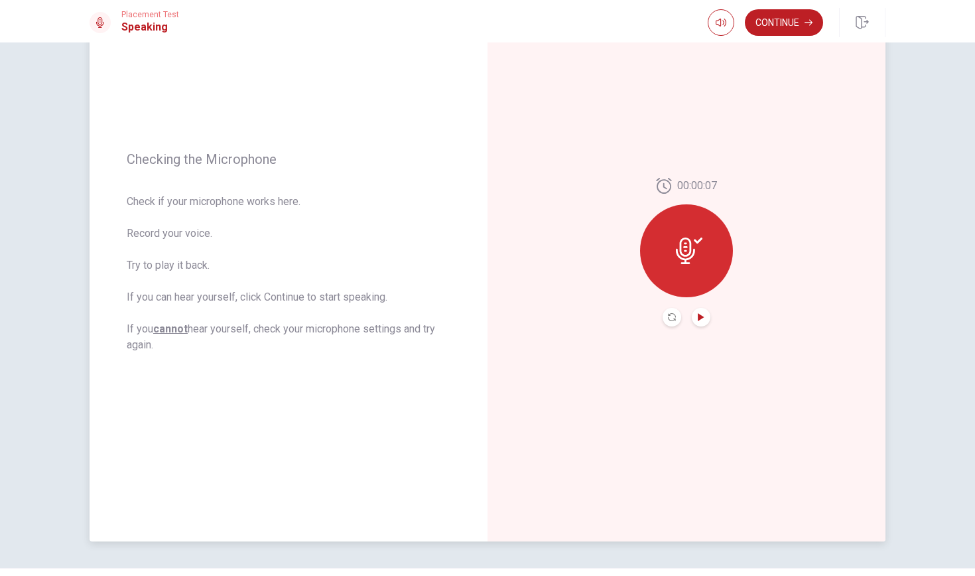
click at [701, 314] on icon "Play Audio" at bounding box center [701, 317] width 8 height 8
click at [780, 25] on button "Continue" at bounding box center [784, 22] width 78 height 27
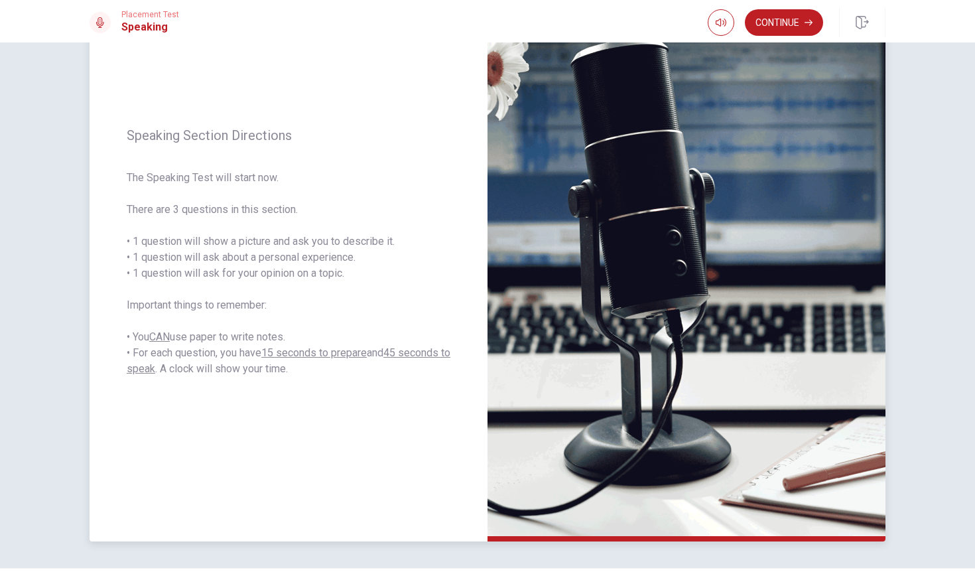
click at [524, 390] on img at bounding box center [686, 252] width 398 height 578
click at [784, 27] on button "Continue" at bounding box center [784, 22] width 78 height 27
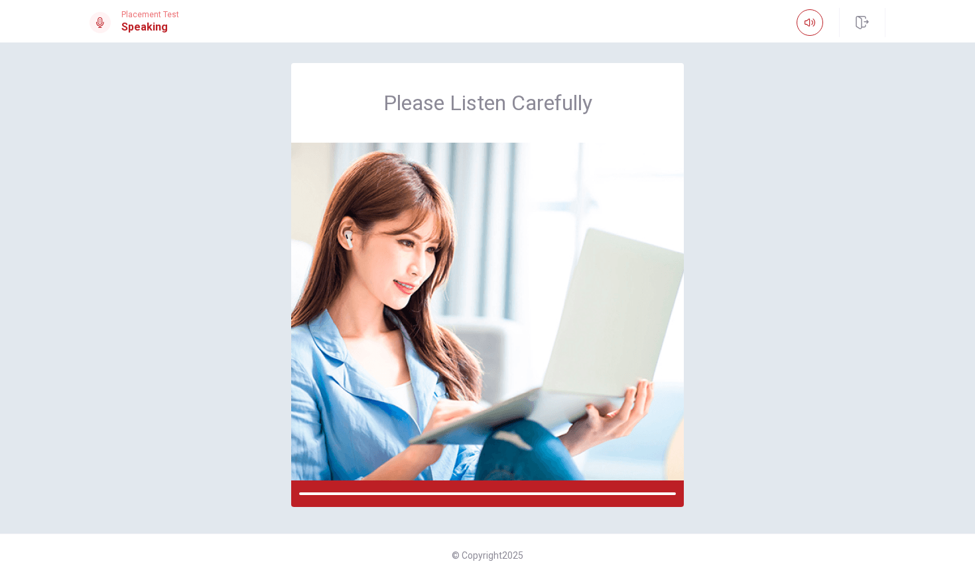
scroll to position [6, 0]
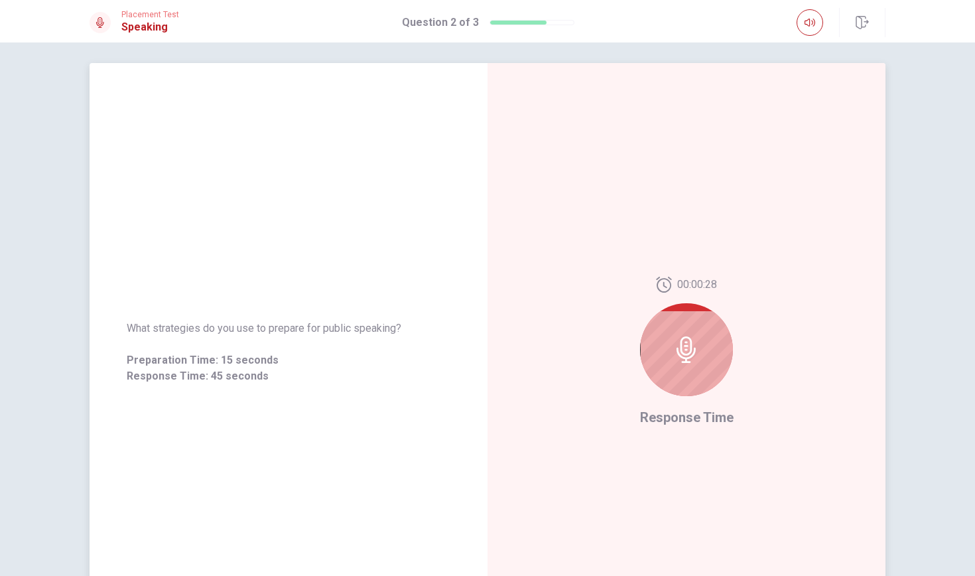
click at [555, 196] on div "00:00:28 Response Time" at bounding box center [686, 352] width 398 height 578
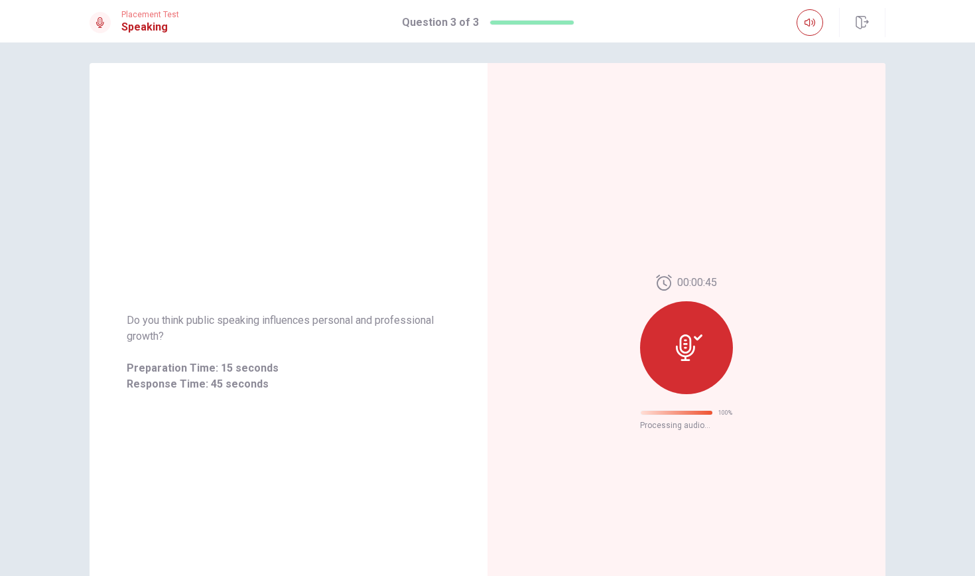
scroll to position [0, 0]
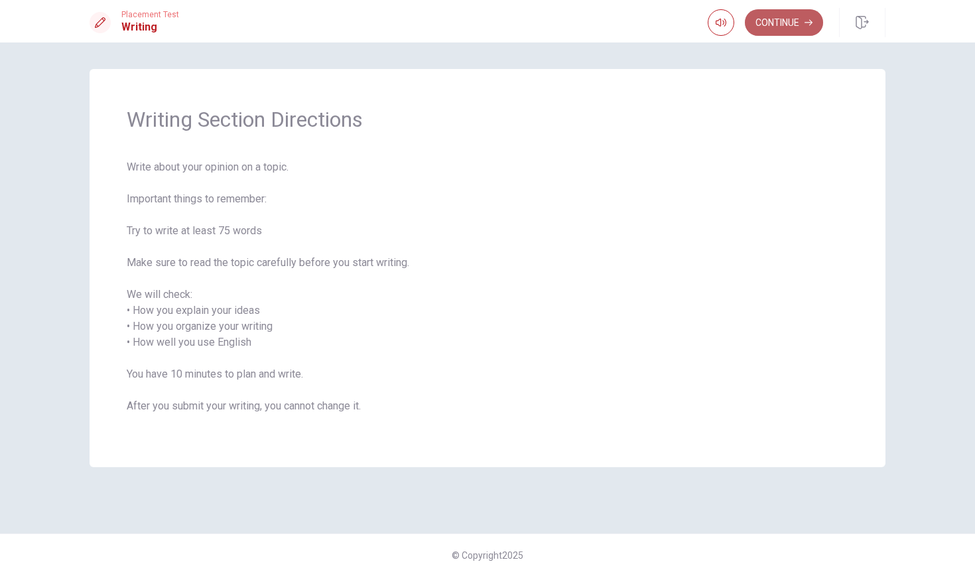
click at [776, 23] on button "Continue" at bounding box center [784, 22] width 78 height 27
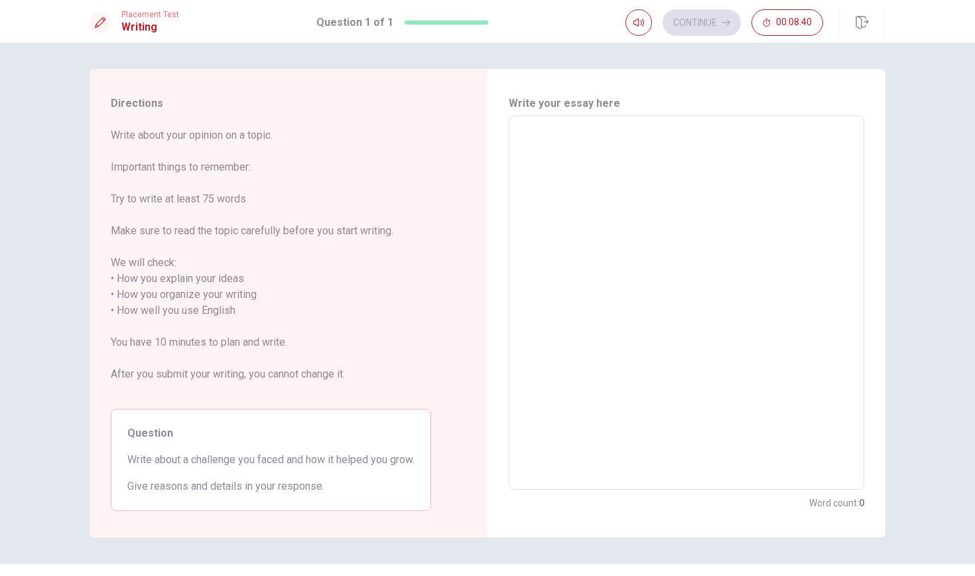
click at [579, 184] on textarea at bounding box center [686, 303] width 337 height 352
type textarea "i"
type textarea "x"
type textarea "i"
type textarea "x"
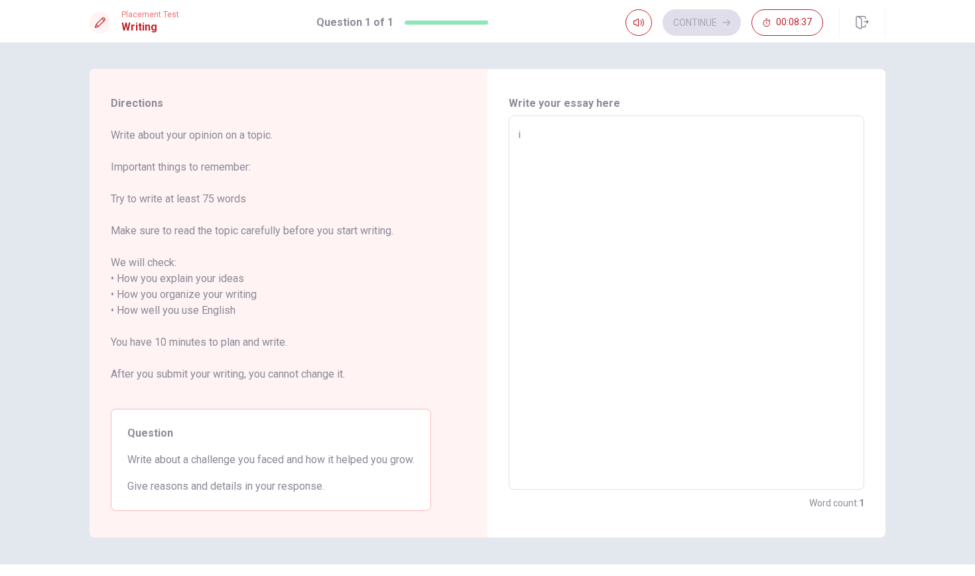
type textarea "i x"
type textarea "x"
type textarea "i"
type textarea "x"
type textarea "i"
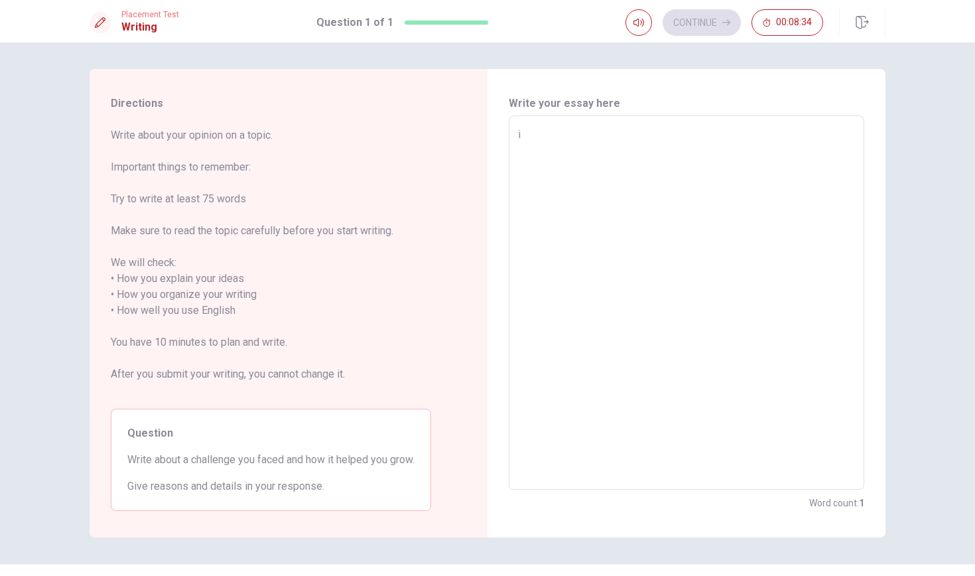
type textarea "x"
type textarea "m"
type textarea "x"
type textarea "my"
type textarea "x"
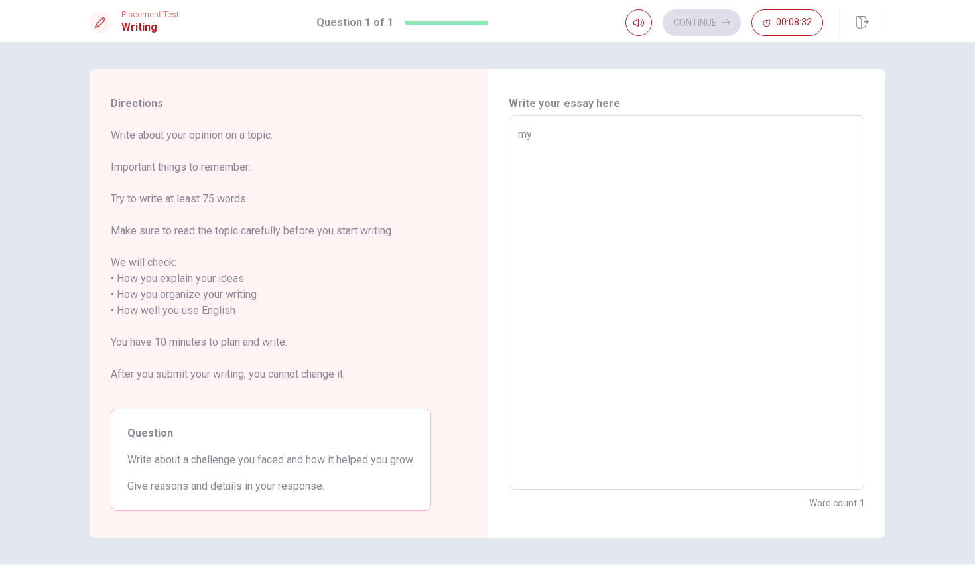
type textarea "my"
type textarea "x"
type textarea "my c"
type textarea "x"
type textarea "my ch"
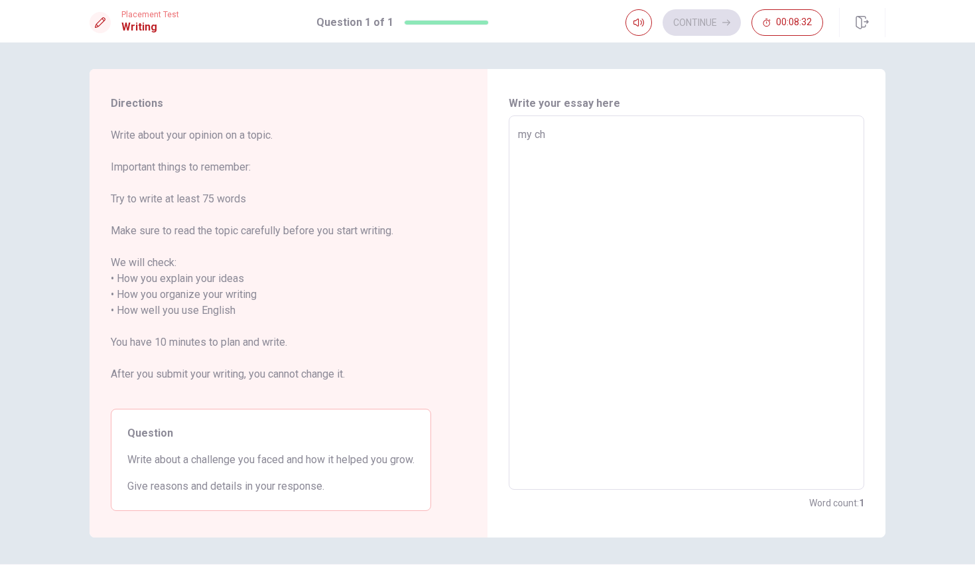
type textarea "x"
type textarea "my cha"
type textarea "x"
type textarea "my chal"
type textarea "x"
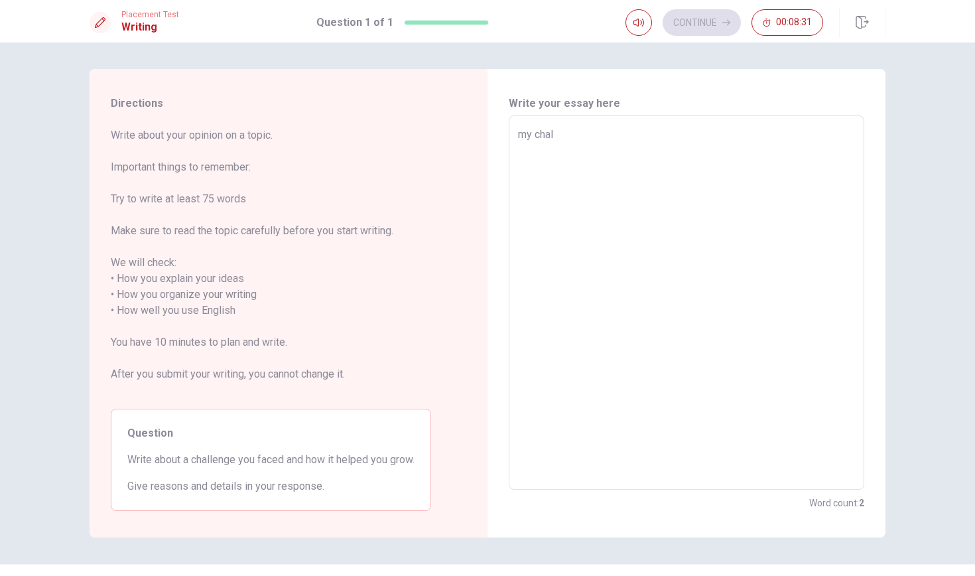
type textarea "my chall"
type textarea "x"
type textarea "my challe"
type textarea "x"
type textarea "my challen"
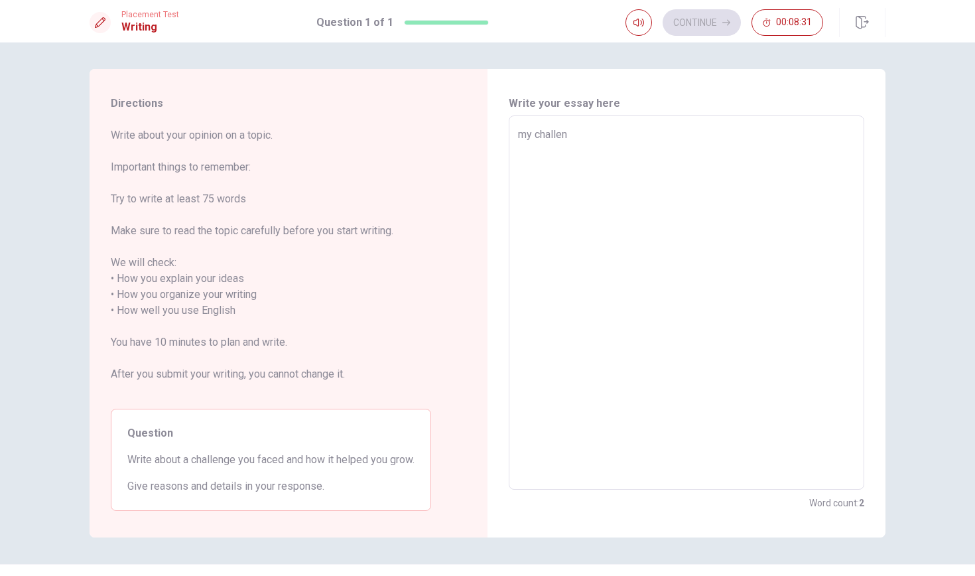
type textarea "x"
type textarea "my challeng"
type textarea "x"
type textarea "my challenge"
type textarea "x"
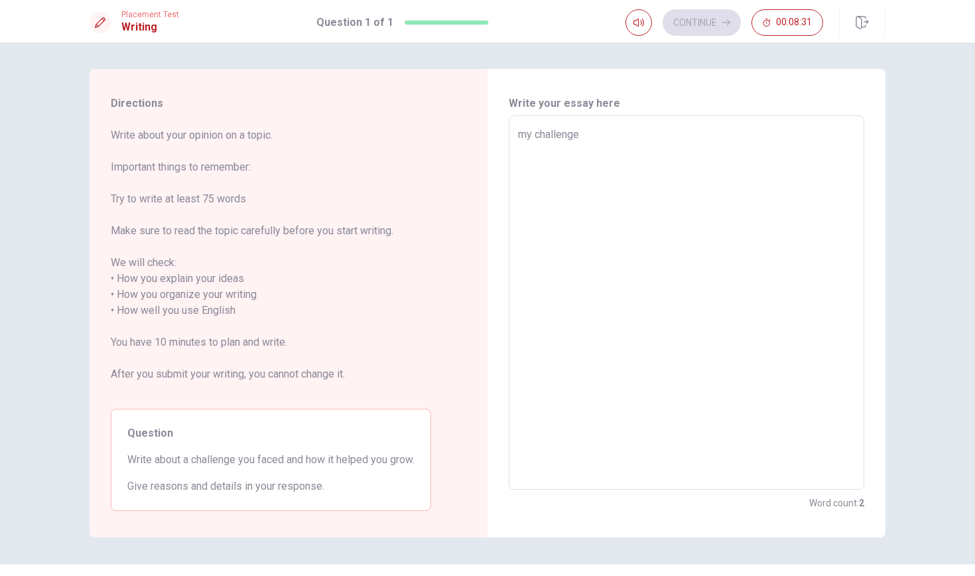
type textarea "my challenge"
type textarea "x"
type textarea "my challenge w"
type textarea "x"
type textarea "my challenge wa"
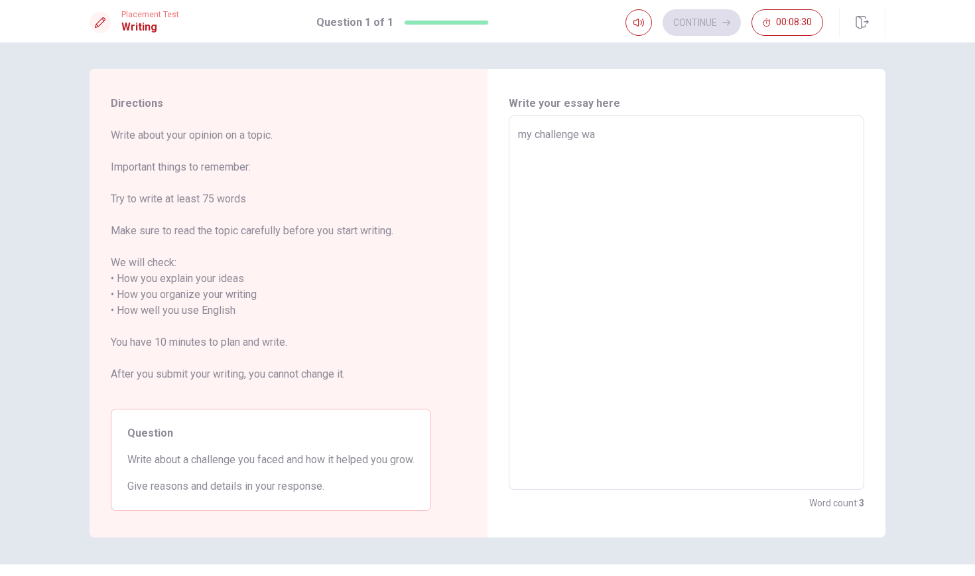
type textarea "x"
type textarea "my challenge was"
type textarea "x"
type textarea "my challenge was"
type textarea "x"
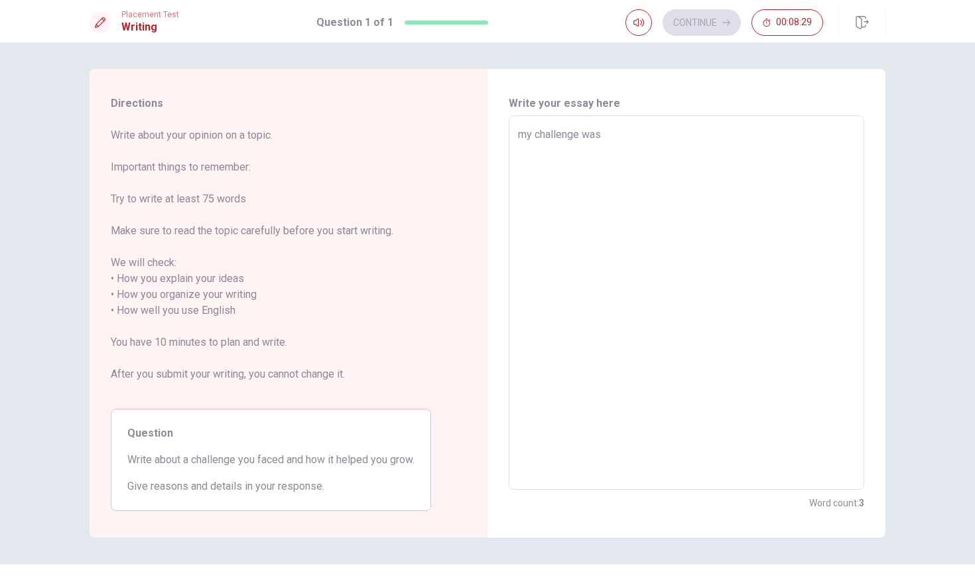
type textarea "my challenge was"
type textarea "x"
type textarea "my challenge wa"
type textarea "x"
type textarea "my challenge w"
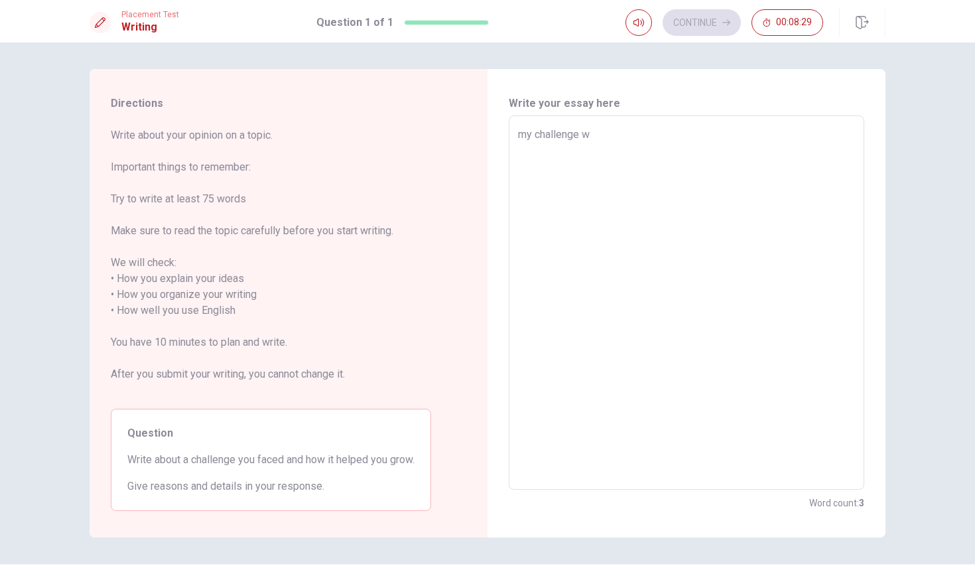
type textarea "x"
type textarea "my challenge"
type textarea "x"
type textarea "my challenge"
type textarea "x"
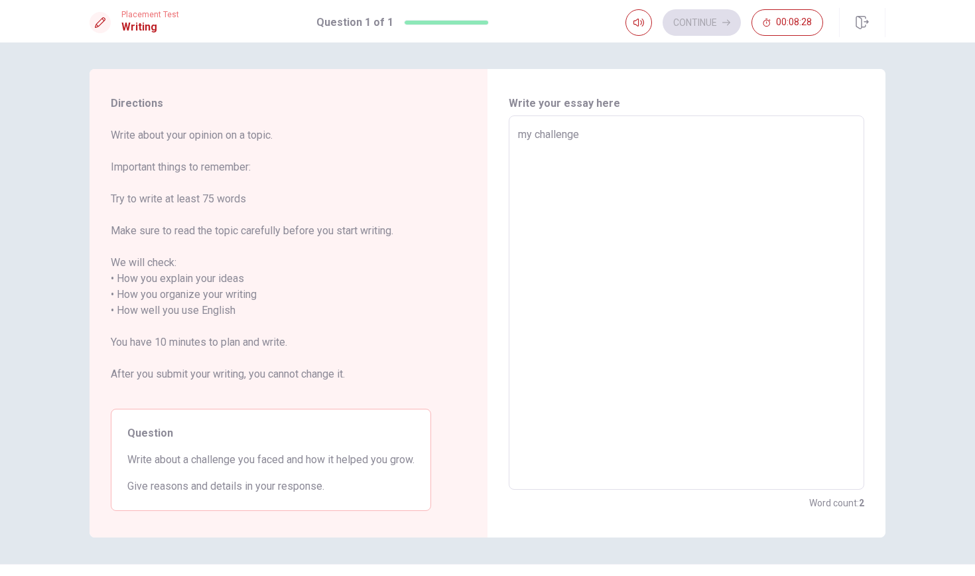
type textarea "my challeng"
type textarea "x"
type textarea "my challen"
type textarea "x"
type textarea "my challe"
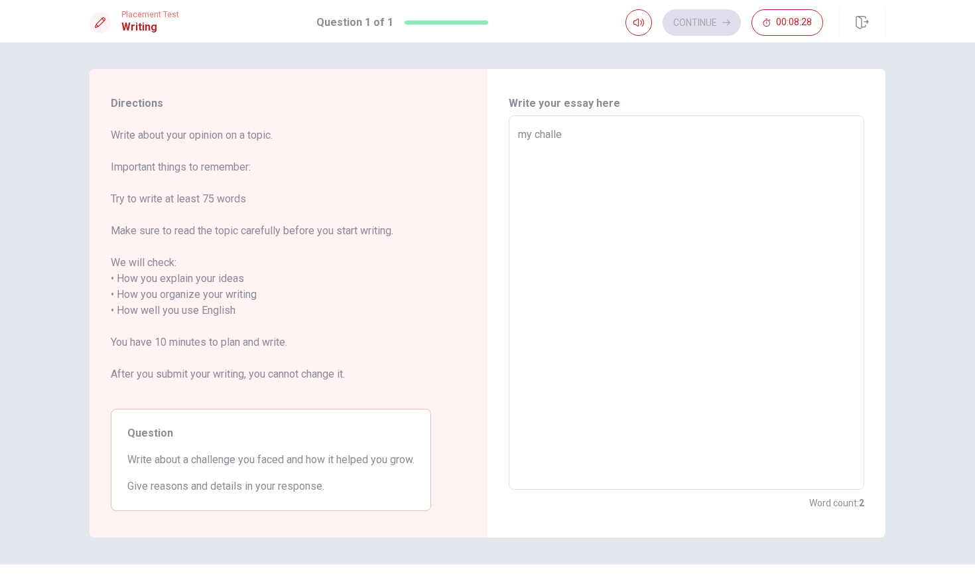
type textarea "x"
type textarea "my chall"
type textarea "x"
type textarea "my chal"
type textarea "x"
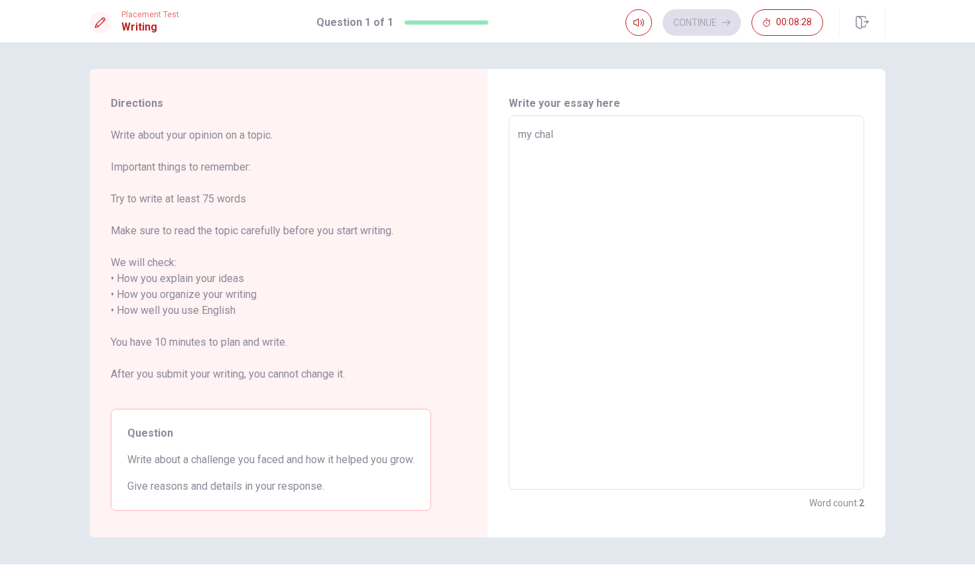
type textarea "my cha"
type textarea "x"
type textarea "my ch"
type textarea "x"
type textarea "my c"
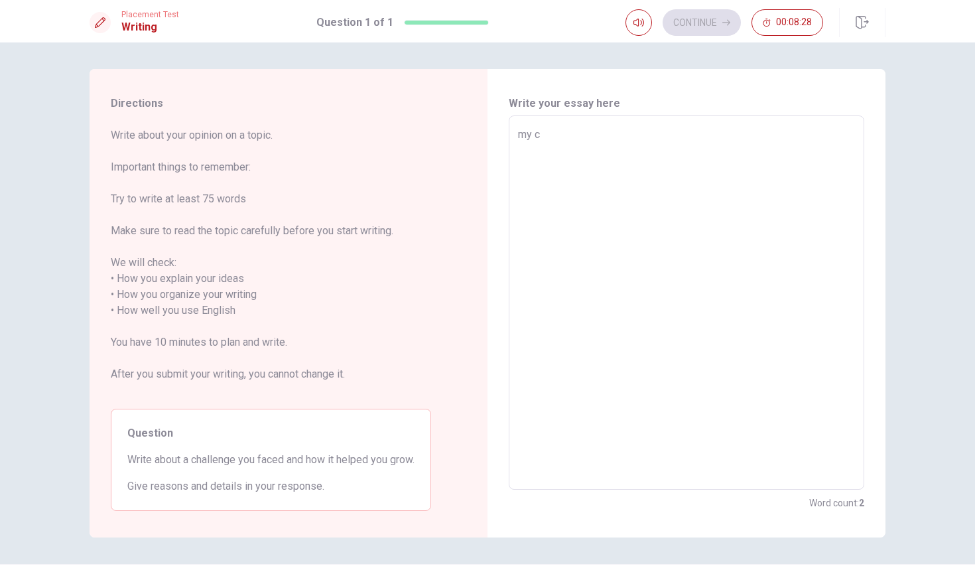
type textarea "x"
type textarea "my"
type textarea "x"
type textarea "my"
type textarea "x"
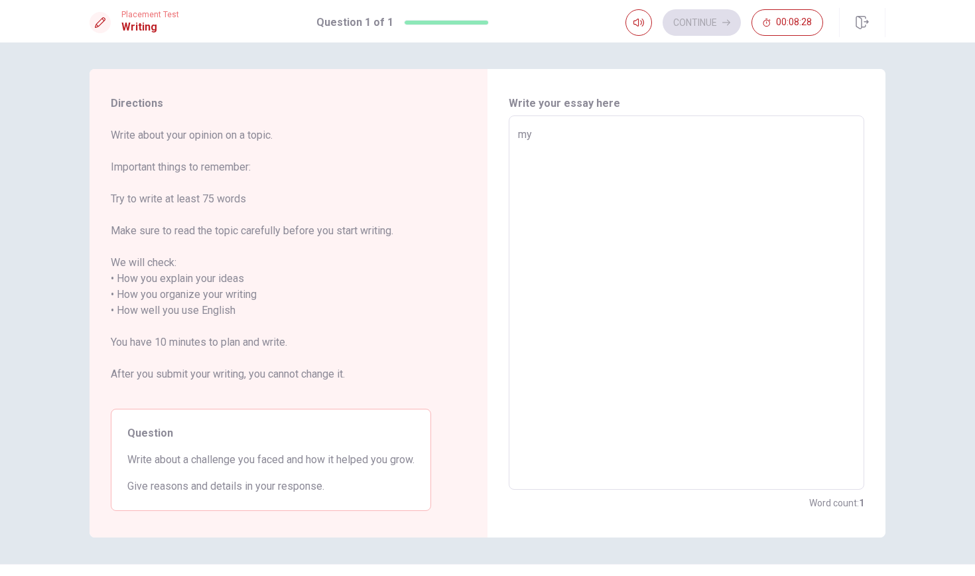
type textarea "m"
type textarea "x"
type textarea "i"
type textarea "x"
type textarea "i"
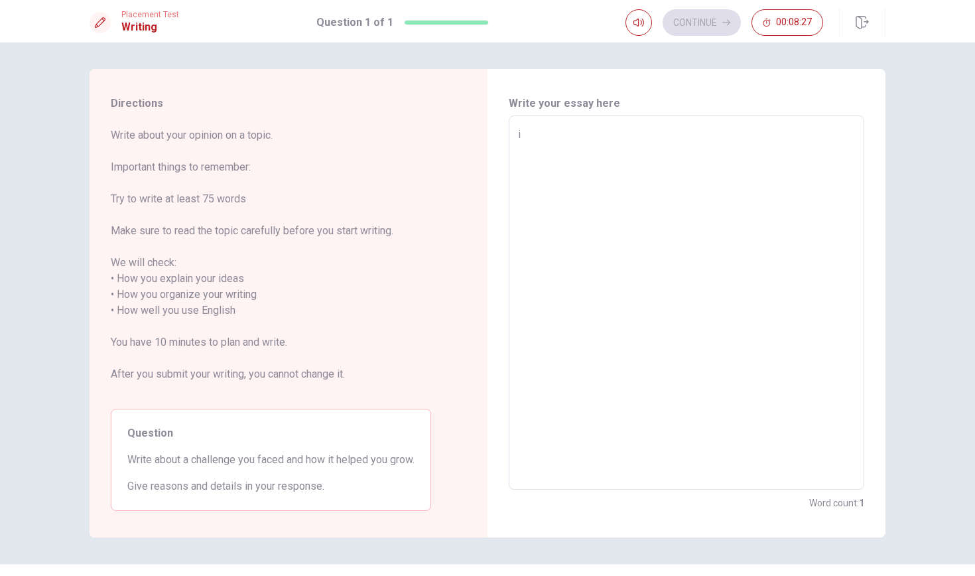
type textarea "x"
type textarea "i w"
type textarea "x"
type textarea "i wa"
type textarea "x"
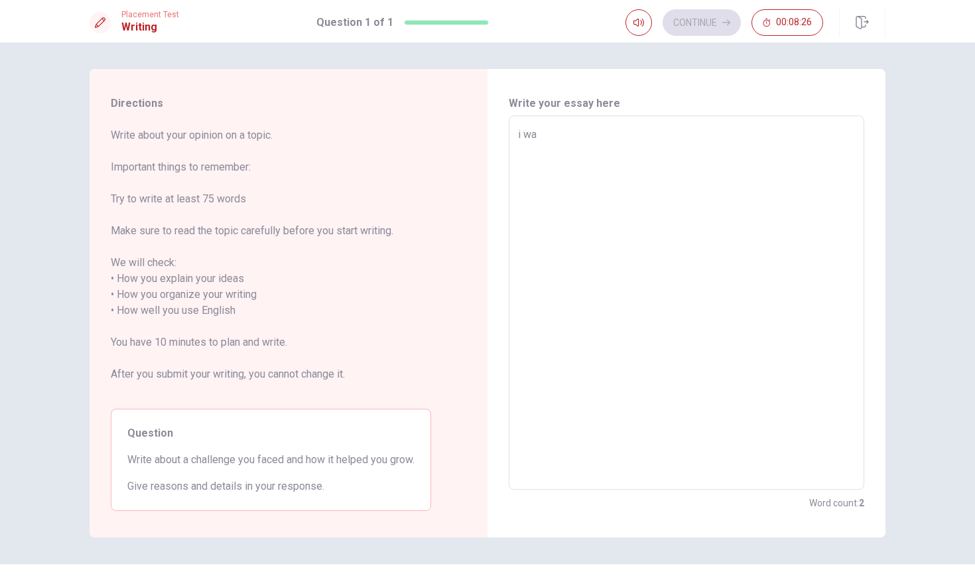
type textarea "i wan"
type textarea "x"
type textarea "i want"
type textarea "x"
type textarea "i want"
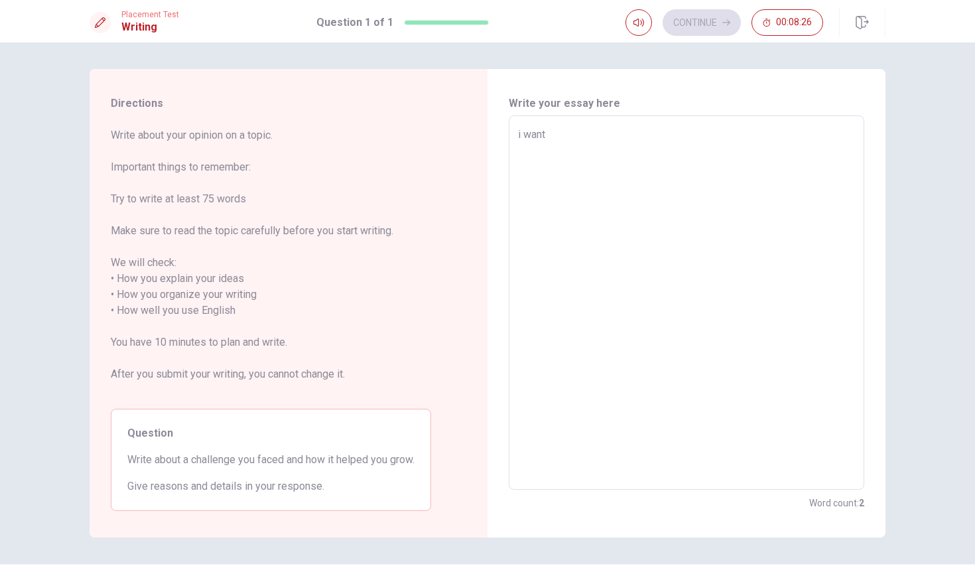
type textarea "x"
type textarea "i want t"
type textarea "x"
type textarea "i want to"
type textarea "x"
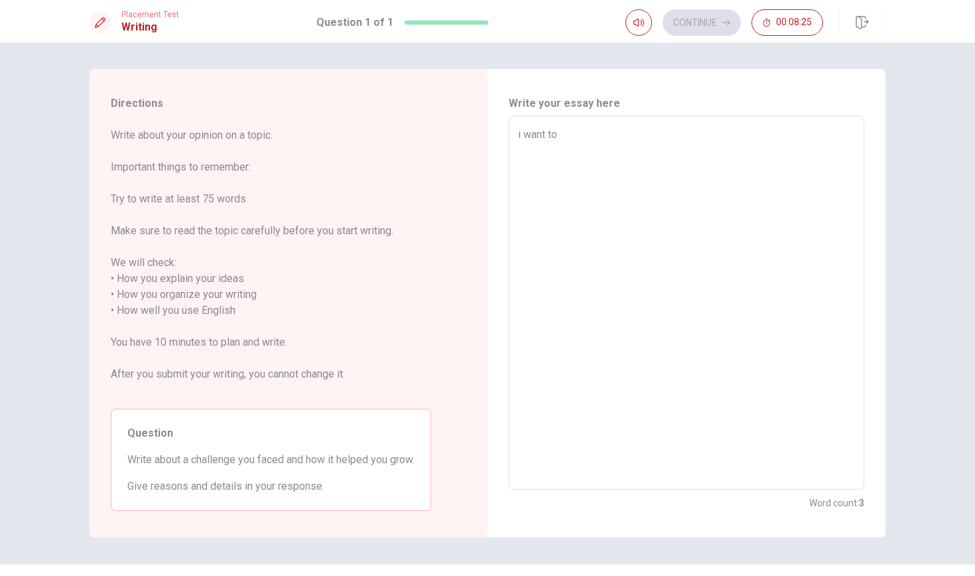
type textarea "i want to"
type textarea "x"
type textarea "i want to t"
type textarea "x"
type textarea "i want to te"
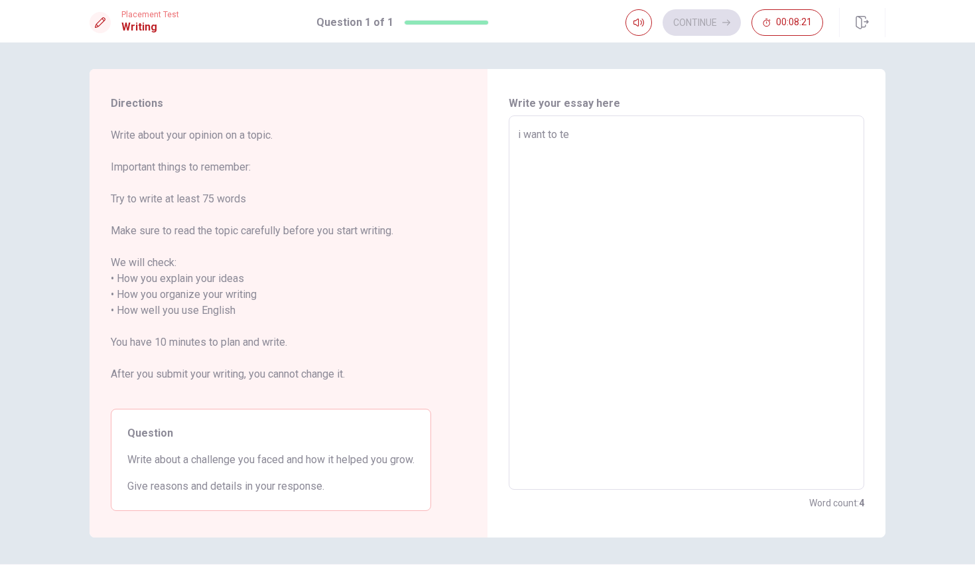
type textarea "x"
type textarea "i want to tel"
type textarea "x"
type textarea "i want to tell"
type textarea "x"
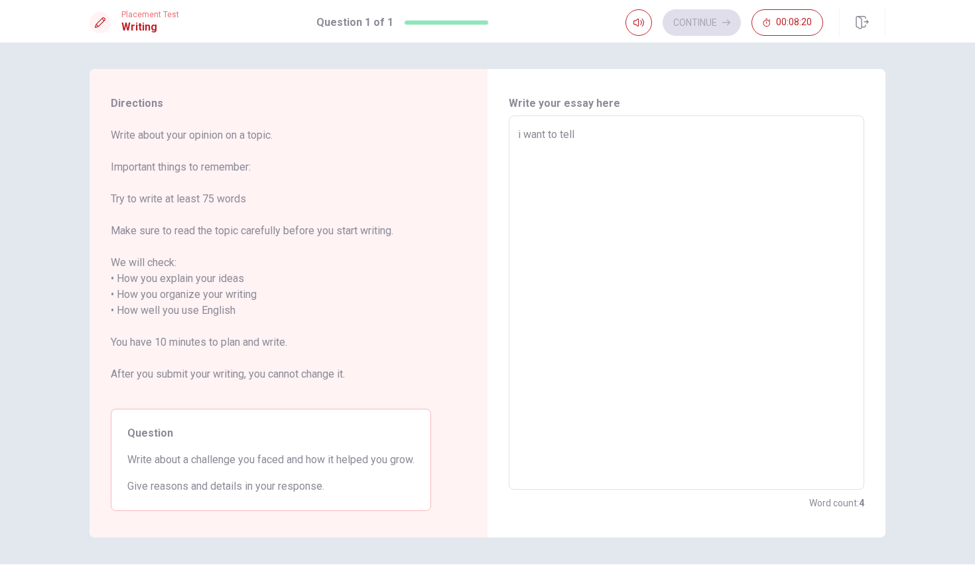
type textarea "i want to telle"
type textarea "x"
type textarea "i want to telle"
type textarea "x"
type textarea "i want to telle y"
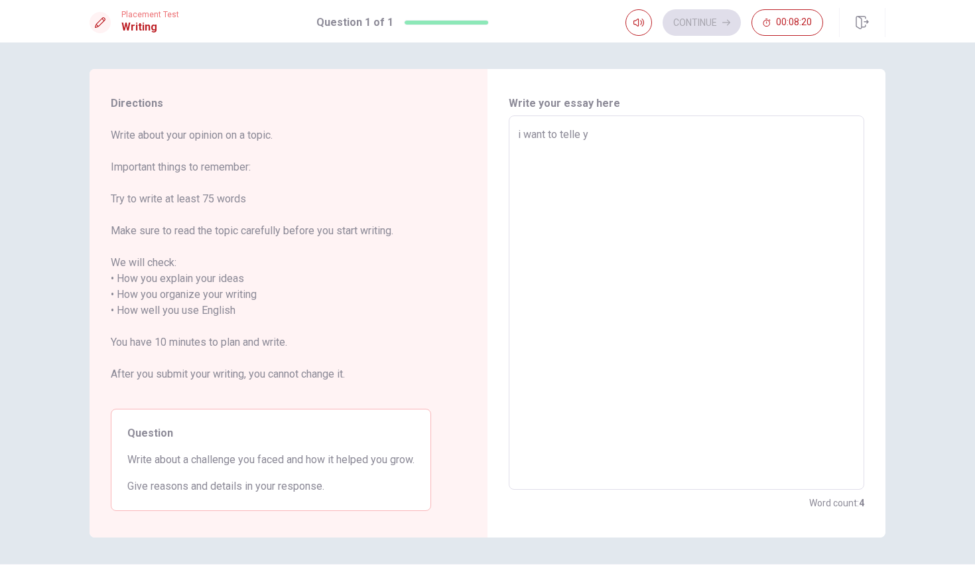
type textarea "x"
type textarea "i want to telle yo"
type textarea "x"
type textarea "i want to telle you"
type textarea "x"
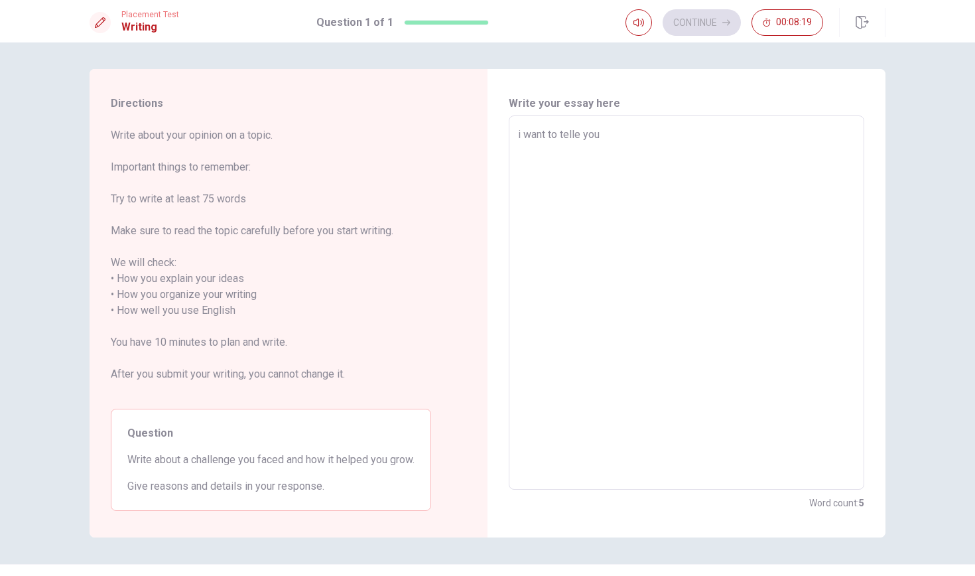
type textarea "i want to telle you"
type textarea "x"
type textarea "i want to telle you a"
type textarea "x"
type textarea "i want to telle you ab"
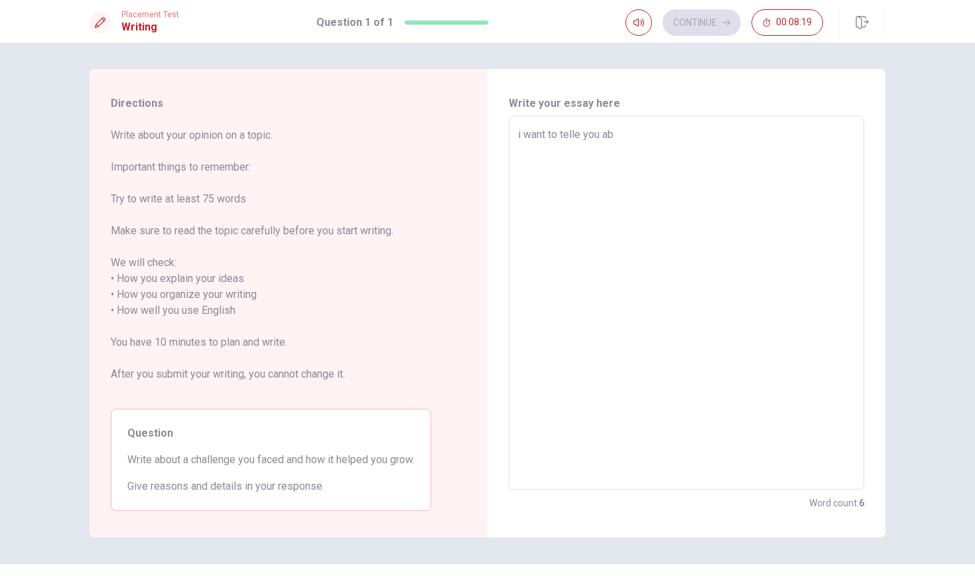
type textarea "x"
type textarea "i want to telle you abo"
type textarea "x"
type textarea "i want to telle you abou"
type textarea "x"
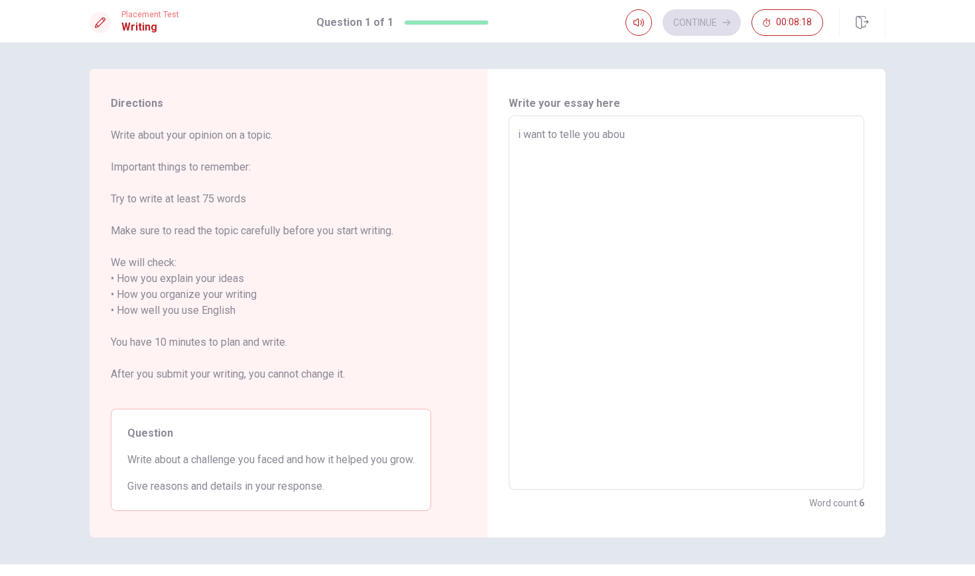
type textarea "i want to telle you about"
type textarea "x"
type textarea "i want to telle you about"
type textarea "x"
type textarea "i want to telle you about u"
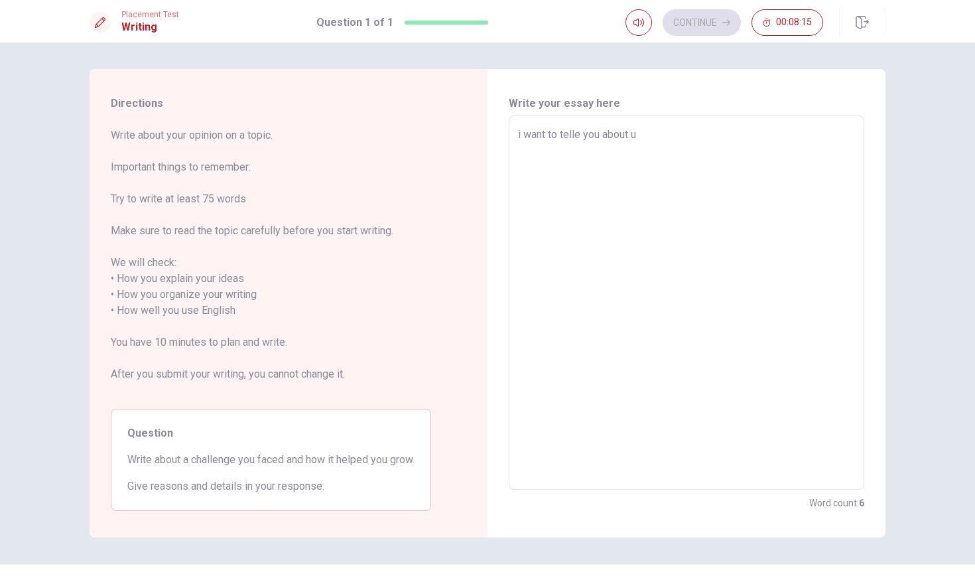
type textarea "x"
type textarea "i want to telle you about"
type textarea "x"
type textarea "i want to telle you about a"
type textarea "x"
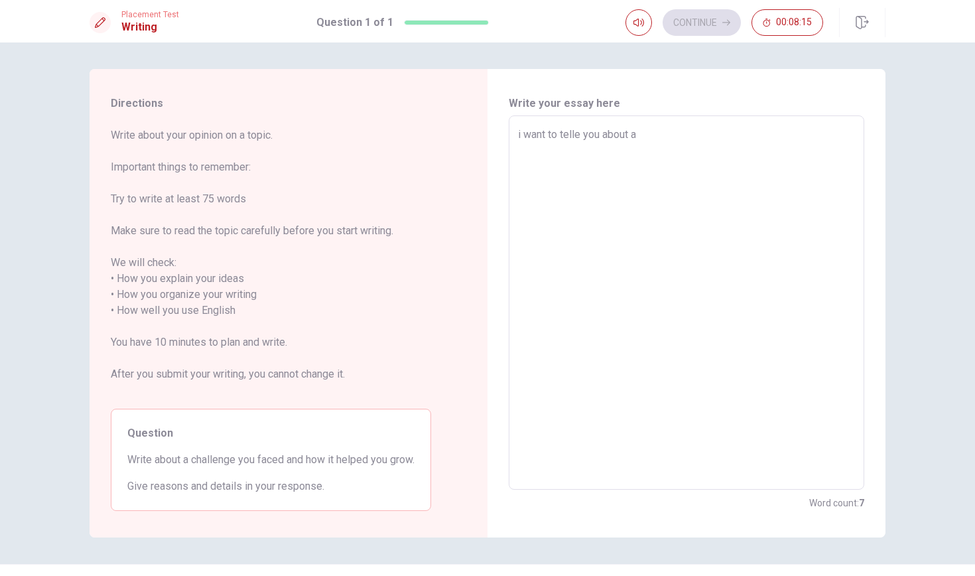
type textarea "i want to telle you about a"
type textarea "x"
type textarea "i want to telle you about a h"
type textarea "x"
type textarea "i want to telle you about a ha"
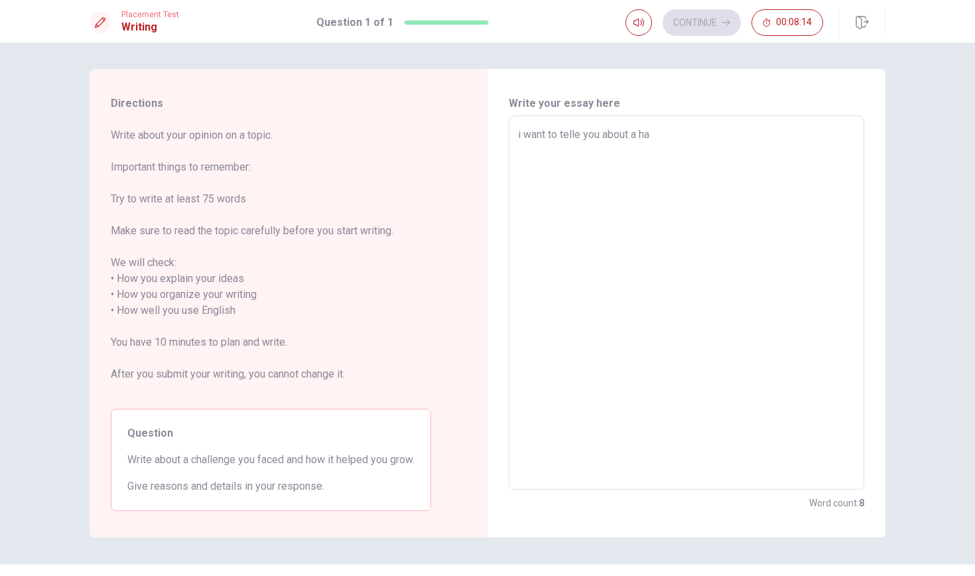
type textarea "x"
type textarea "i want to telle you about a hae"
type textarea "x"
type textarea "i want to telle you about a hael"
type textarea "x"
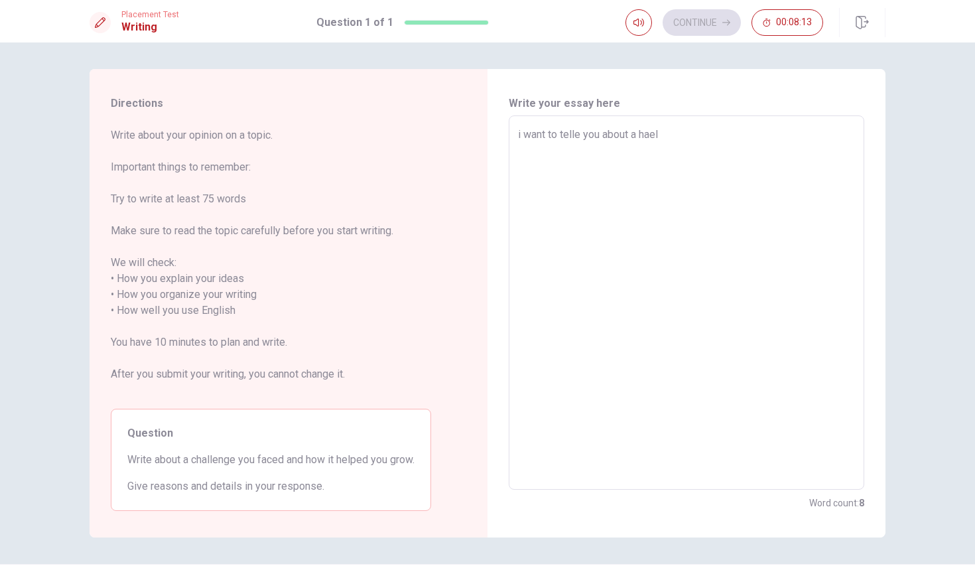
type textarea "i want to telle you about a haelt"
type textarea "x"
type textarea "i want to telle you about a haelth"
type textarea "x"
type textarea "i want to telle you about a haelth"
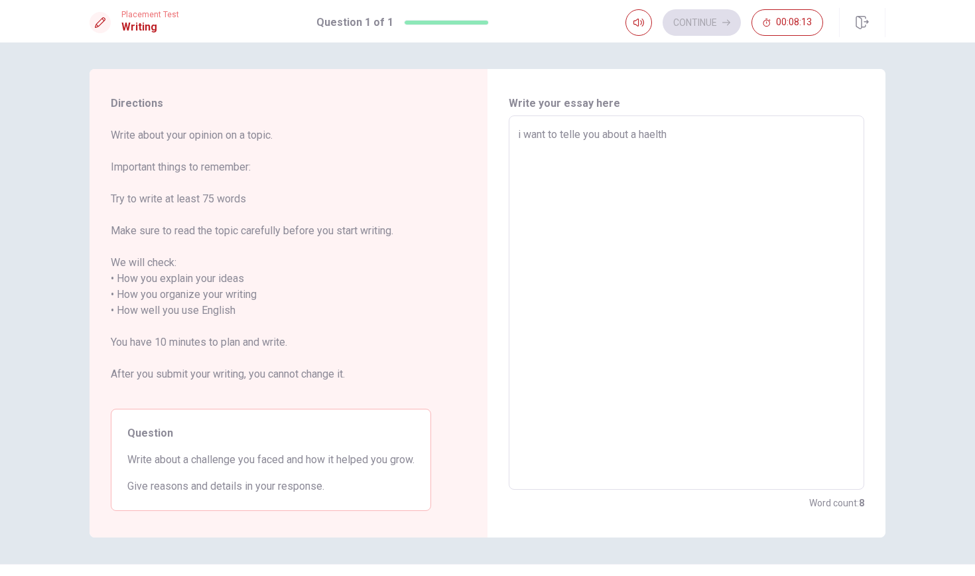
type textarea "x"
type textarea "i want to telle you about a haelth p"
type textarea "x"
type textarea "i want to telle you about a haelth pr"
type textarea "x"
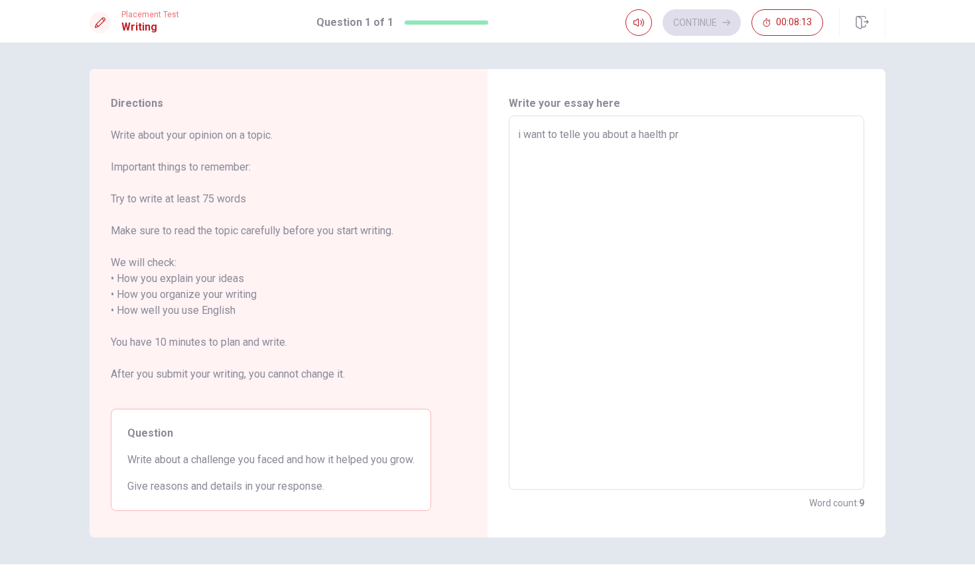
type textarea "i want to telle you about a haelth pro"
type textarea "x"
type textarea "i want to telle you about a haelth prob"
type textarea "x"
type textarea "i want to telle you about a haelth probl"
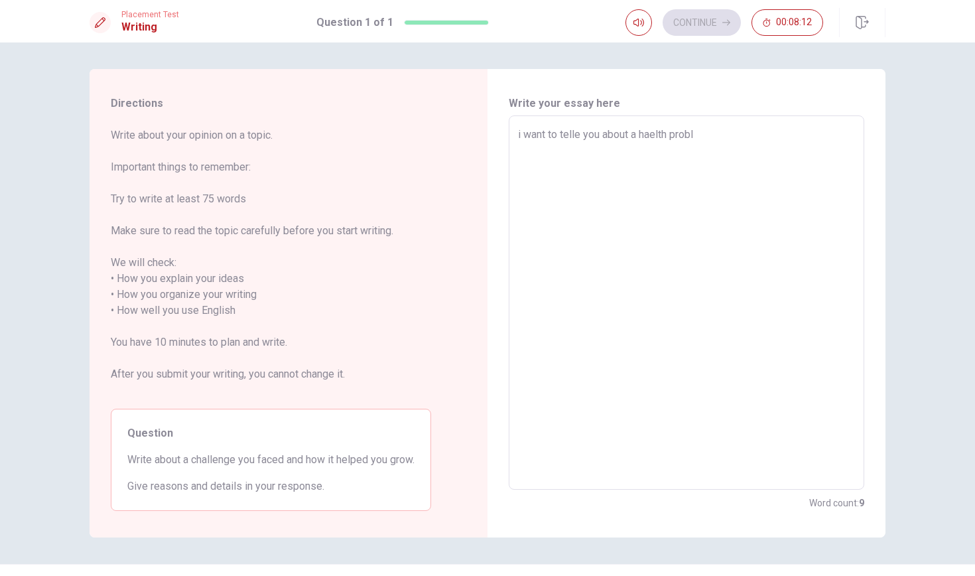
type textarea "x"
type textarea "i want to telle you about a haelth proble"
type textarea "x"
type textarea "i want to telle you about a haelth problem"
type textarea "x"
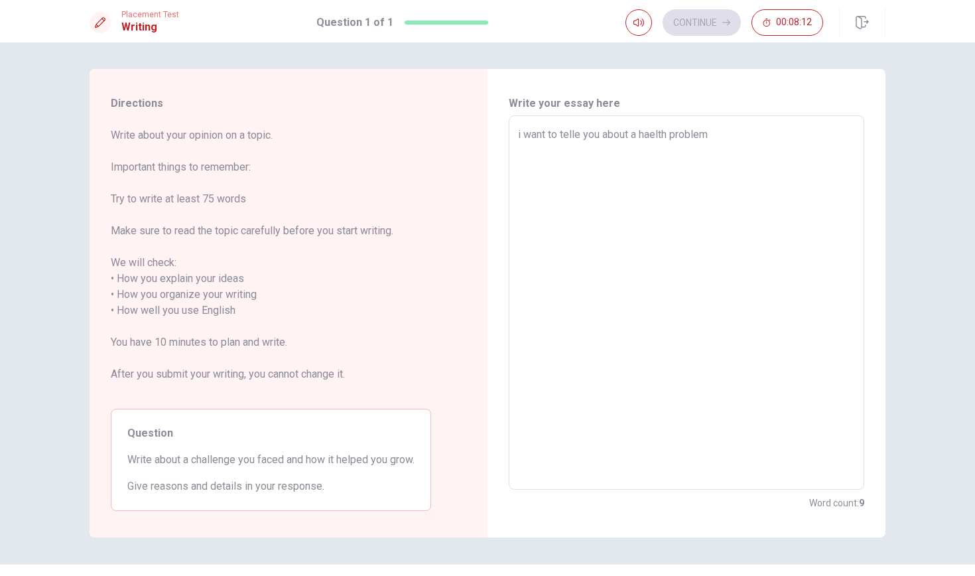
type textarea "i want to telle you about a haelth probleme"
type textarea "x"
type textarea "i want to telle you about a haelth probleme"
type textarea "x"
type textarea "i want to telle you about a haelth probleme t"
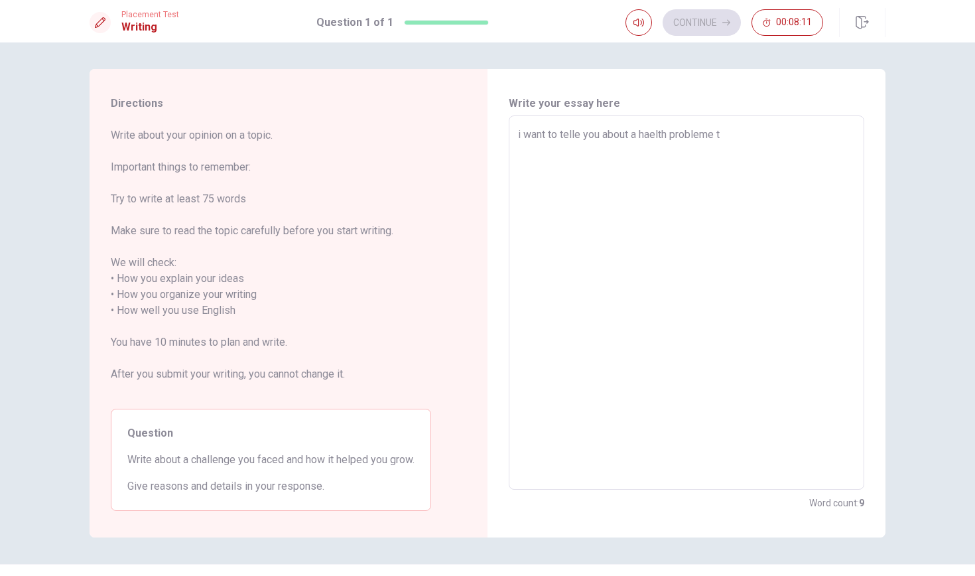
type textarea "x"
type textarea "i want to telle you about a haelth probleme th"
type textarea "x"
type textarea "i want to telle you about a haelth probleme tha"
type textarea "x"
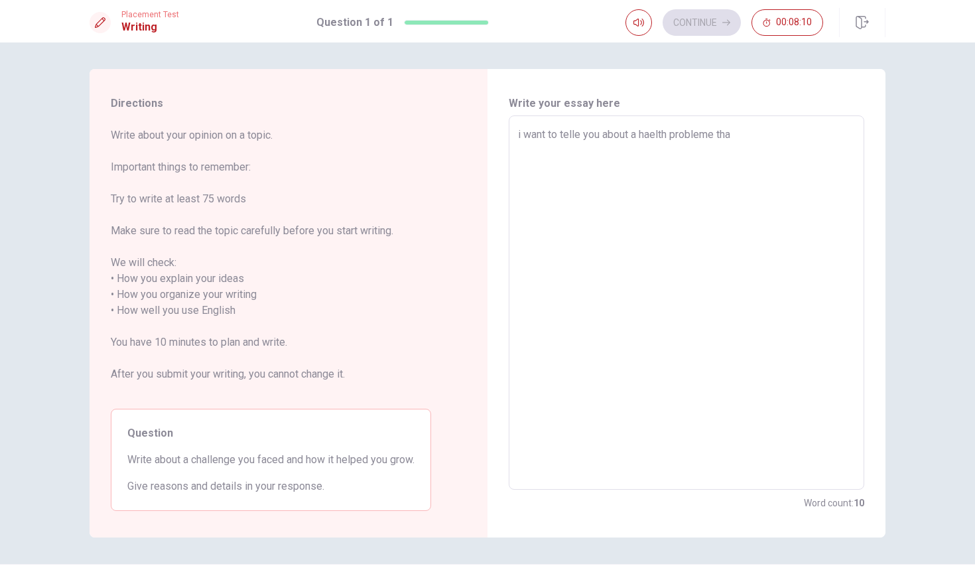
type textarea "i want to telle you about a haelth probleme than"
type textarea "x"
type textarea "i want to telle you about a haelth probleme than"
type textarea "x"
type textarea "i want to telle you about a haelth probleme than i"
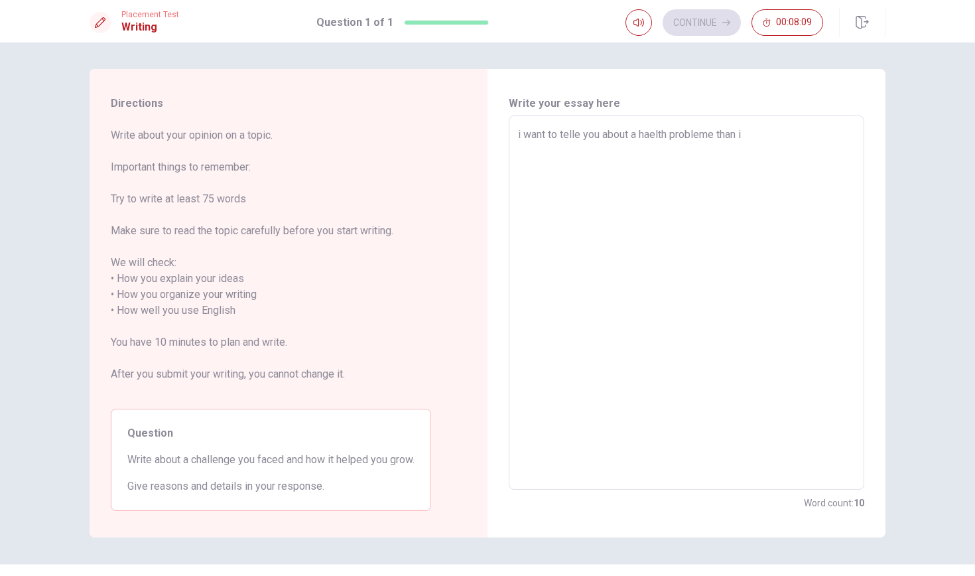
type textarea "x"
type textarea "i want to telle you about a haelth probleme than i"
type textarea "x"
type textarea "i want to telle you about a haelth probleme than i h"
type textarea "x"
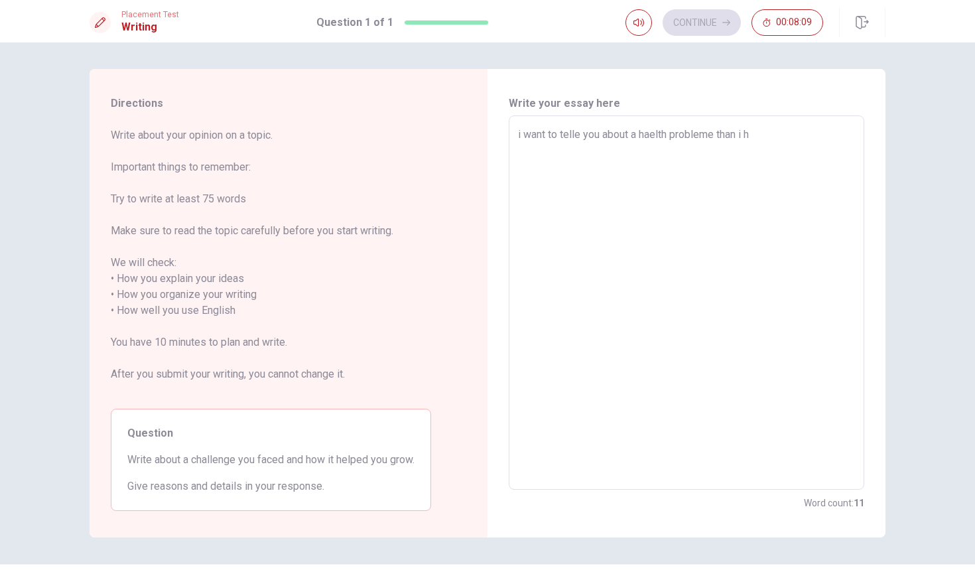
type textarea "i want to telle you about a haelth probleme than i ha"
type textarea "x"
type textarea "i want to telle you about a haelth probleme than i had"
type textarea "x"
type textarea "i want to telle you about a haelth probleme than i had"
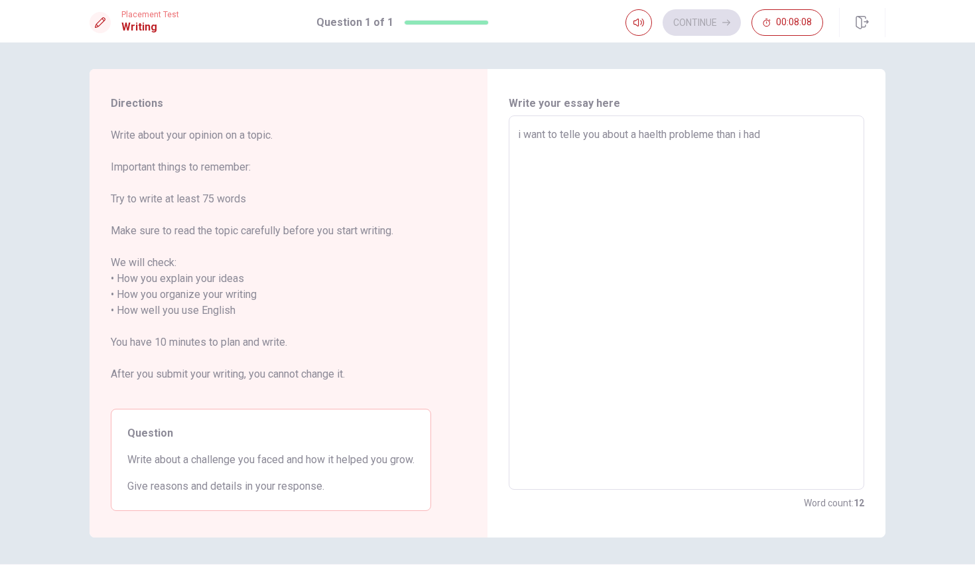
type textarea "x"
type textarea "i want to telle you about a haelth probleme than i had i"
type textarea "x"
type textarea "i want to telle you about a haelth probleme than i had in"
type textarea "x"
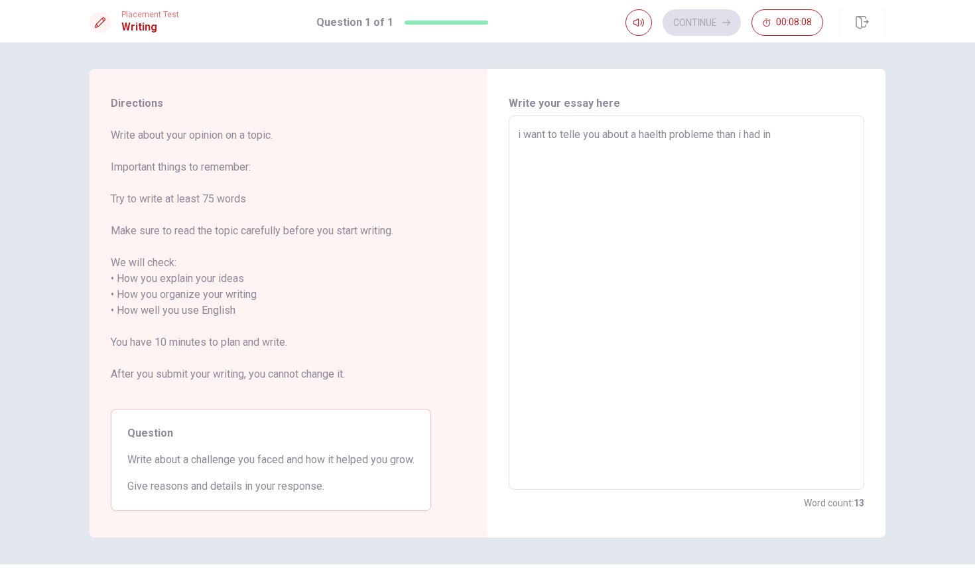
type textarea "i want to telle you about a haelth probleme than i had in"
type textarea "x"
type textarea "i want to telle you about a haelth probleme than i had in t"
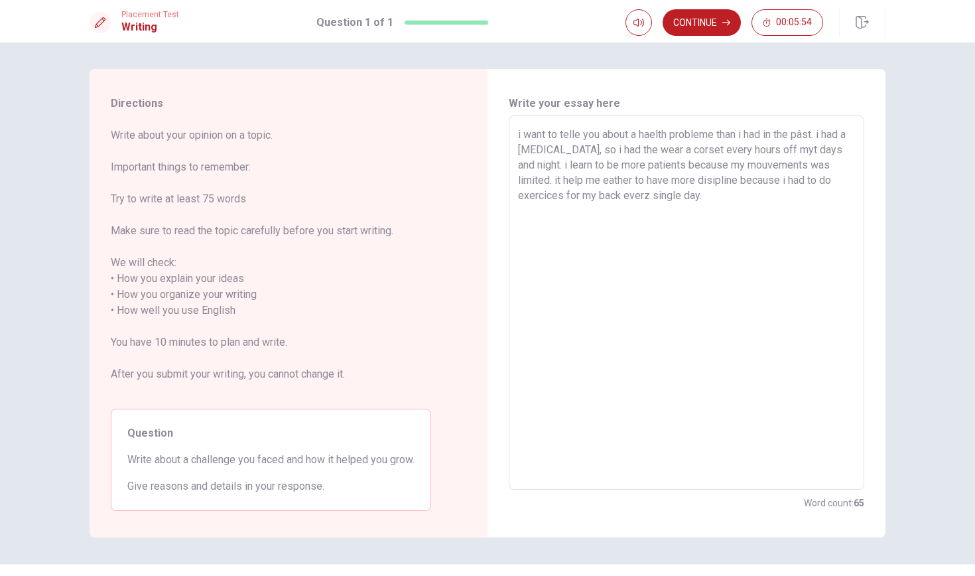
click at [649, 197] on textarea "i want to telle you about a haelth probleme than i had in the pâst. i had a [ME…" at bounding box center [686, 303] width 337 height 352
click at [735, 202] on textarea "i want to telle you about a haelth probleme than i had in the pâst. i had a [ME…" at bounding box center [686, 303] width 337 height 352
click at [550, 214] on textarea "i want to telle you about a haelth probleme than i had in the pâst. i had a [ME…" at bounding box center [686, 303] width 337 height 352
click at [580, 134] on textarea "i want to telle you about a haelth probleme than i had in the pâst. i had a [ME…" at bounding box center [686, 303] width 337 height 352
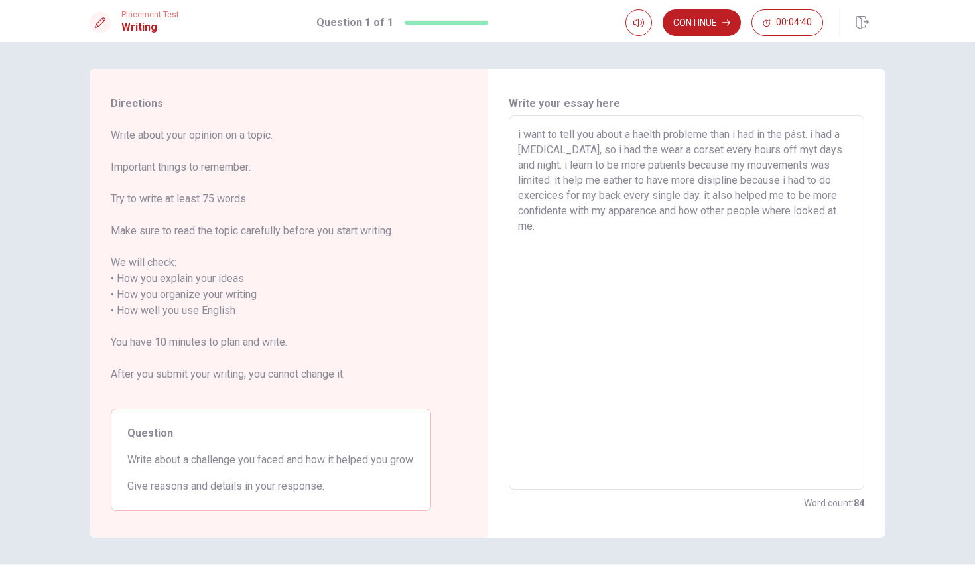
click at [654, 127] on textarea "i want to tell you about a haelth probleme than i had in the pâst. i had a [MED…" at bounding box center [686, 303] width 337 height 352
click at [707, 134] on textarea "i want to tell you about a health probleme than i had in the pâst. i had a [MED…" at bounding box center [686, 303] width 337 height 352
click at [708, 134] on textarea "i want to tell you about a health probleme than i had in the pâst. i had a [MED…" at bounding box center [686, 303] width 337 height 352
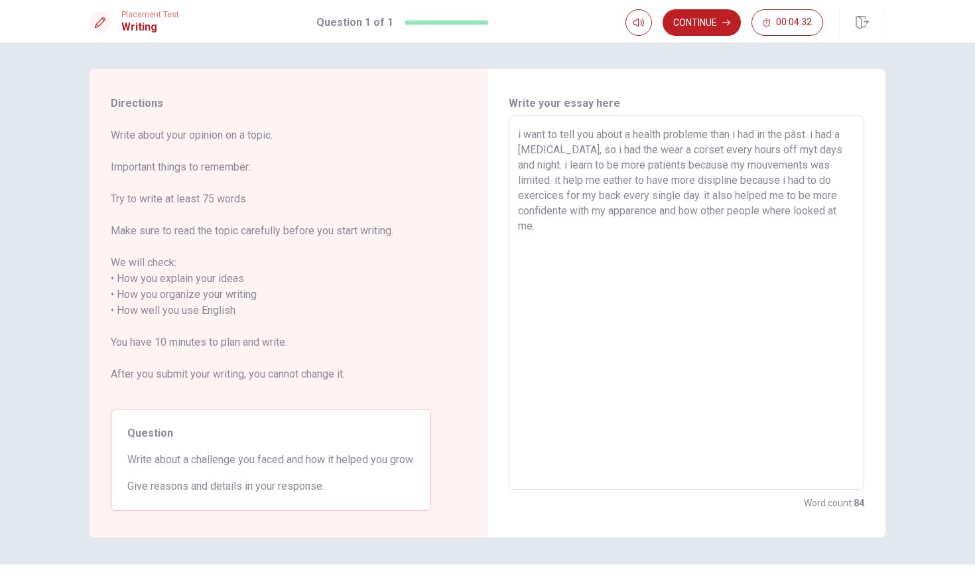
click at [712, 135] on textarea "i want to tell you about a health probleme than i had in the pâst. i had a [MED…" at bounding box center [686, 303] width 337 height 352
click at [776, 135] on textarea "i want to tell you about a health problem than i had in the pâst. i had a [MEDI…" at bounding box center [686, 303] width 337 height 352
click at [796, 136] on textarea "i want to tell you about a health problem than i had in my pâst. i had a [MEDIC…" at bounding box center [686, 303] width 337 height 352
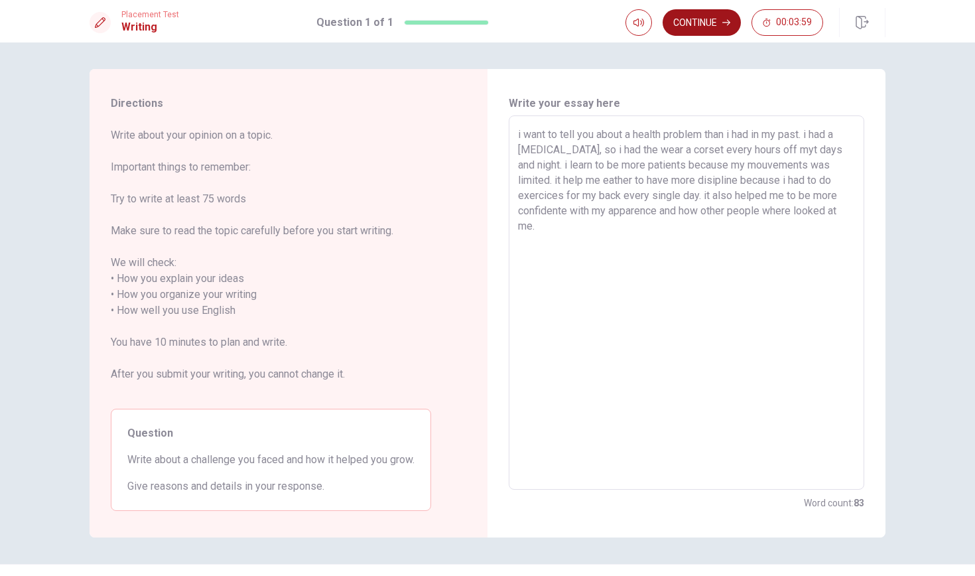
click at [694, 17] on button "Continue" at bounding box center [701, 22] width 78 height 27
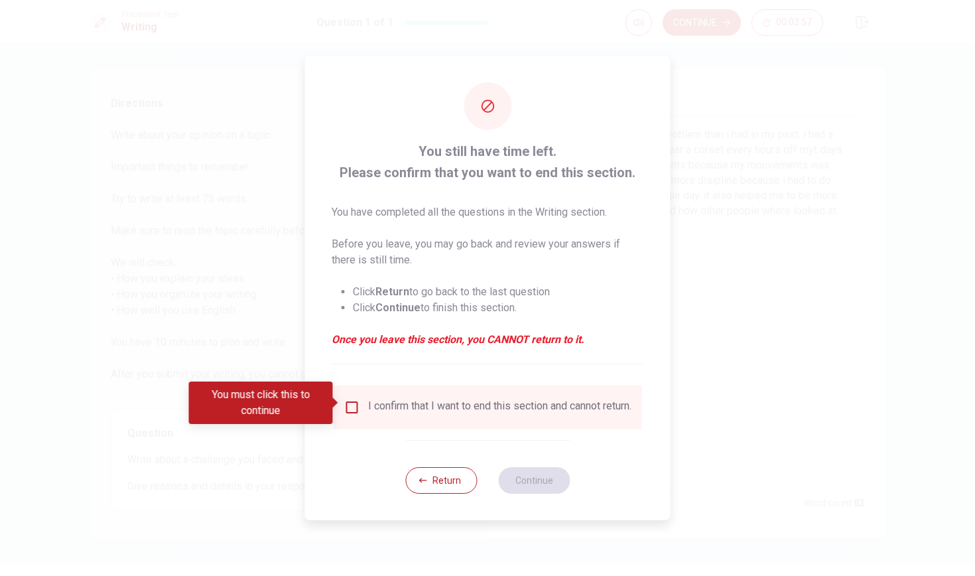
click at [350, 400] on input "You must click this to continue" at bounding box center [352, 407] width 16 height 16
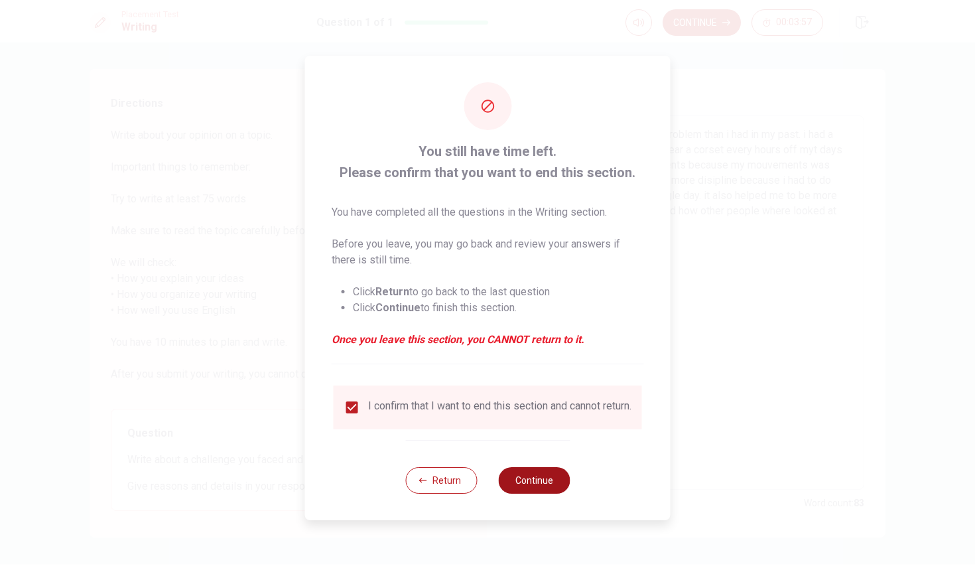
click at [513, 484] on button "Continue" at bounding box center [534, 480] width 72 height 27
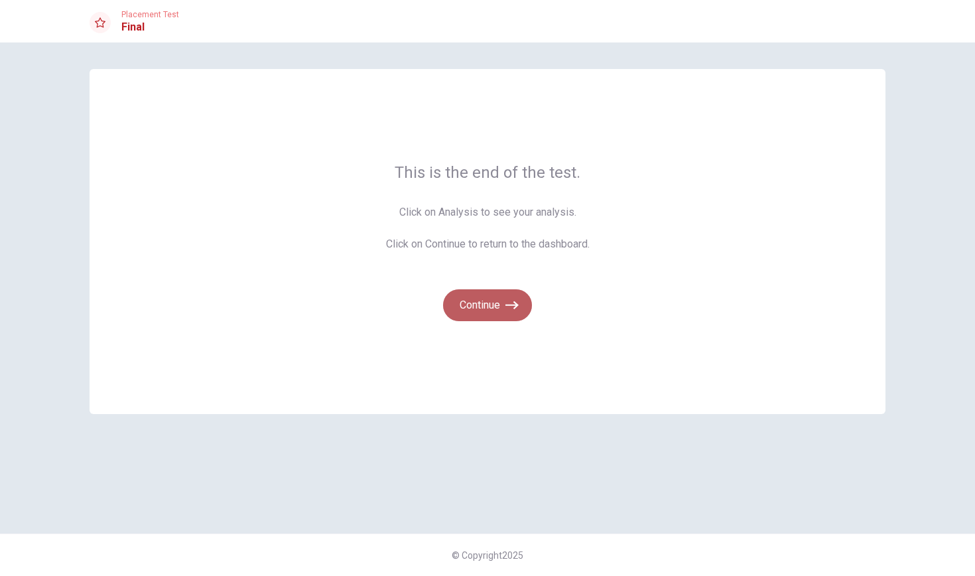
click at [467, 303] on button "Continue" at bounding box center [487, 305] width 89 height 32
